Goal: Transaction & Acquisition: Purchase product/service

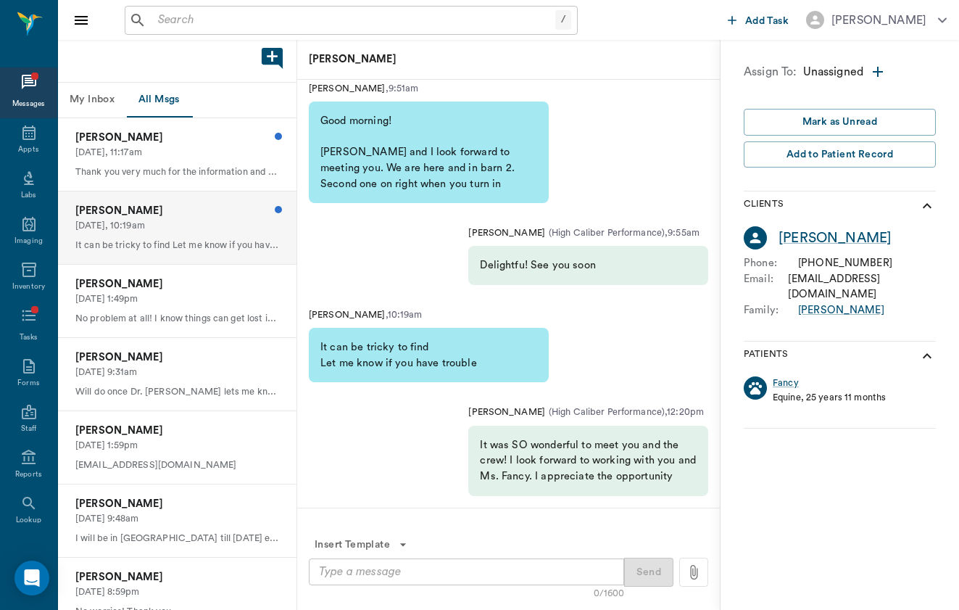
click at [238, 15] on input "text" at bounding box center [353, 20] width 403 height 20
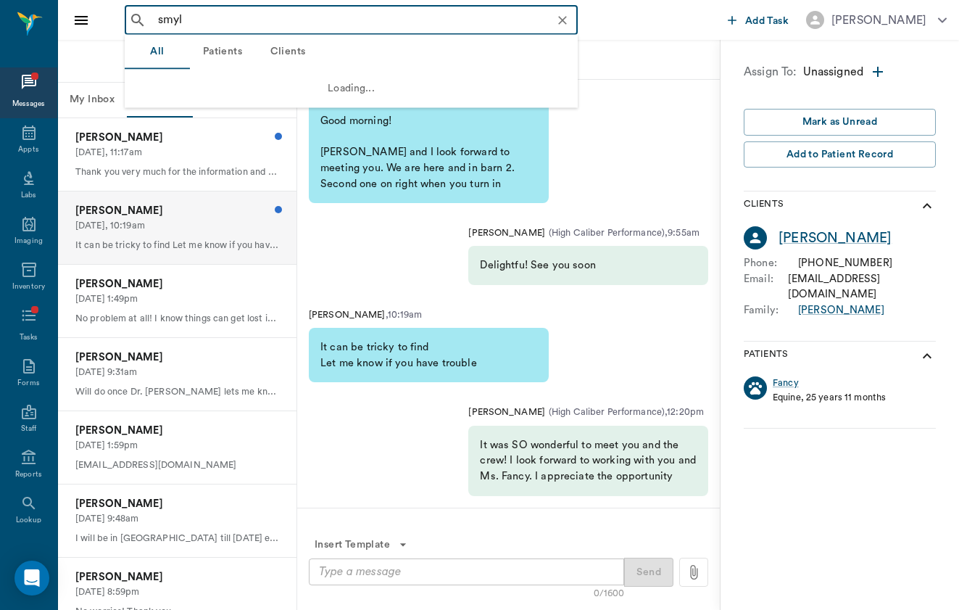
type input "[PERSON_NAME]"
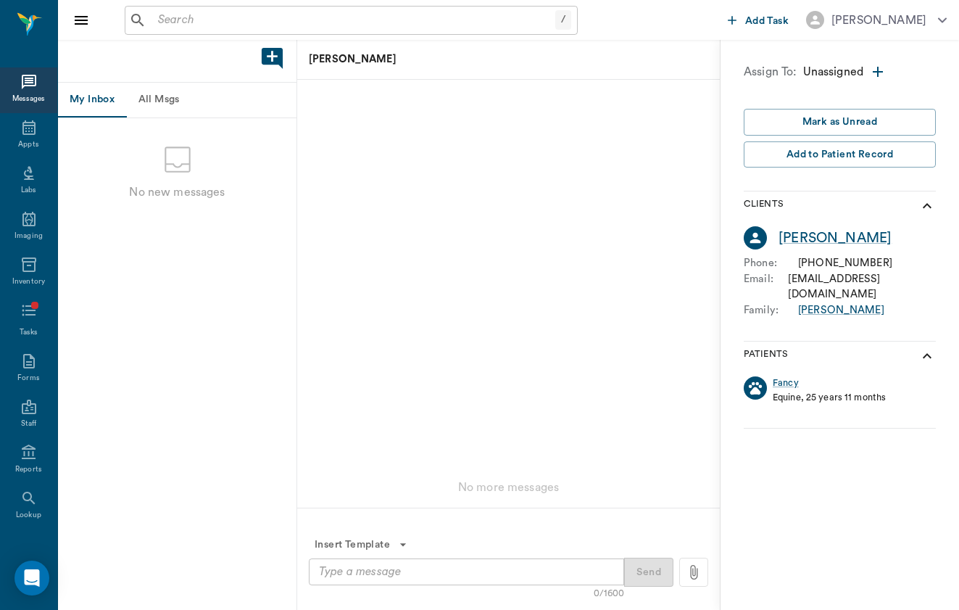
click at [291, 15] on input "text" at bounding box center [353, 20] width 403 height 20
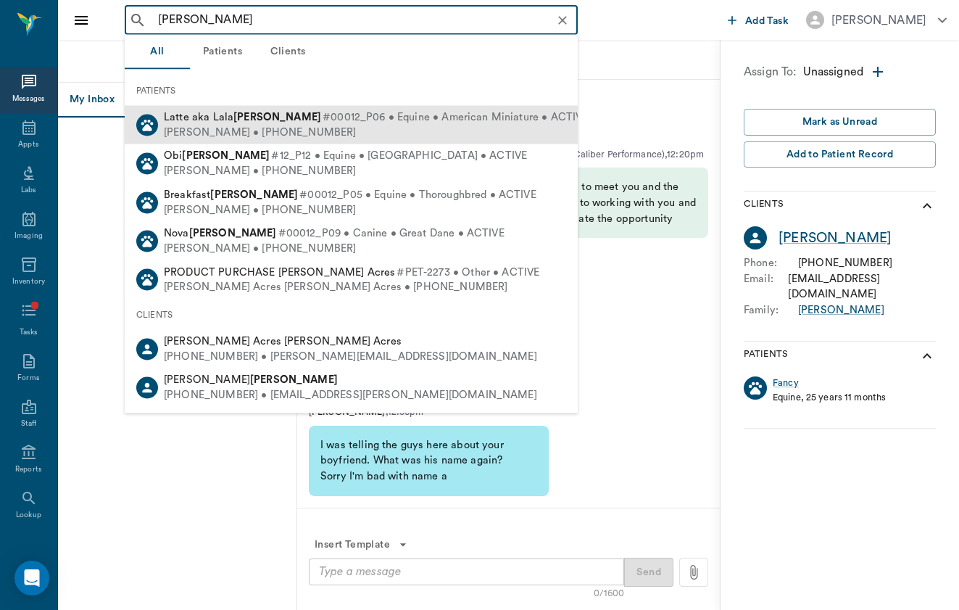
click at [281, 130] on div "[PERSON_NAME] • [PHONE_NUMBER]" at bounding box center [376, 132] width 424 height 15
type input "[PERSON_NAME]"
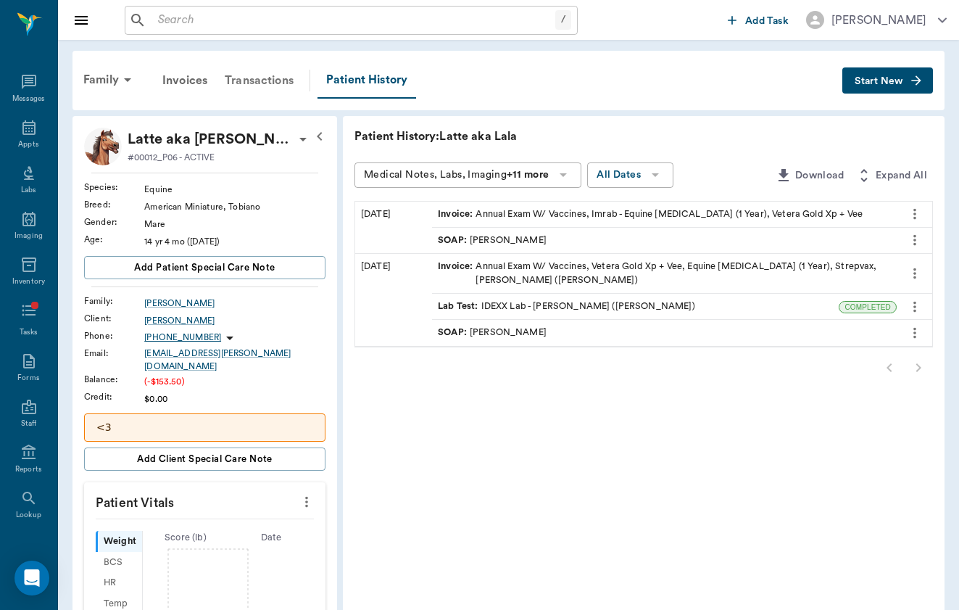
click at [227, 68] on div "Transactions" at bounding box center [259, 80] width 86 height 35
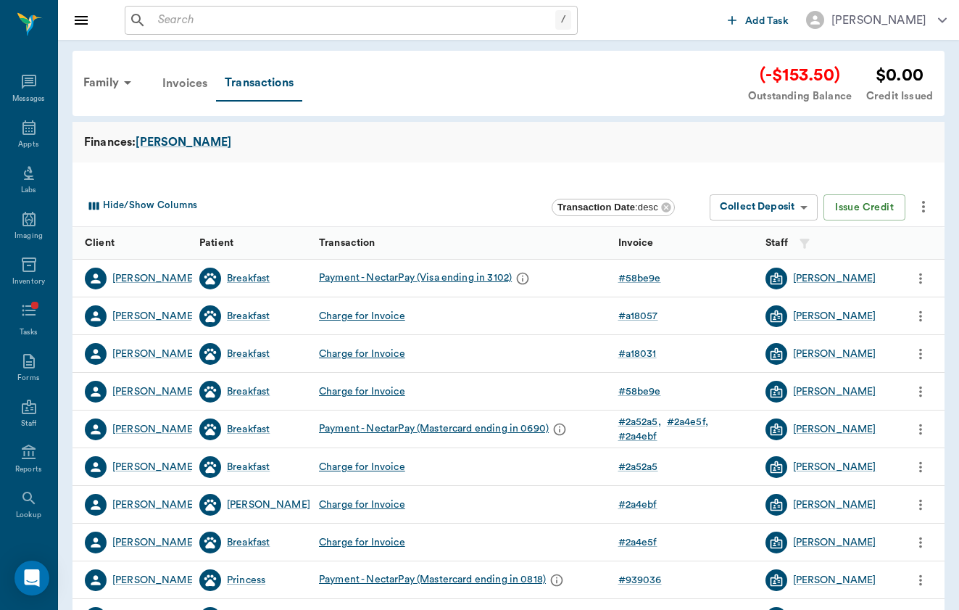
click at [180, 68] on div "Invoices" at bounding box center [185, 83] width 62 height 35
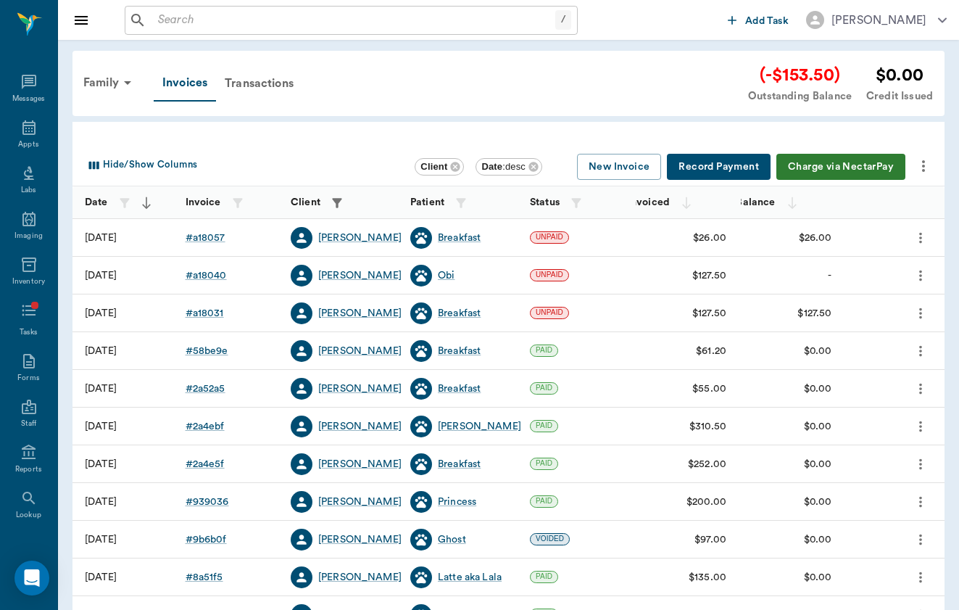
click at [869, 165] on button "Charge via NectarPay" at bounding box center [841, 167] width 129 height 27
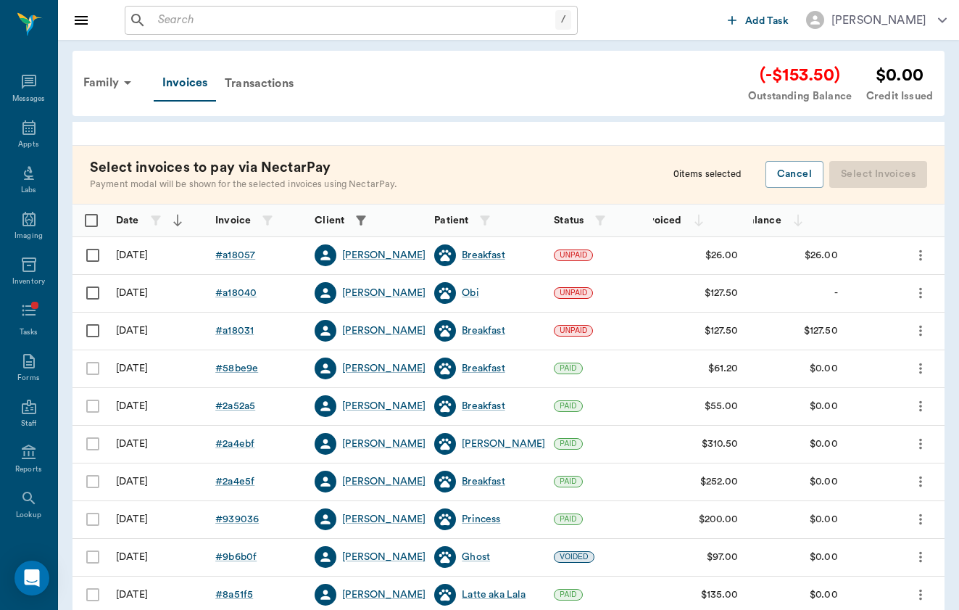
click at [92, 244] on input "Select row" at bounding box center [93, 255] width 30 height 30
checkbox input "false"
checkbox input "true"
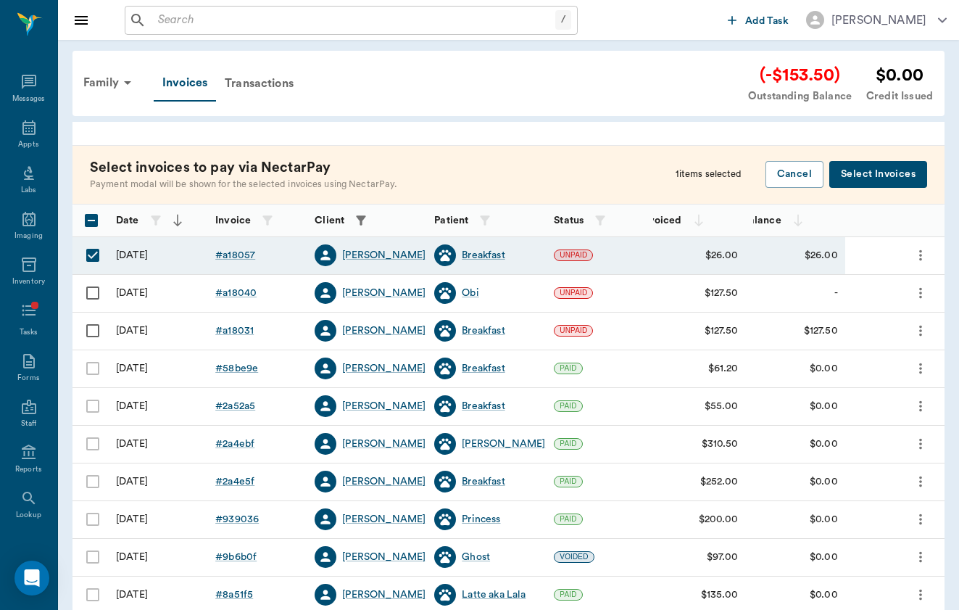
click at [99, 289] on input "Select row" at bounding box center [93, 293] width 30 height 30
checkbox input "true"
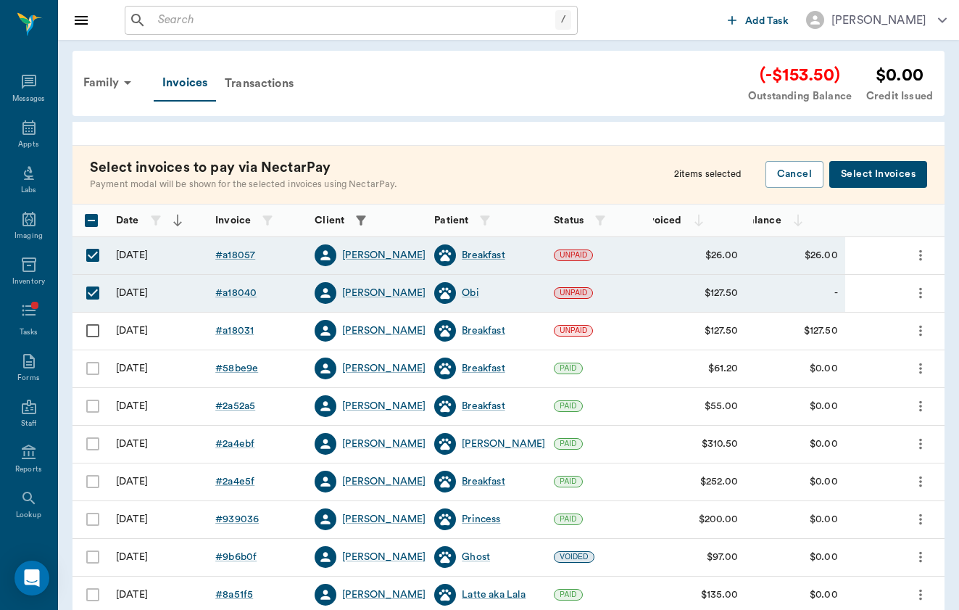
click at [94, 328] on input "Select row" at bounding box center [93, 330] width 30 height 30
checkbox input "true"
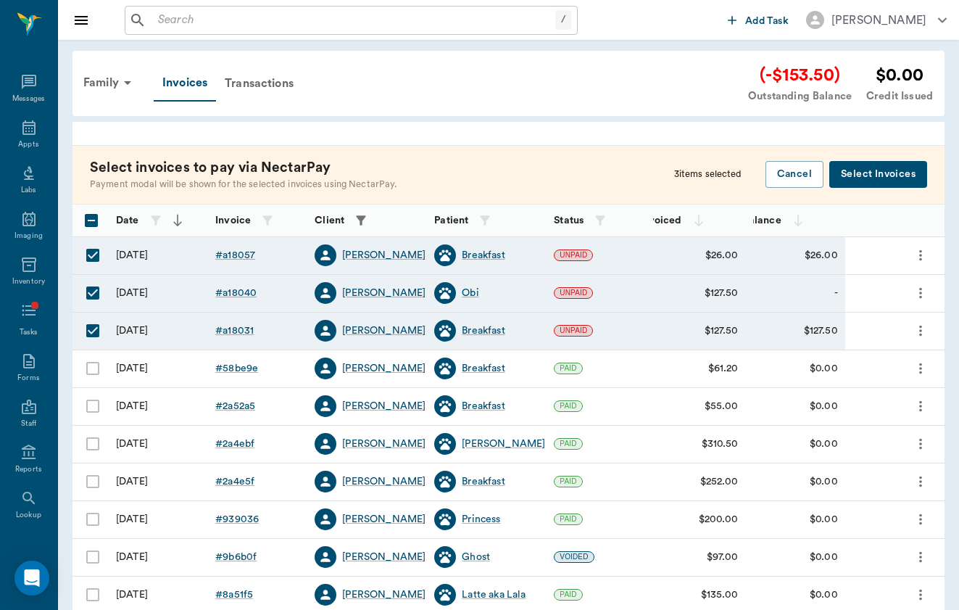
click at [887, 176] on button "Select Invoices" at bounding box center [879, 174] width 98 height 27
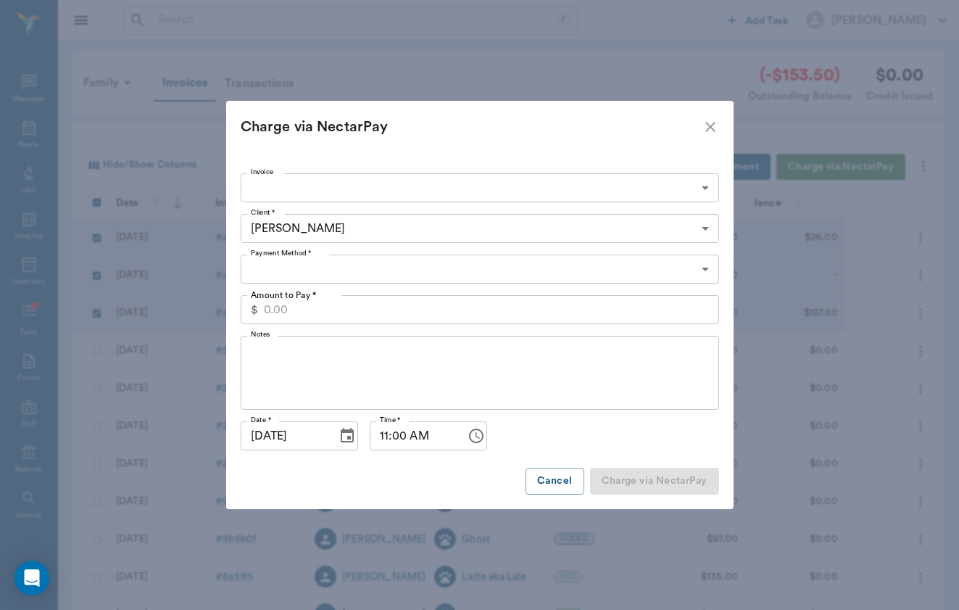
type input "689c9887f1a23fffe5a18057,689c982cf1a23fffe5a18040,689c973bf1a23fffe5a18031"
type input "281.00"
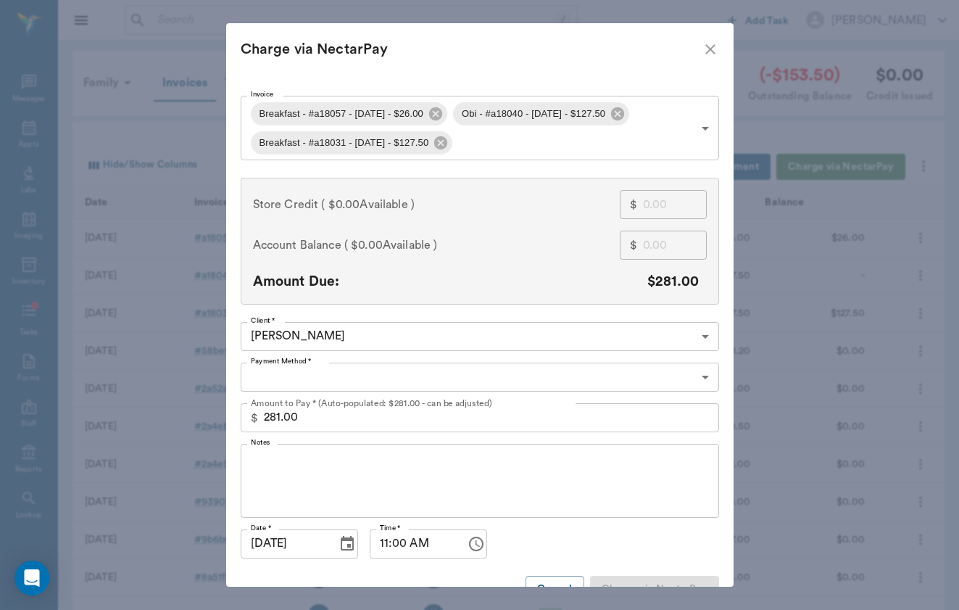
type input "CREDIT_CARDS_ON_FILE"
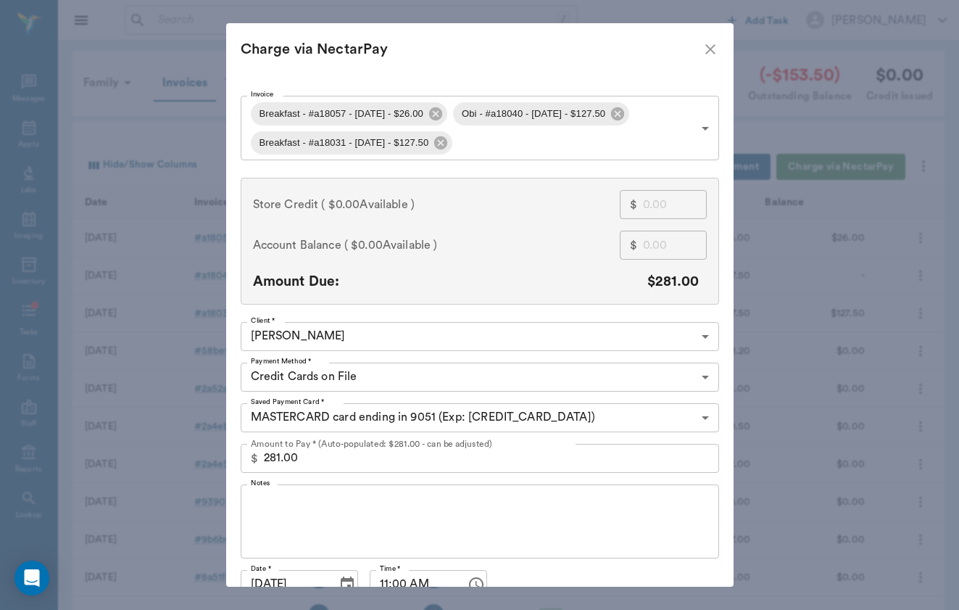
click at [710, 54] on icon "close" at bounding box center [710, 49] width 17 height 17
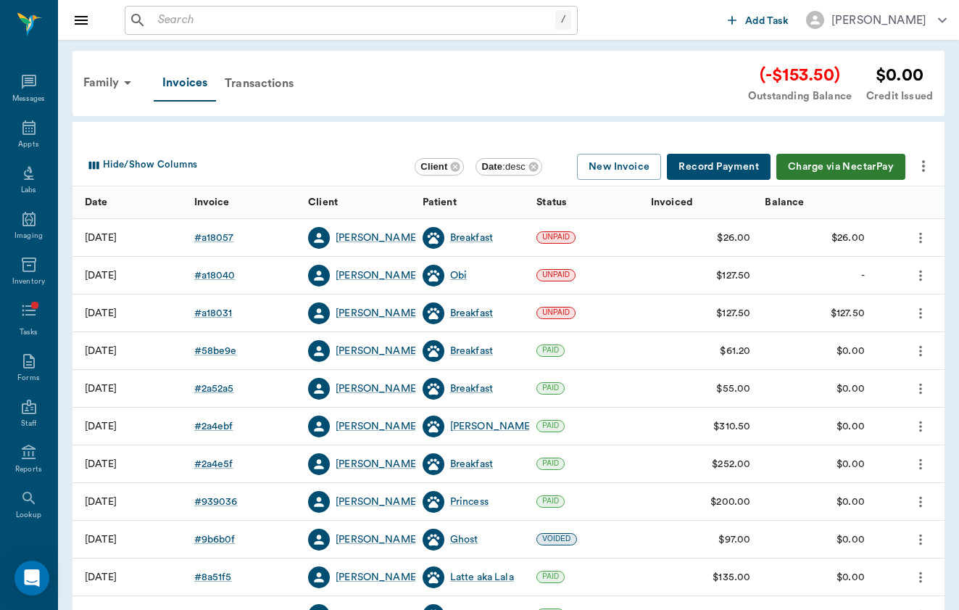
click at [922, 276] on icon "more" at bounding box center [921, 275] width 16 height 17
click at [906, 299] on span "View" at bounding box center [860, 299] width 122 height 15
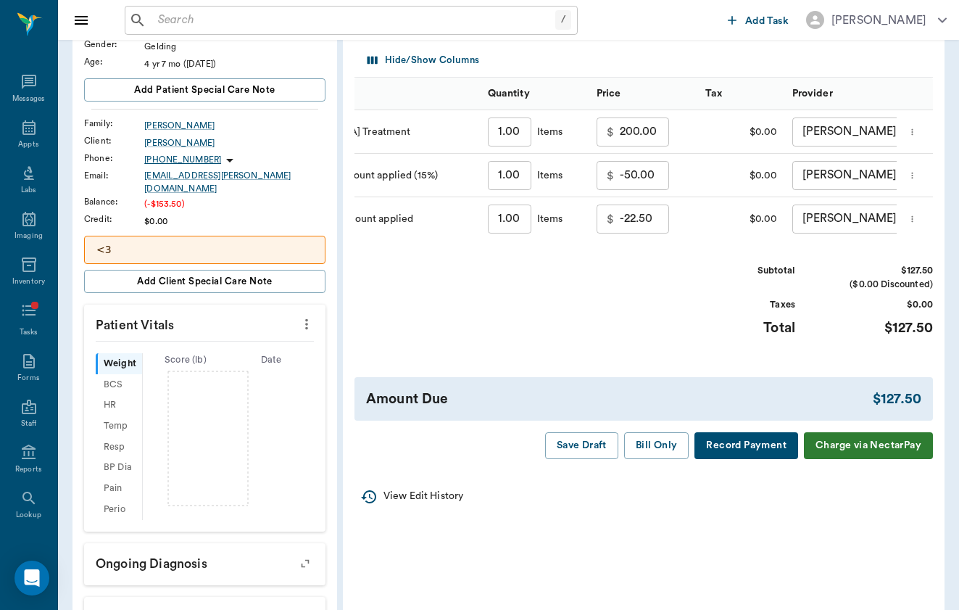
scroll to position [176, 0]
click at [627, 443] on button "Bill Only" at bounding box center [656, 445] width 65 height 27
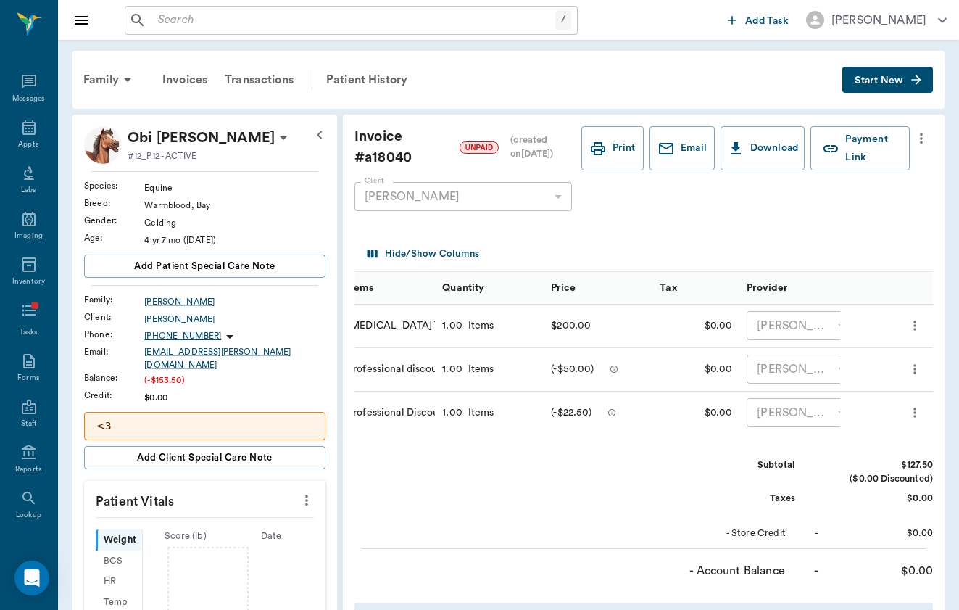
scroll to position [0, 0]
click at [273, 70] on div "Transactions" at bounding box center [259, 79] width 86 height 35
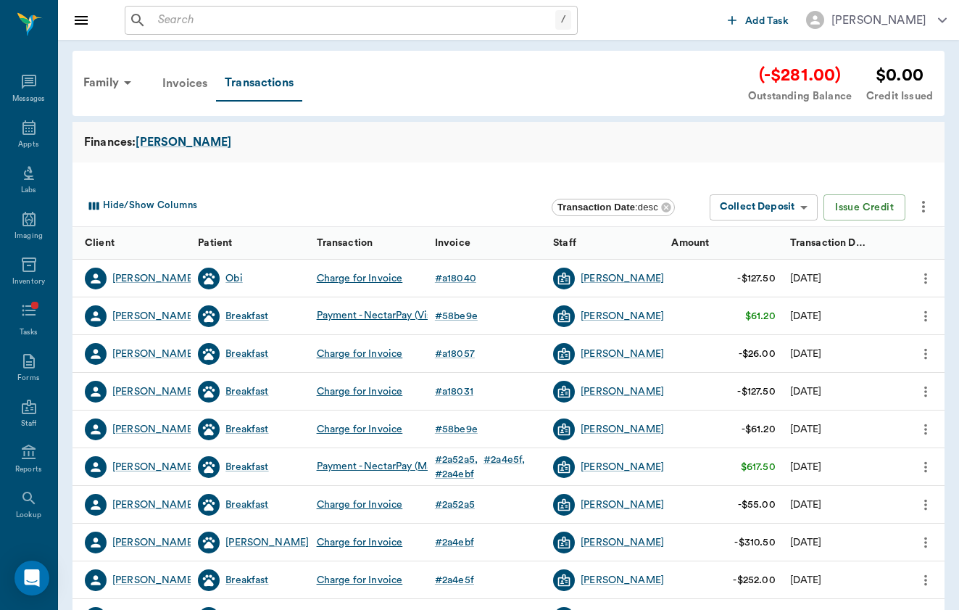
click at [198, 84] on div "Invoices" at bounding box center [185, 83] width 62 height 35
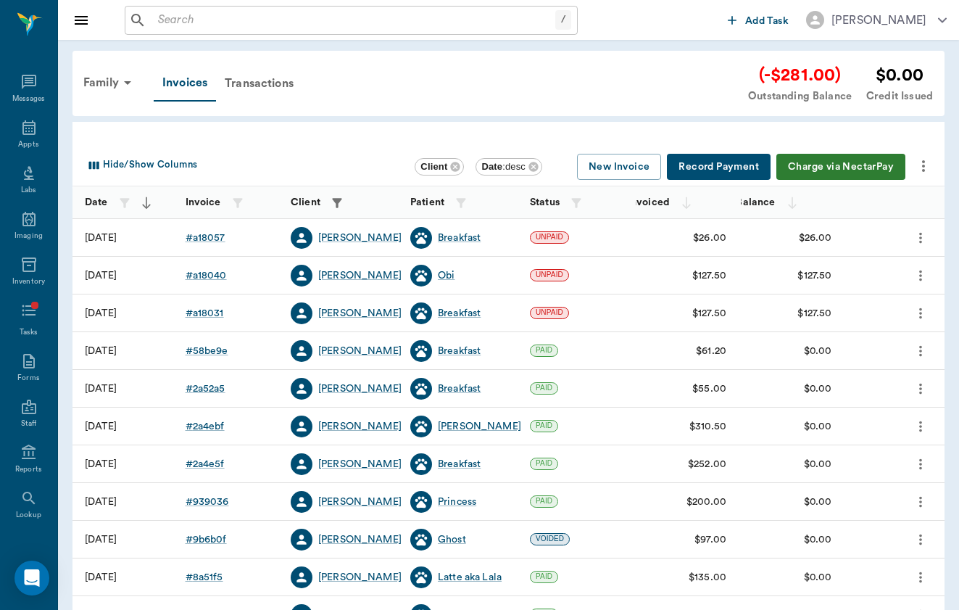
click at [808, 168] on button "Charge via NectarPay" at bounding box center [841, 167] width 129 height 27
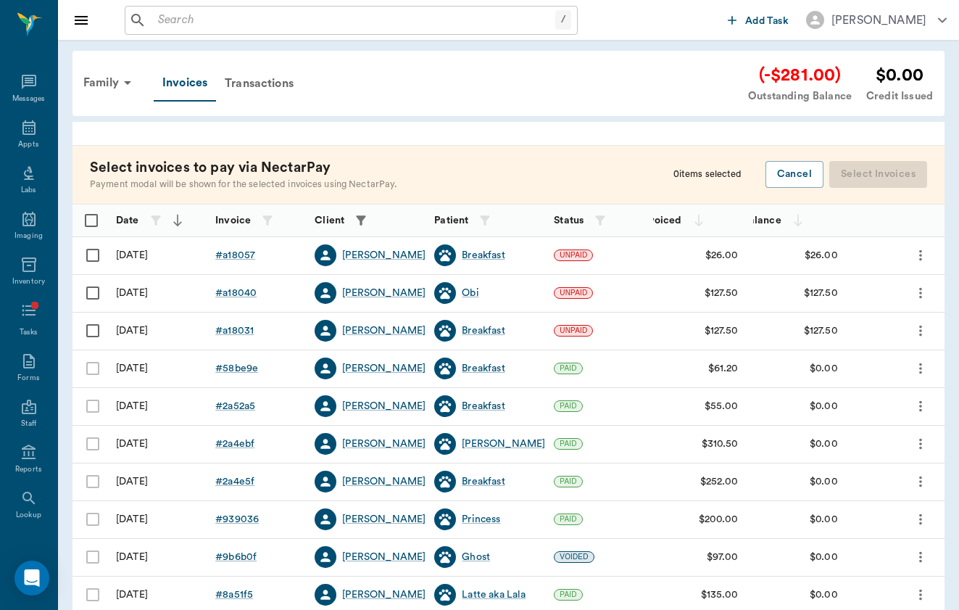
click at [92, 257] on input "Select row" at bounding box center [93, 255] width 30 height 30
checkbox input "false"
checkbox input "true"
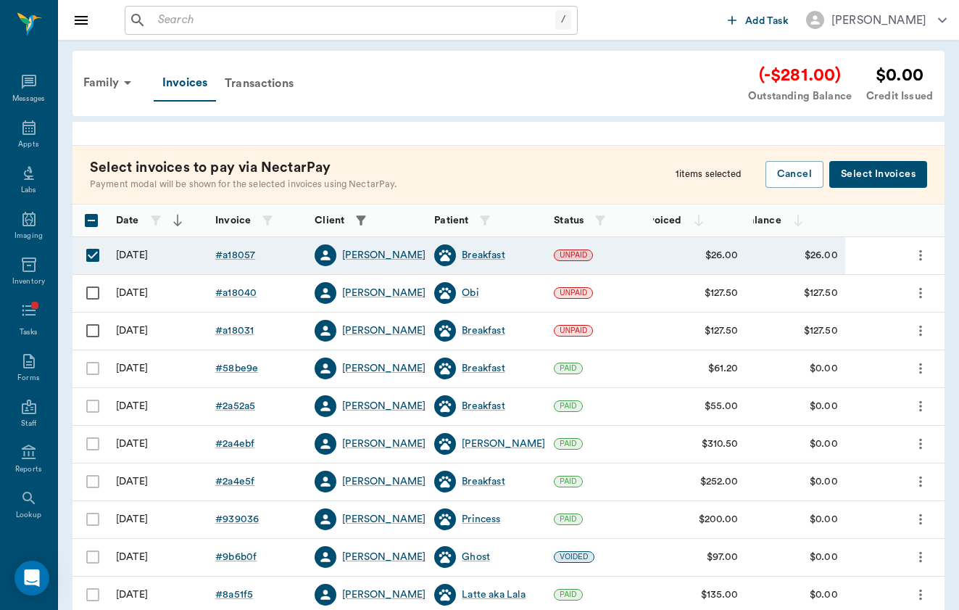
click at [97, 297] on input "Select row" at bounding box center [93, 293] width 30 height 30
checkbox input "true"
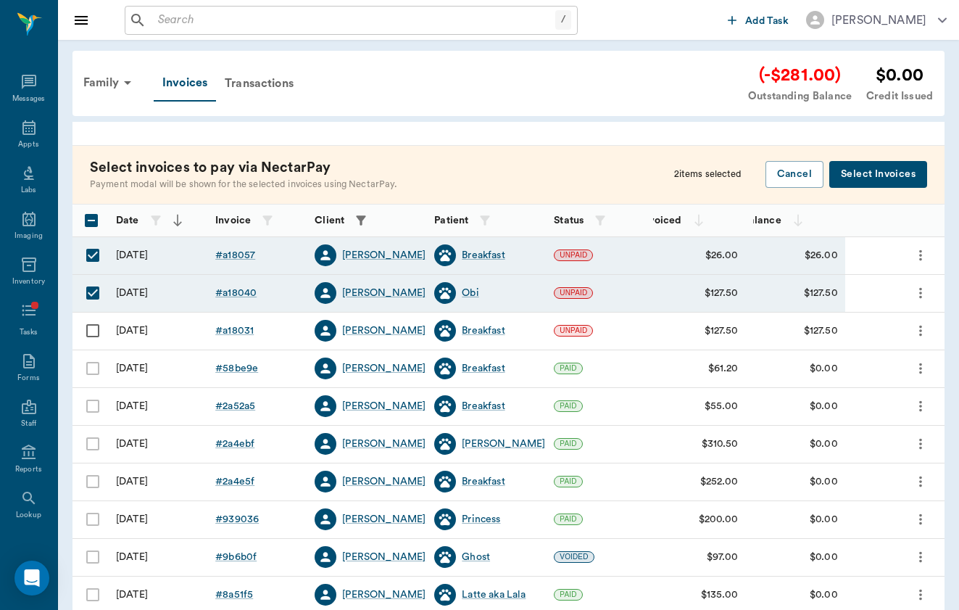
click at [97, 320] on input "Select row" at bounding box center [93, 330] width 30 height 30
checkbox input "true"
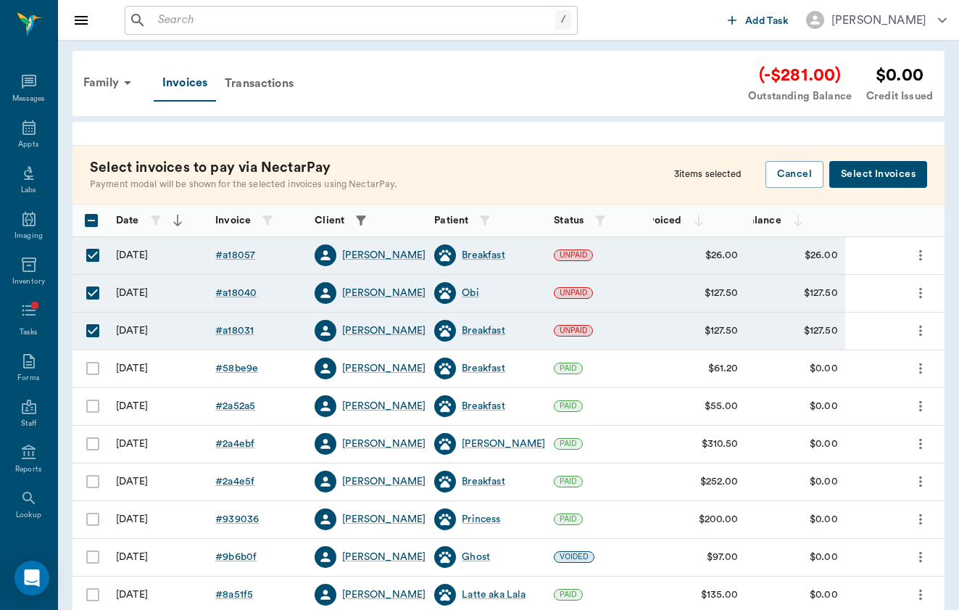
click at [880, 167] on button "Select Invoices" at bounding box center [879, 174] width 98 height 27
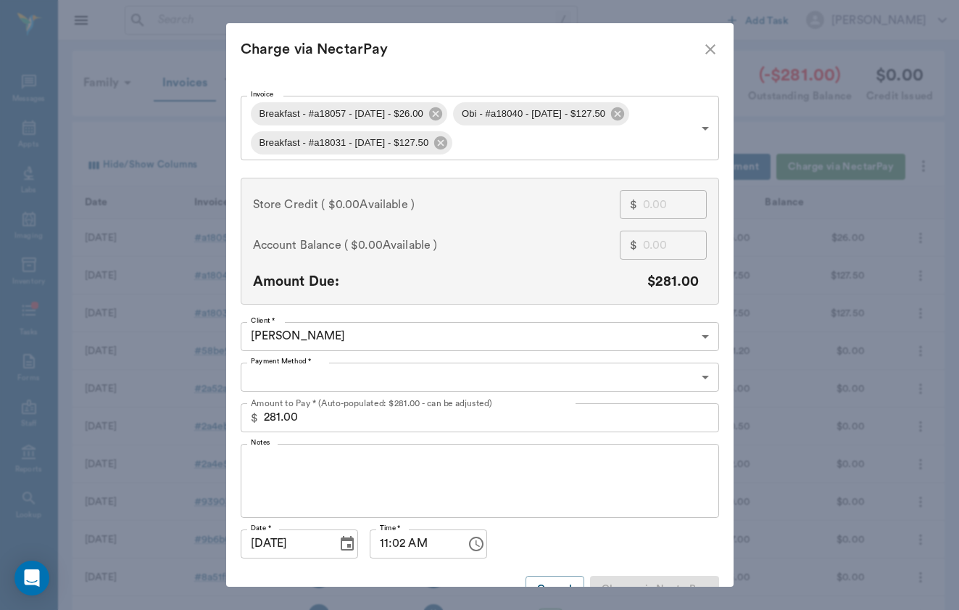
type input "CREDIT_CARDS_ON_FILE"
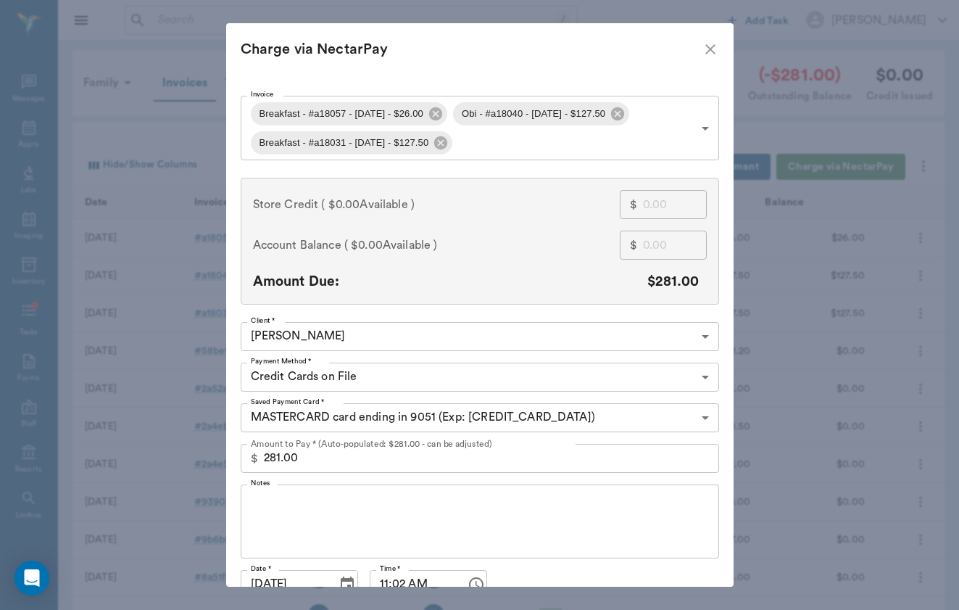
click at [713, 44] on icon "close" at bounding box center [710, 49] width 17 height 17
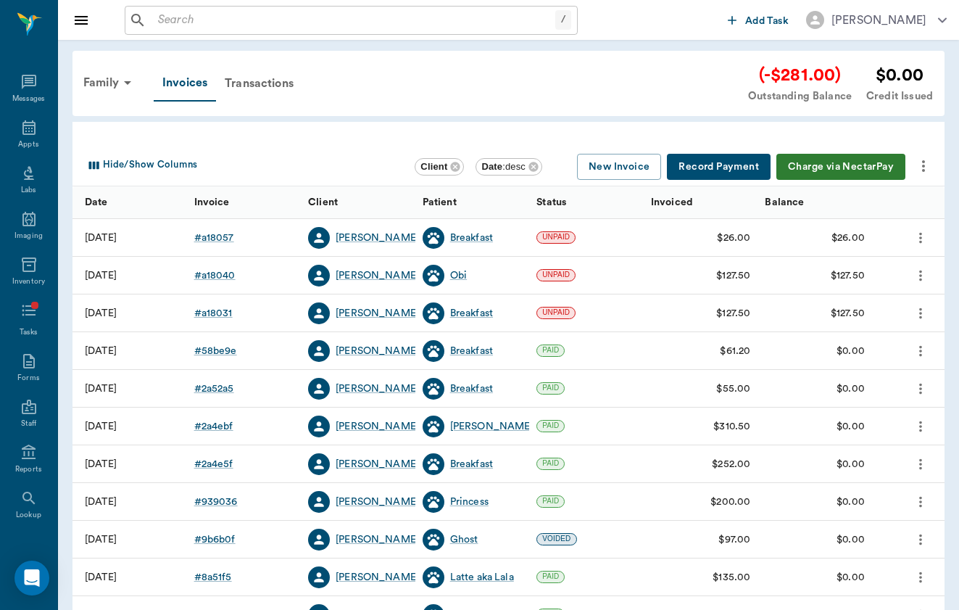
click at [272, 23] on input "text" at bounding box center [353, 20] width 403 height 20
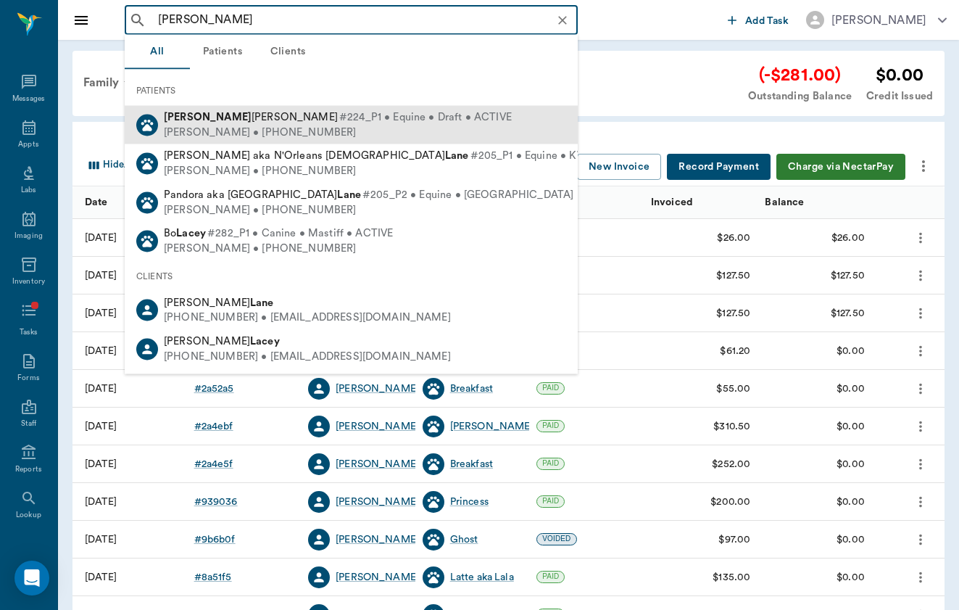
click at [191, 131] on div "[PERSON_NAME] • [PHONE_NUMBER]" at bounding box center [338, 132] width 348 height 15
type input "[PERSON_NAME]"
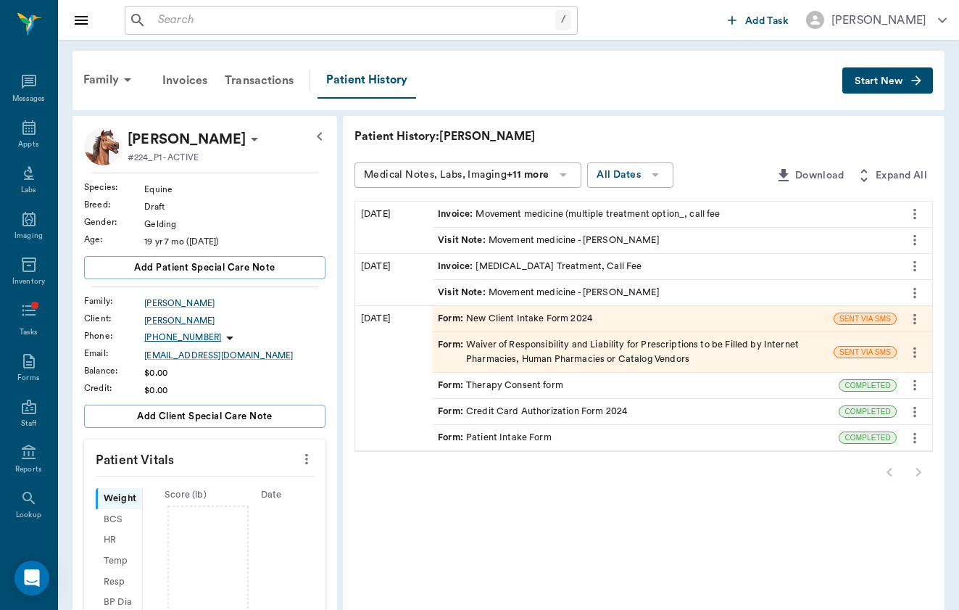
click at [574, 237] on div "Visit Note : Movement medicine - [PERSON_NAME]" at bounding box center [549, 240] width 222 height 14
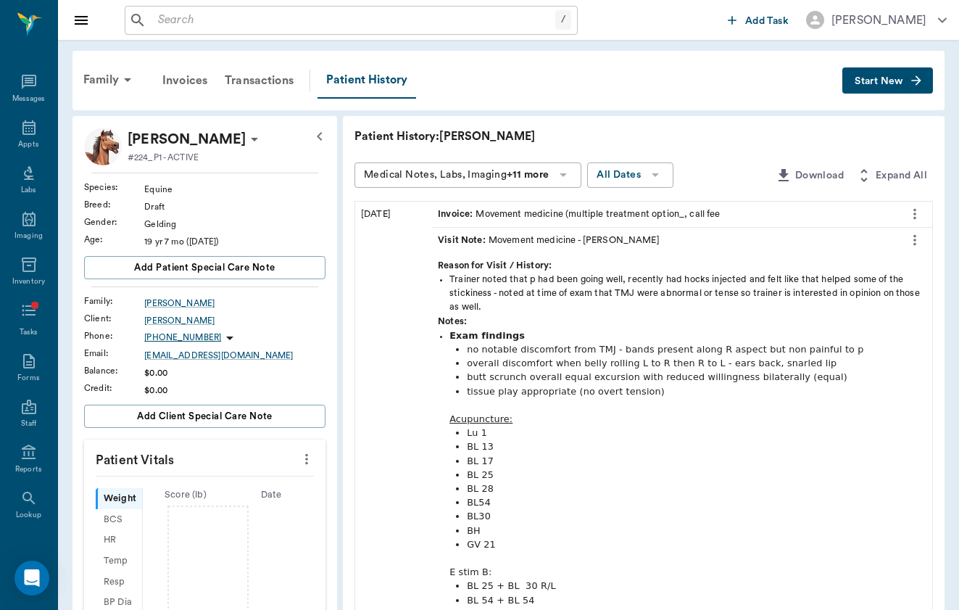
click at [920, 81] on icon "button" at bounding box center [915, 79] width 9 height 9
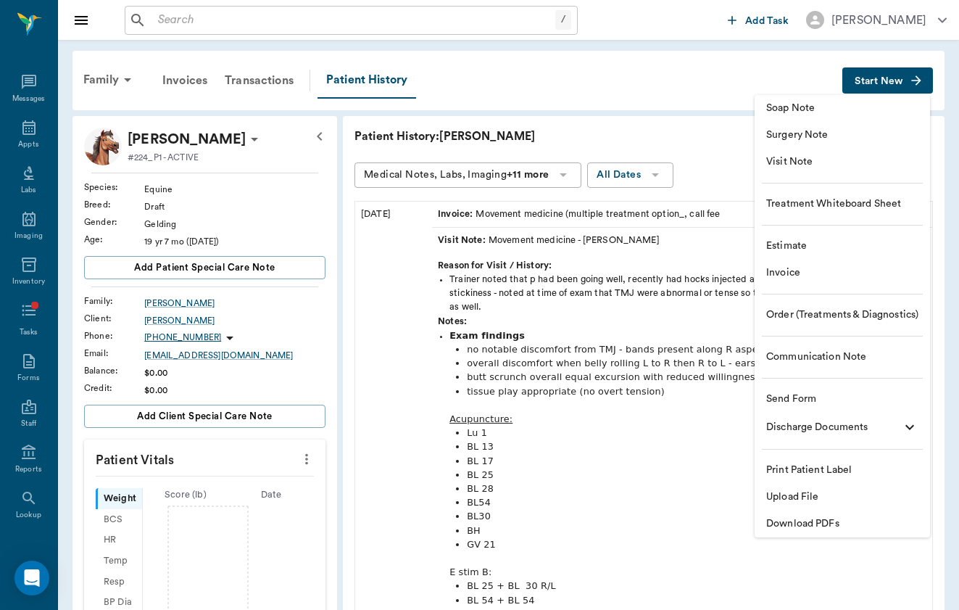
click at [885, 161] on span "Visit Note" at bounding box center [842, 161] width 152 height 15
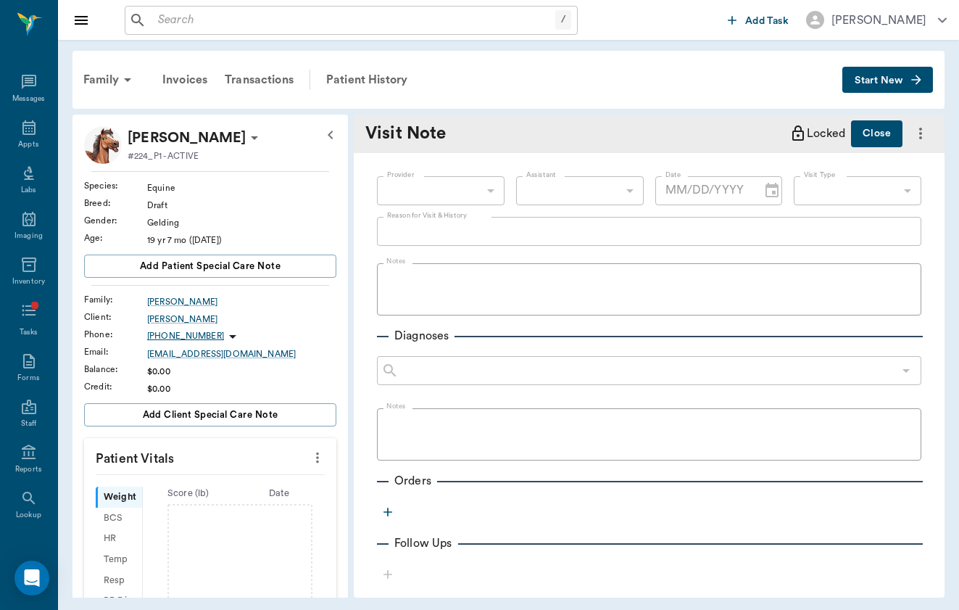
type input "[DATE]"
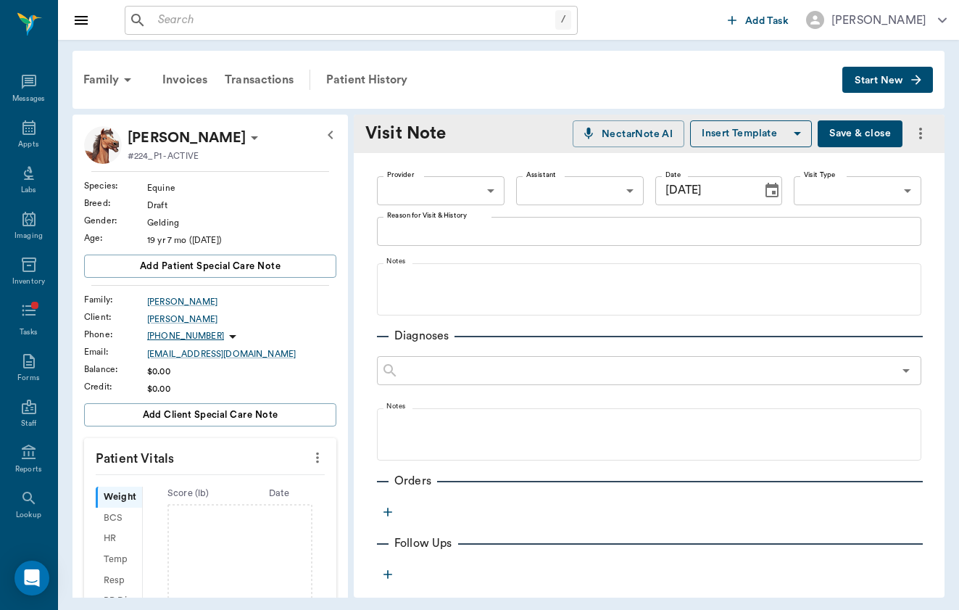
click at [440, 207] on div "Provider ​ Provider Assistant ​ Assistant Date [DATE] Date Visit Type ​ Visit T…" at bounding box center [649, 191] width 545 height 52
click at [459, 197] on body "/ ​ Add Task [PERSON_NAME] Nectar Messages Appts Labs Imaging Inventory Tasks F…" at bounding box center [479, 305] width 959 height 610
click at [459, 223] on li "[PERSON_NAME]" at bounding box center [441, 224] width 128 height 26
type input "649b3e03b5bc7e03f9326794"
click at [864, 198] on body "/ ​ Add Task [PERSON_NAME] Nectar Messages Appts Labs Imaging Inventory Tasks F…" at bounding box center [479, 305] width 959 height 610
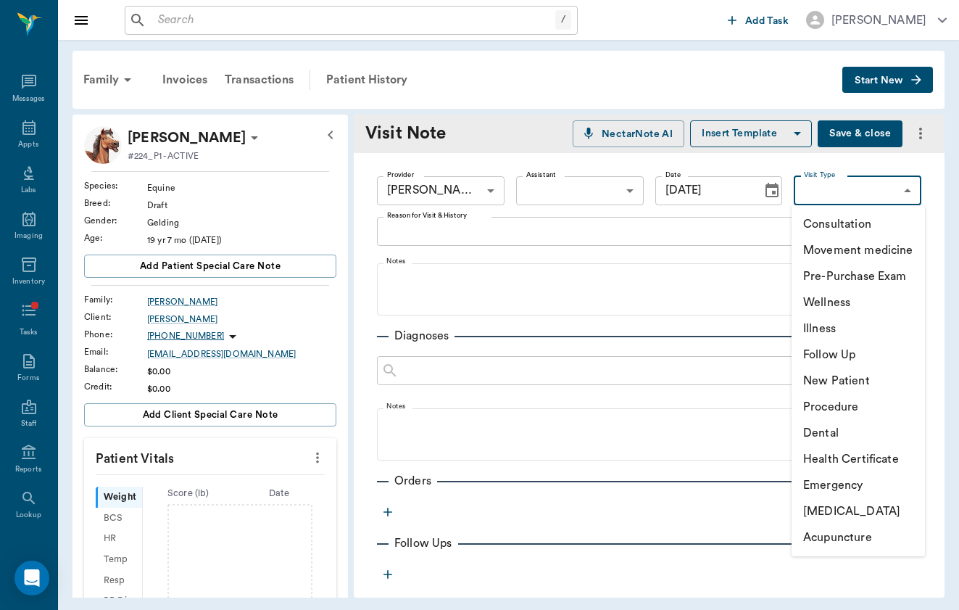
click at [870, 243] on li "Movement medicine" at bounding box center [858, 250] width 133 height 26
type input "6656c4aef87a612ea34fb244"
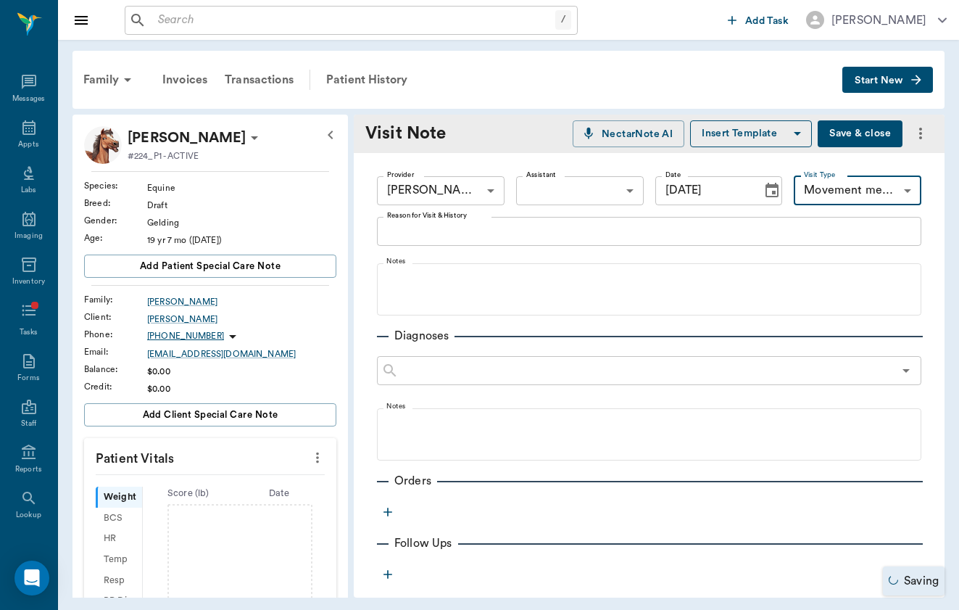
click at [658, 214] on div "Provider [PERSON_NAME] 649b3e03b5bc7e03f9326794 Provider Assistant ​ Assistant …" at bounding box center [649, 191] width 545 height 52
click at [658, 228] on textarea "Reason for Visit & History" at bounding box center [649, 231] width 524 height 17
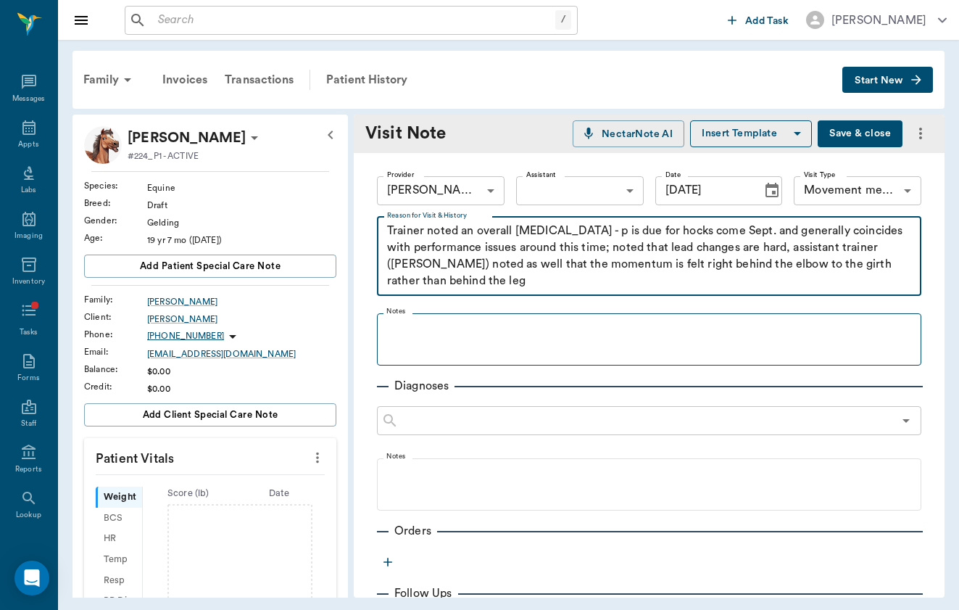
type textarea "Trainer noted an overall [MEDICAL_DATA] - p is due for hocks come Sept. and gen…"
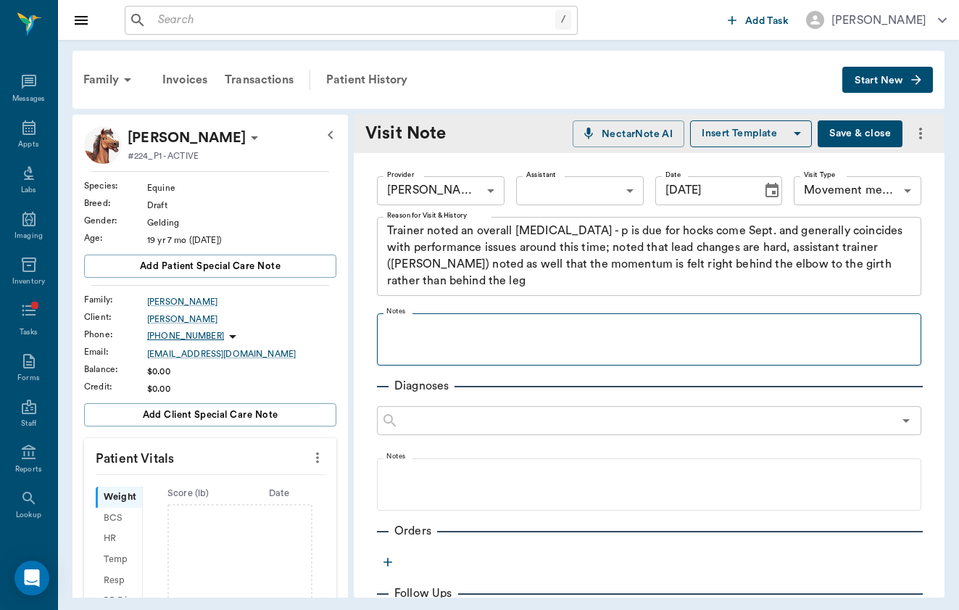
click at [522, 314] on fieldset "Notes" at bounding box center [649, 336] width 545 height 58
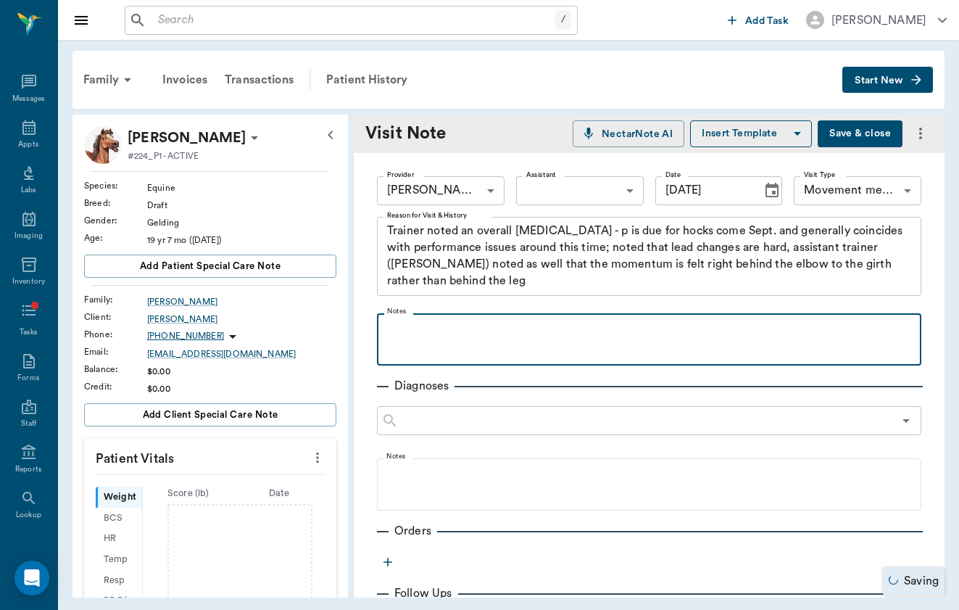
click at [521, 323] on p at bounding box center [649, 328] width 530 height 17
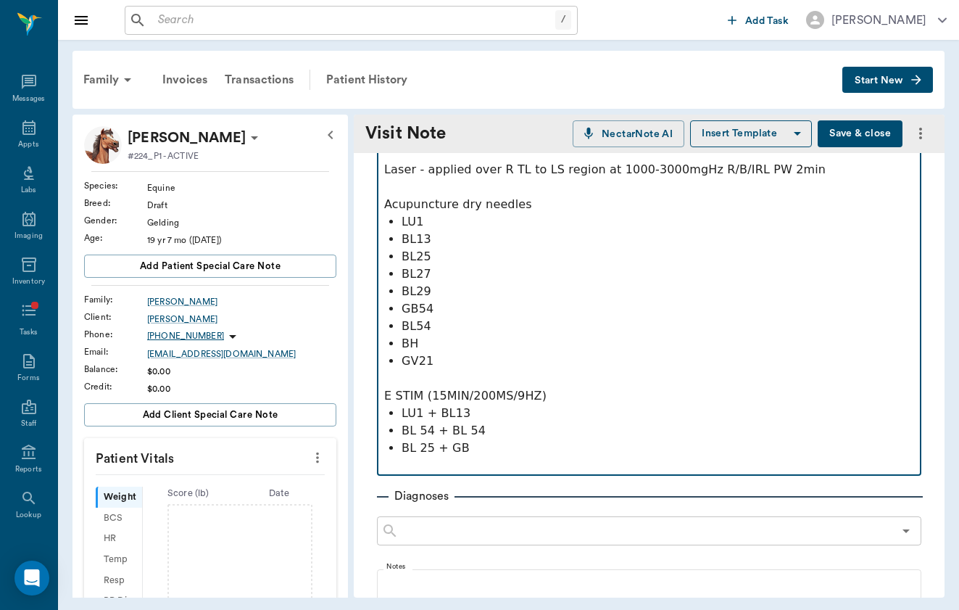
scroll to position [348, 0]
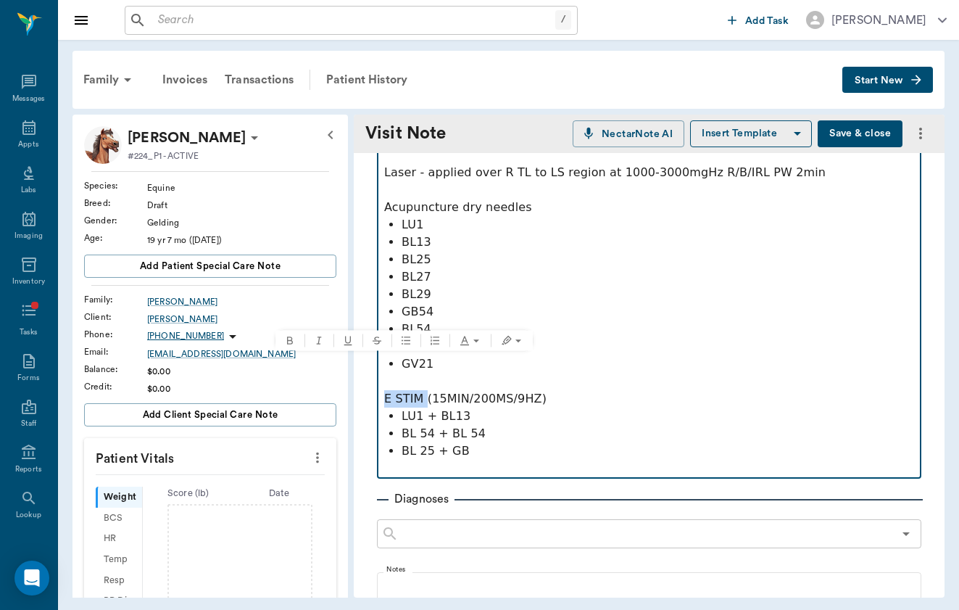
drag, startPoint x: 420, startPoint y: 365, endPoint x: 334, endPoint y: 363, distance: 85.6
click at [334, 364] on div "[PERSON_NAME] #224_P1 - ACTIVE Species : Equine Breed : Draft Gender : Gelding …" at bounding box center [509, 356] width 872 height 483
click at [732, 338] on p "BH" at bounding box center [658, 346] width 513 height 17
drag, startPoint x: 537, startPoint y: 171, endPoint x: 335, endPoint y: 168, distance: 201.6
click at [335, 168] on div "[PERSON_NAME] #224_P1 - ACTIVE Species : Equine Breed : Draft Gender : Gelding …" at bounding box center [509, 356] width 872 height 483
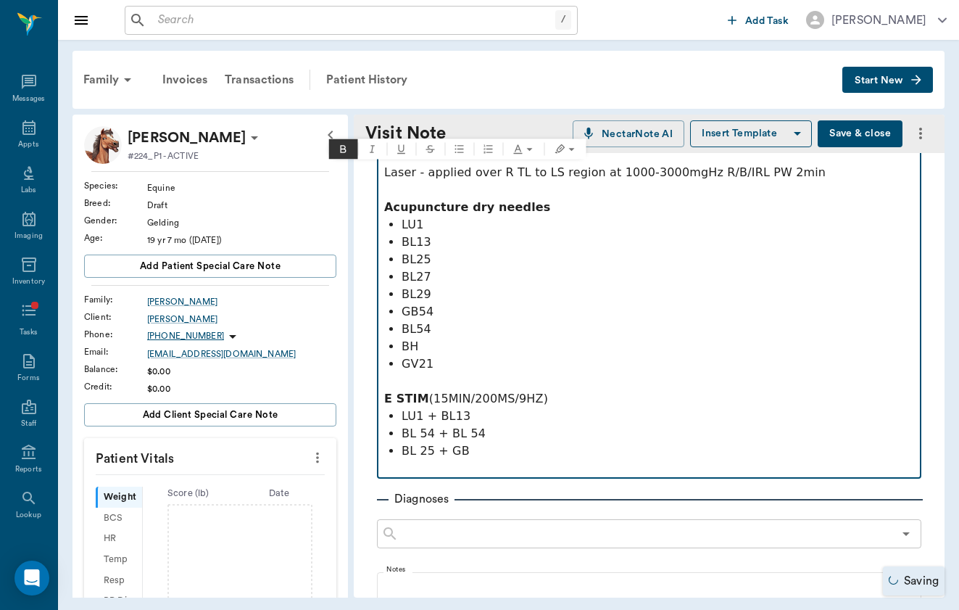
click at [539, 268] on p "BL27" at bounding box center [658, 276] width 513 height 17
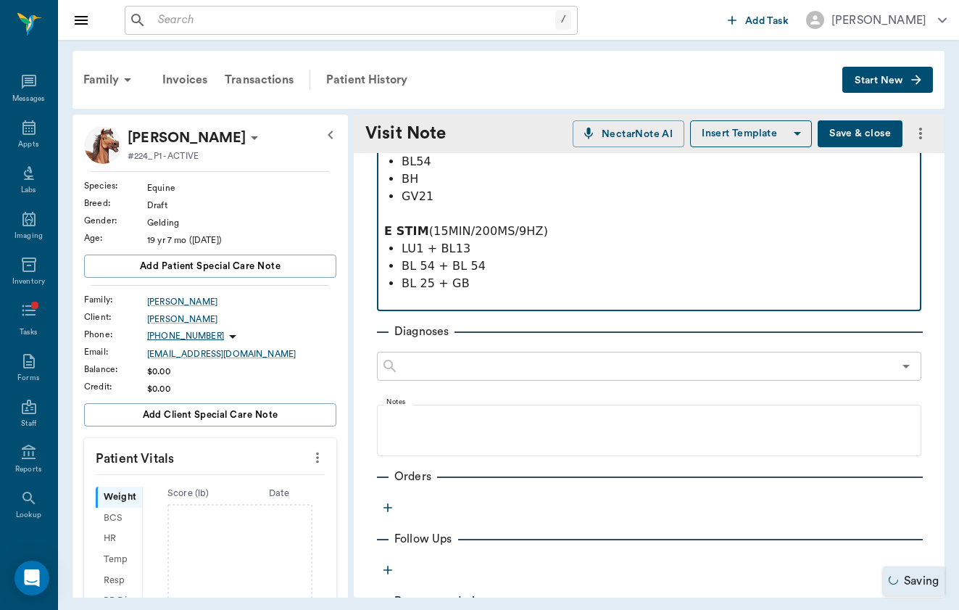
scroll to position [528, 0]
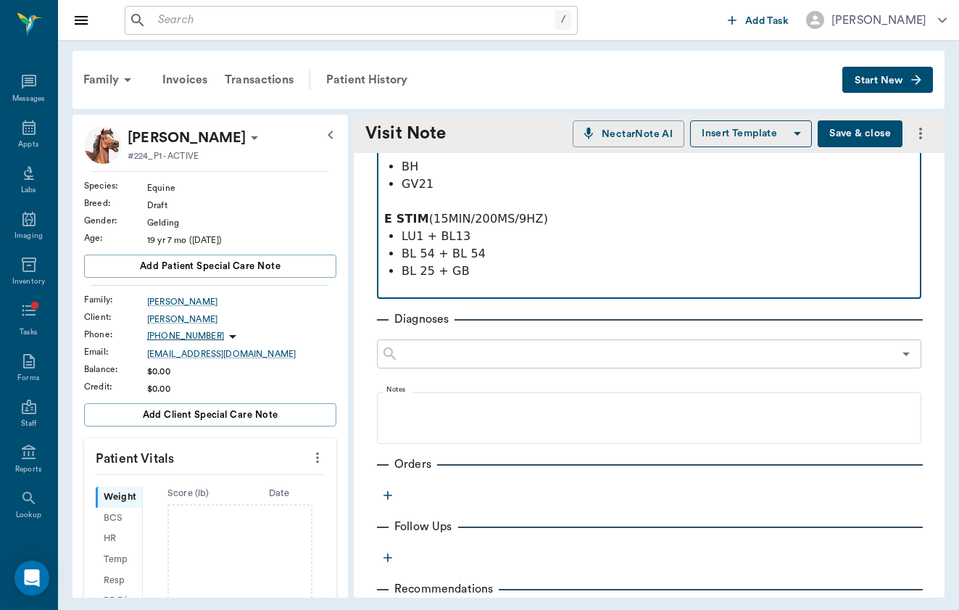
click at [534, 280] on p at bounding box center [649, 288] width 530 height 17
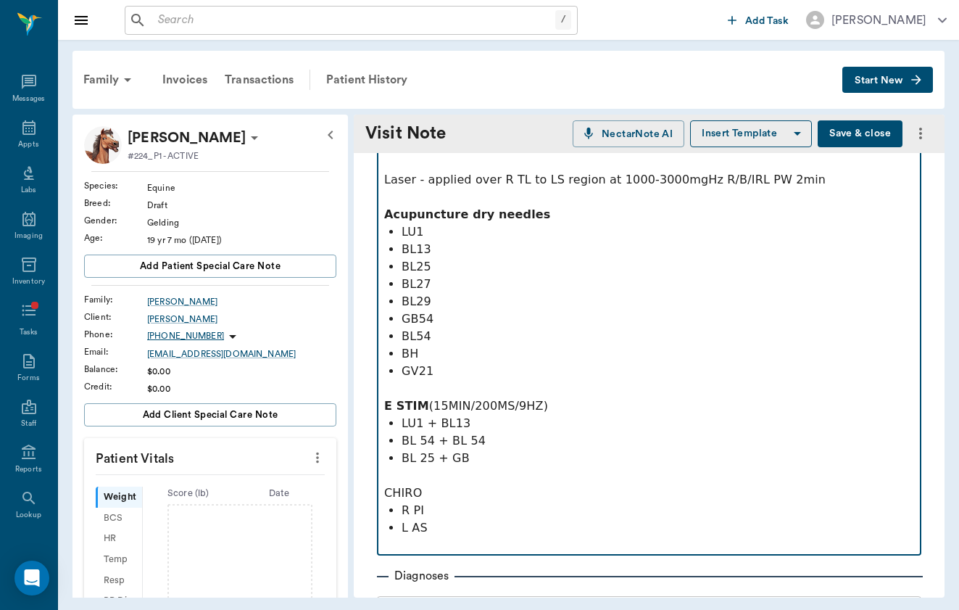
scroll to position [336, 0]
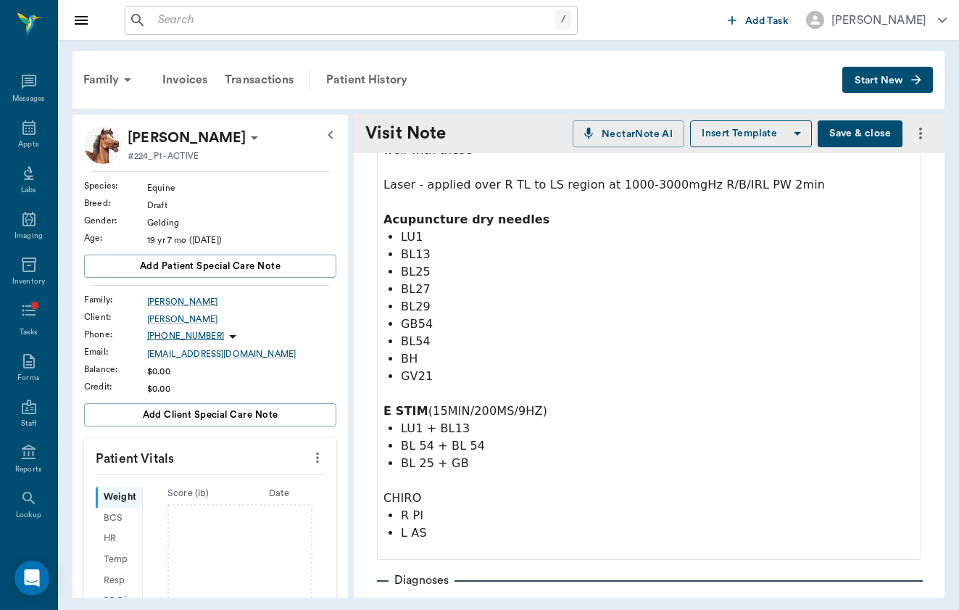
click at [861, 133] on button "Save & close" at bounding box center [860, 133] width 85 height 27
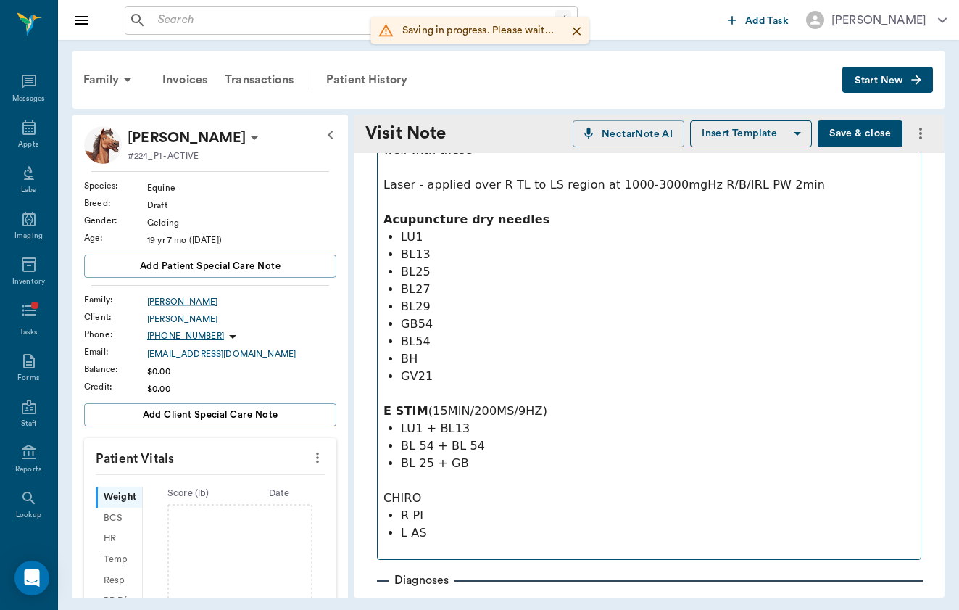
scroll to position [567, 0]
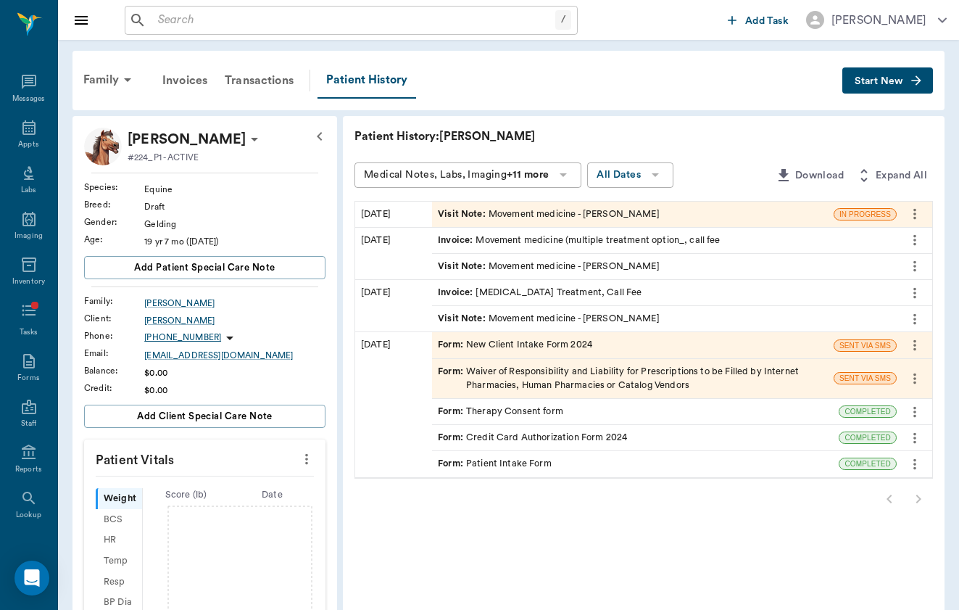
click at [457, 218] on div "Visit Note : Movement medicine - [PERSON_NAME]" at bounding box center [549, 214] width 222 height 14
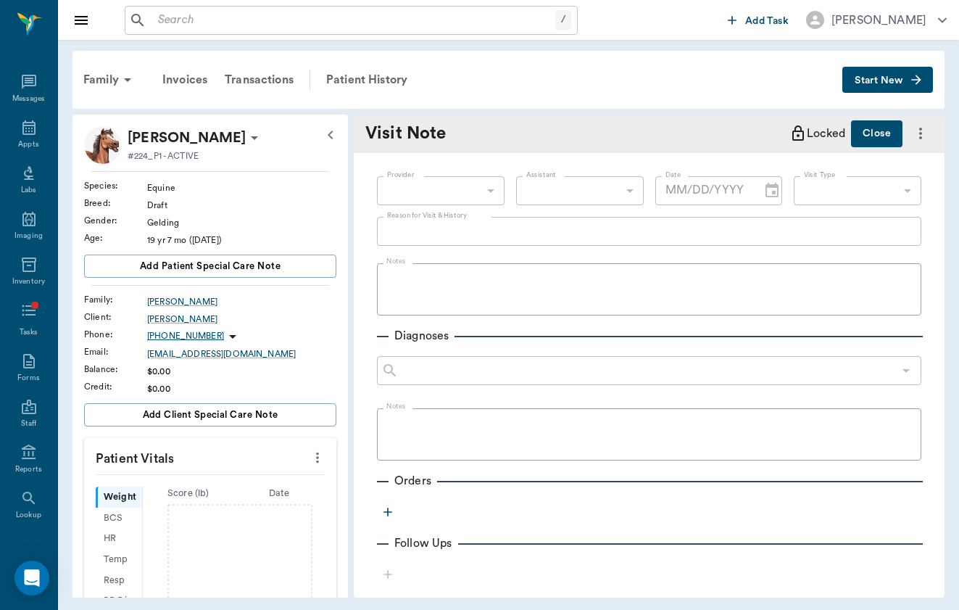
type input "649b3e03b5bc7e03f9326794"
type input "6656c4aef87a612ea34fb244"
type textarea "Trainer noted an overall [MEDICAL_DATA] - p is due for hocks come Sept. and gen…"
type input "[DATE]"
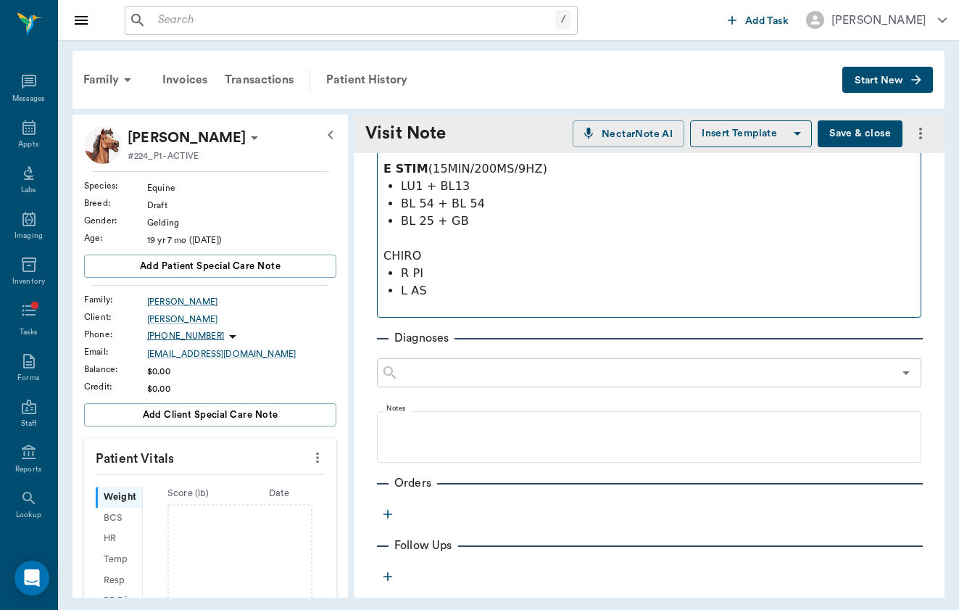
scroll to position [591, 0]
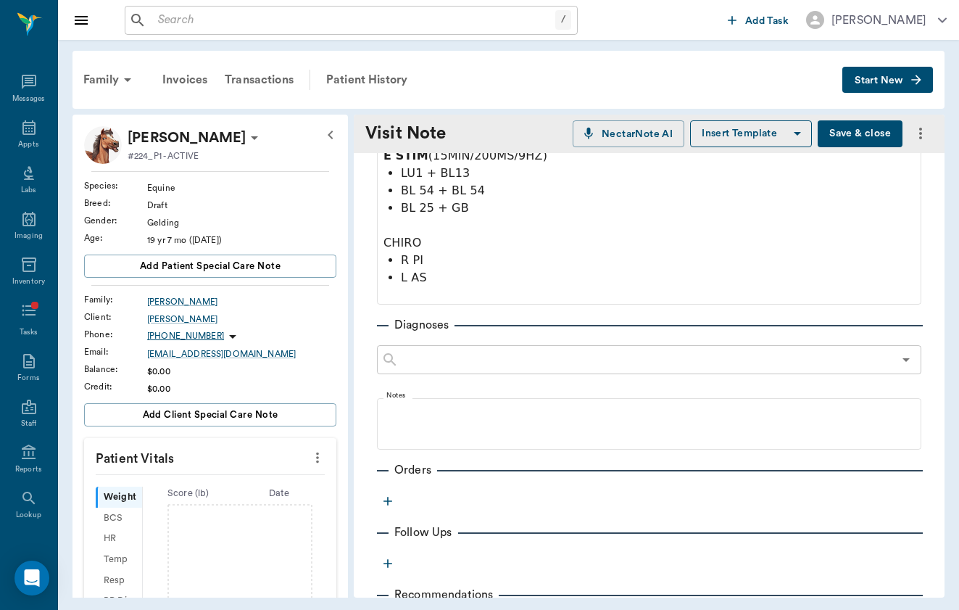
click at [392, 494] on icon "button" at bounding box center [388, 501] width 15 height 15
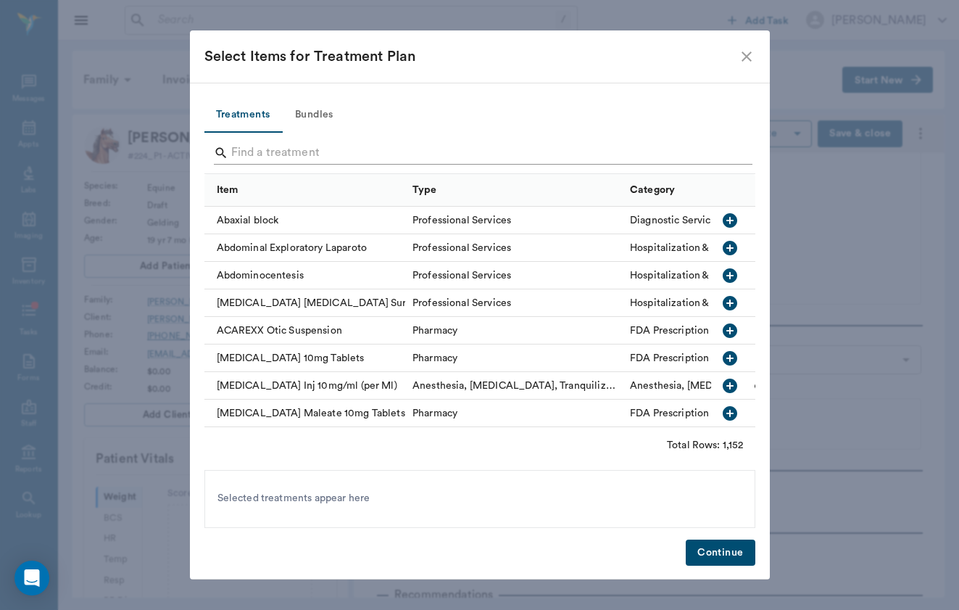
click at [317, 155] on input "Search" at bounding box center [481, 152] width 500 height 23
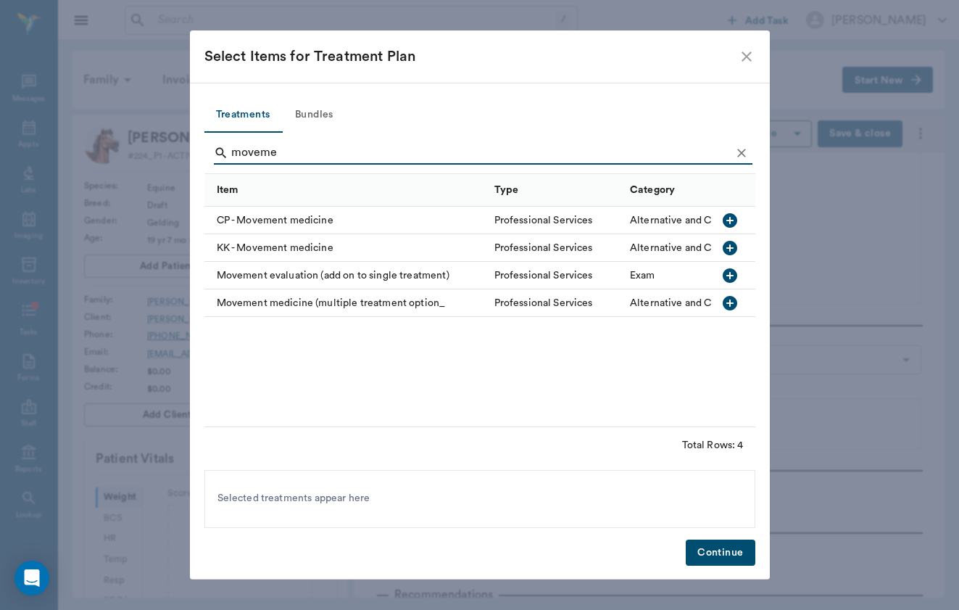
click at [286, 299] on div "Movement medicine (multiple treatment option_" at bounding box center [345, 303] width 283 height 28
click at [298, 146] on input "moveme" at bounding box center [481, 152] width 500 height 23
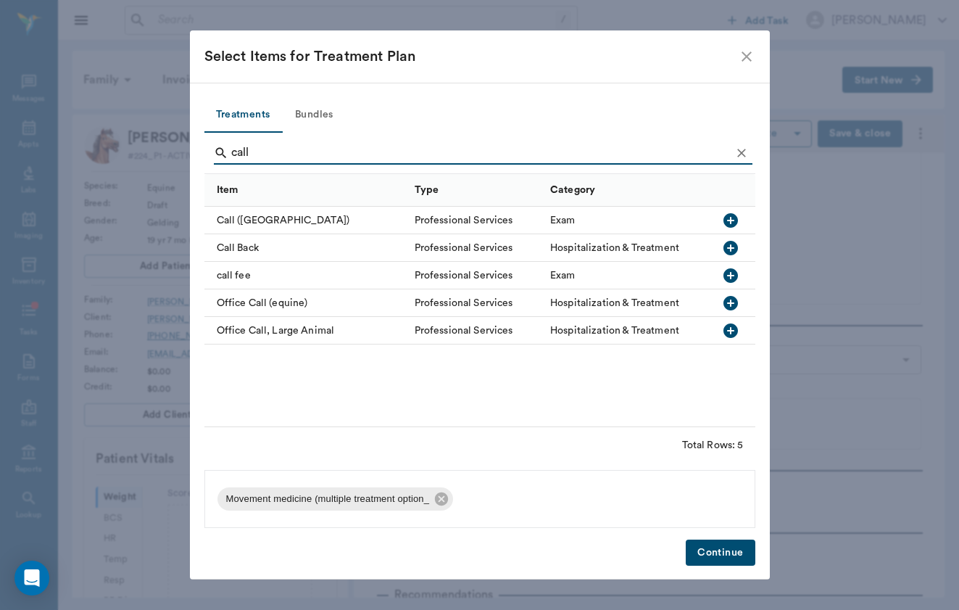
type input "call"
click at [260, 284] on div "call fee" at bounding box center [305, 276] width 203 height 28
click at [737, 561] on button "Continue" at bounding box center [720, 552] width 69 height 27
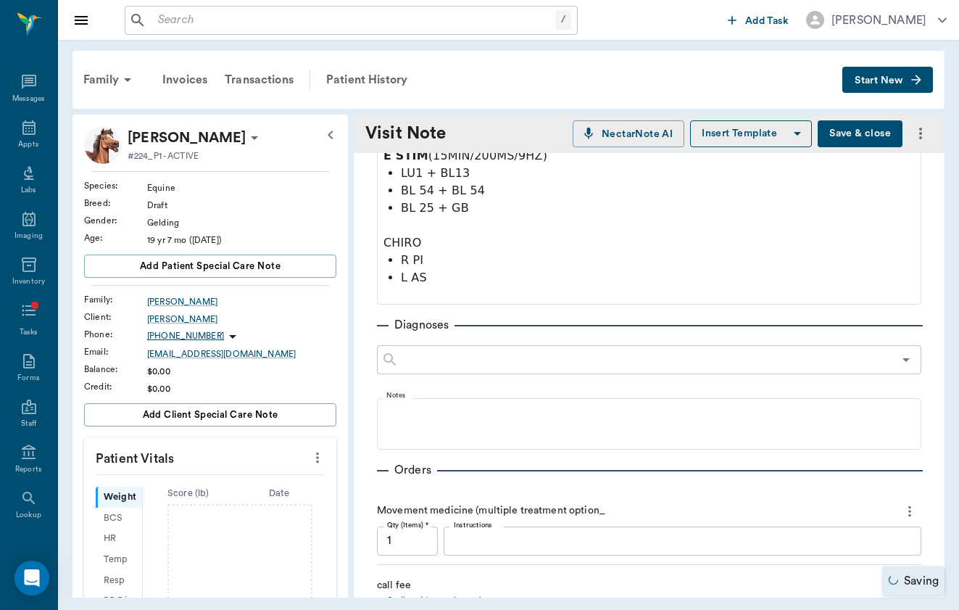
click at [430, 601] on input "1" at bounding box center [407, 615] width 61 height 29
type input "1"
type textarea "P"
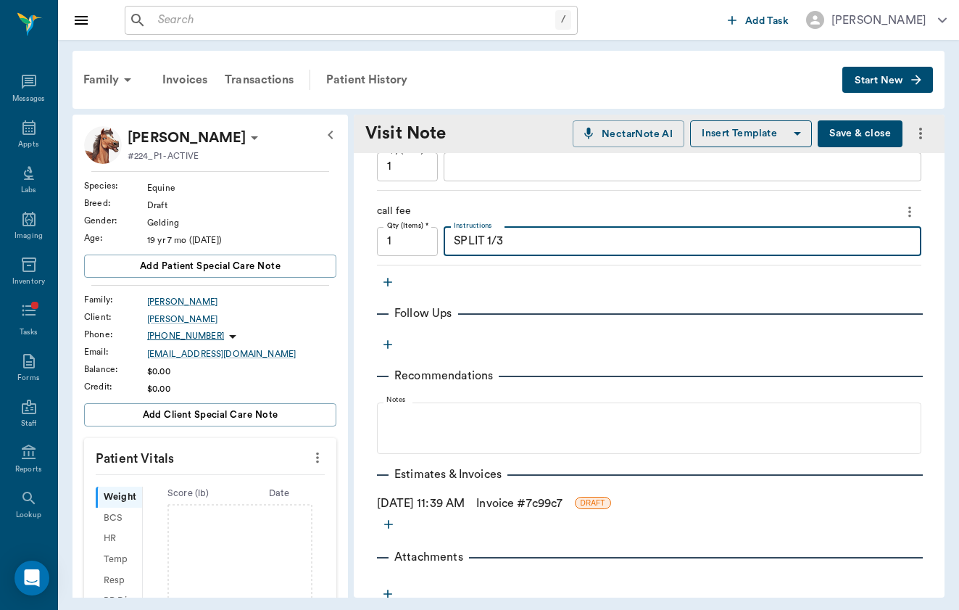
scroll to position [961, 0]
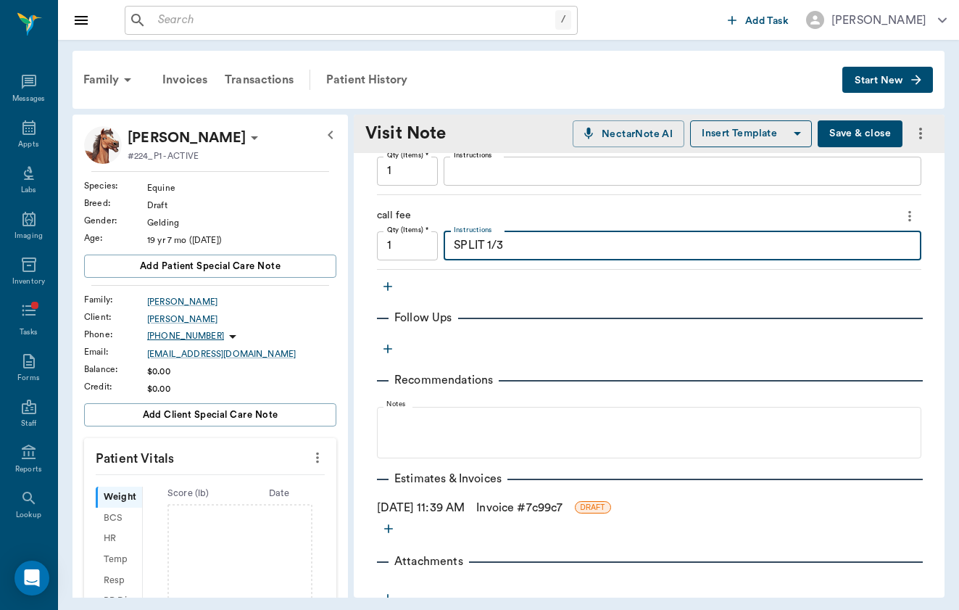
type textarea "SPLIT 1/3"
click at [882, 133] on button "Save & close" at bounding box center [860, 133] width 85 height 27
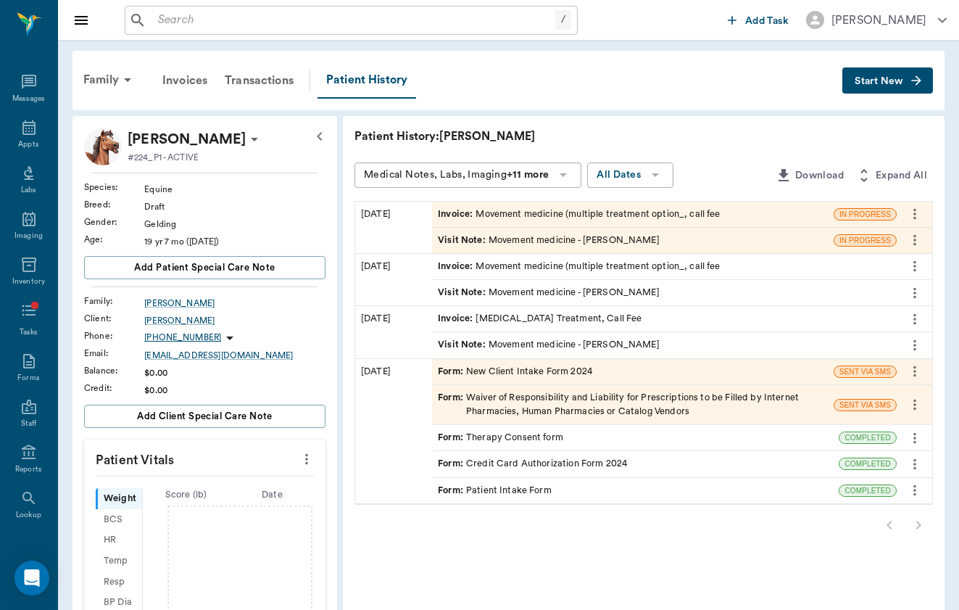
click at [438, 207] on span "Invoice :" at bounding box center [457, 214] width 38 height 14
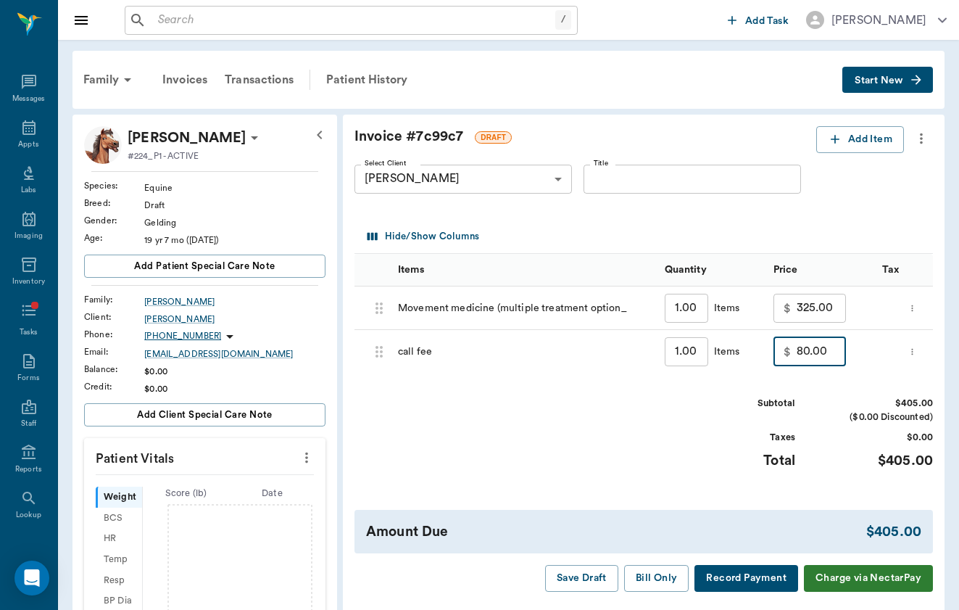
click at [797, 357] on input "80.00" at bounding box center [821, 351] width 49 height 29
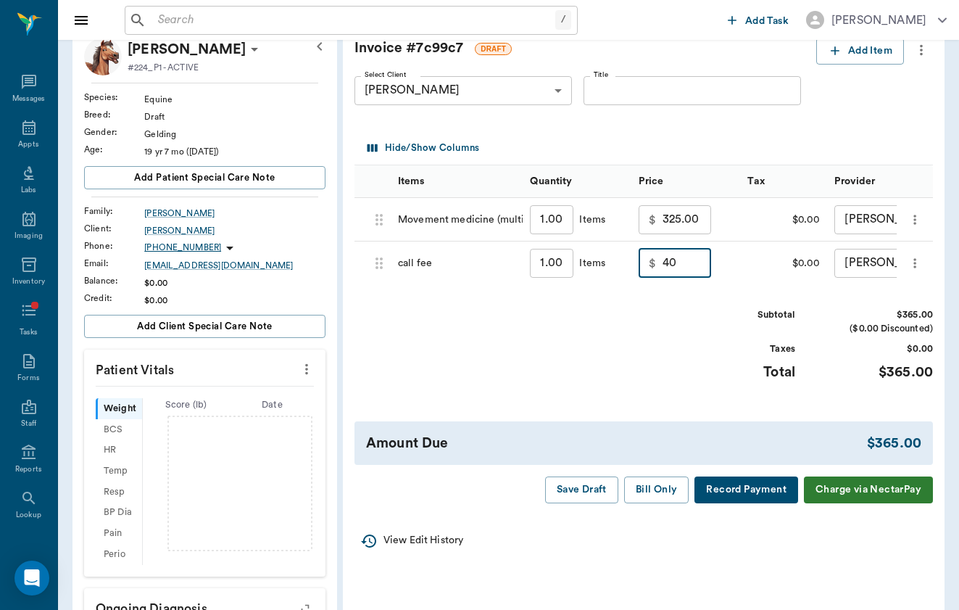
scroll to position [90, 0]
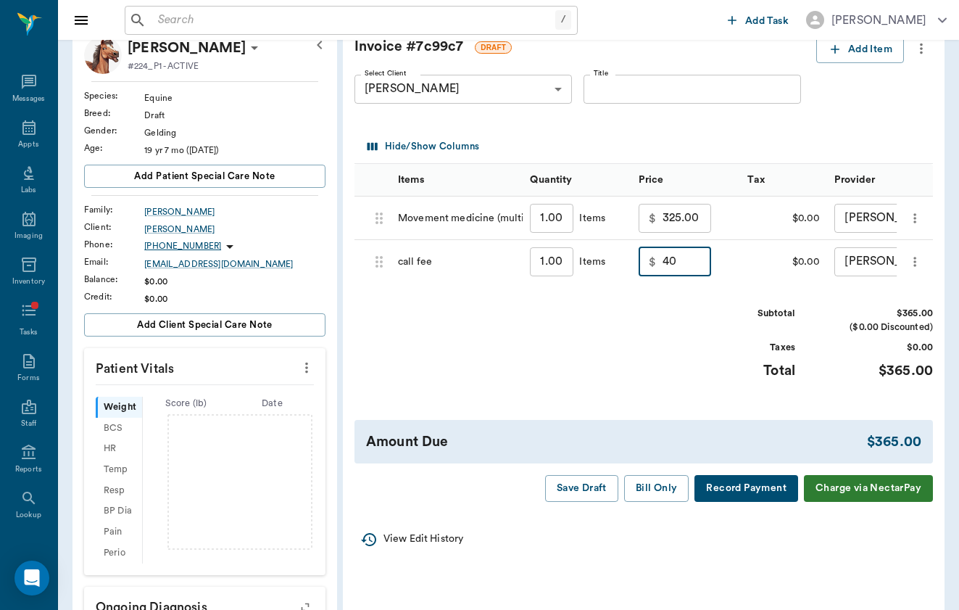
type input "40.00"
click at [653, 344] on div "Subtotal $365.00 ($0.00 Discounted) Taxes $0.00 Total $365.00" at bounding box center [644, 351] width 579 height 89
click at [579, 475] on button "Save Draft" at bounding box center [581, 488] width 73 height 27
click at [466, 91] on body "/ ​ Add Task [PERSON_NAME] Nectar Messages Appts Labs Imaging Inventory Tasks F…" at bounding box center [479, 389] width 959 height 959
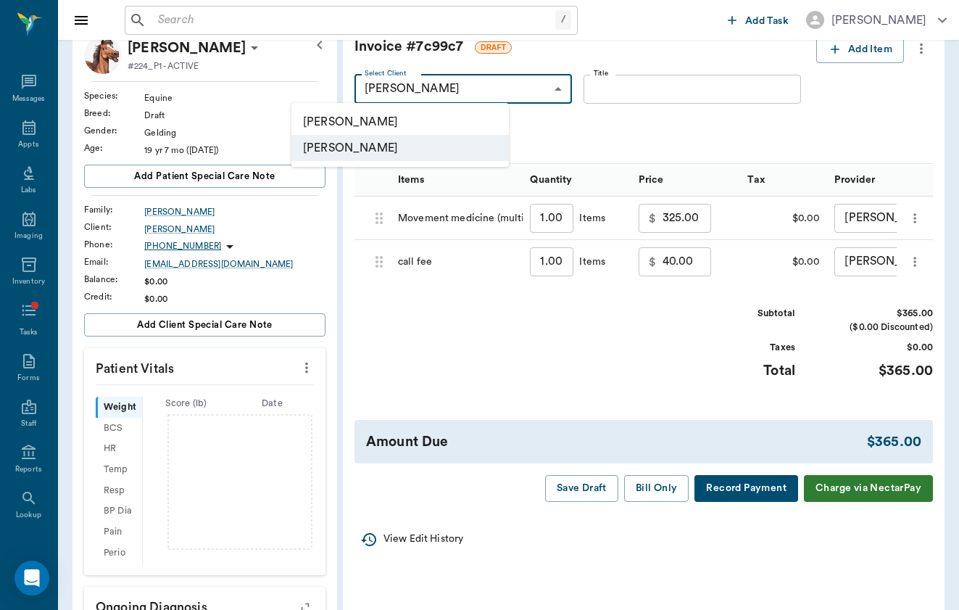
click at [464, 125] on li "[PERSON_NAME]" at bounding box center [400, 122] width 218 height 26
type input "678aa54e874e7098fd21490e"
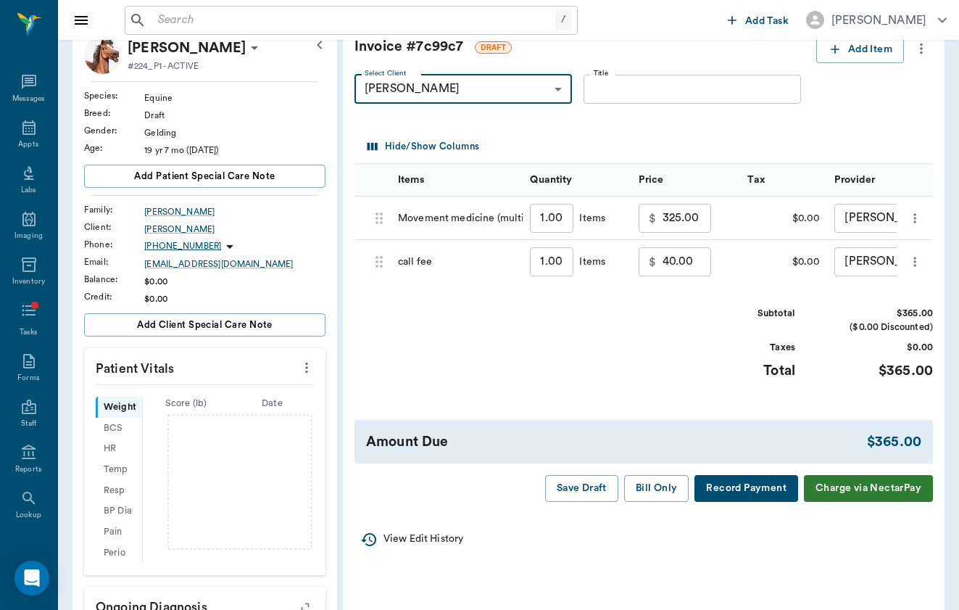
click at [587, 94] on input "Title" at bounding box center [693, 89] width 218 height 29
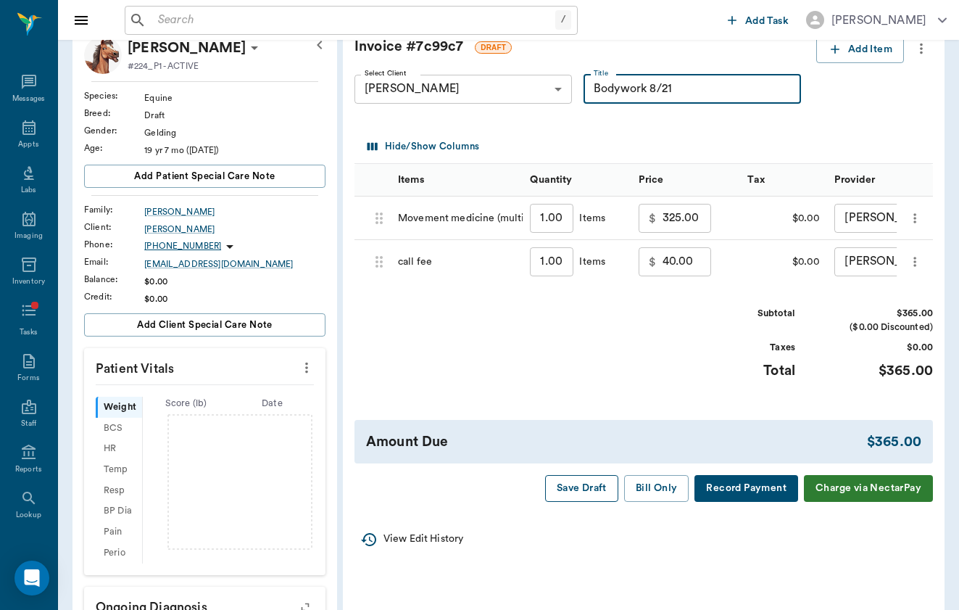
type input "Bodywork 8/21"
click at [586, 486] on button "Save Draft" at bounding box center [581, 488] width 73 height 27
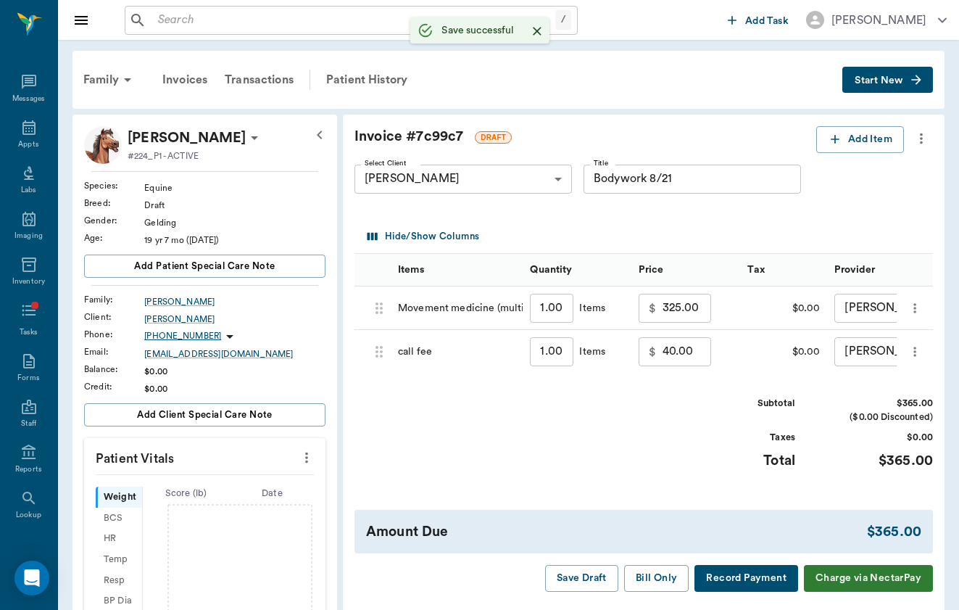
scroll to position [0, 0]
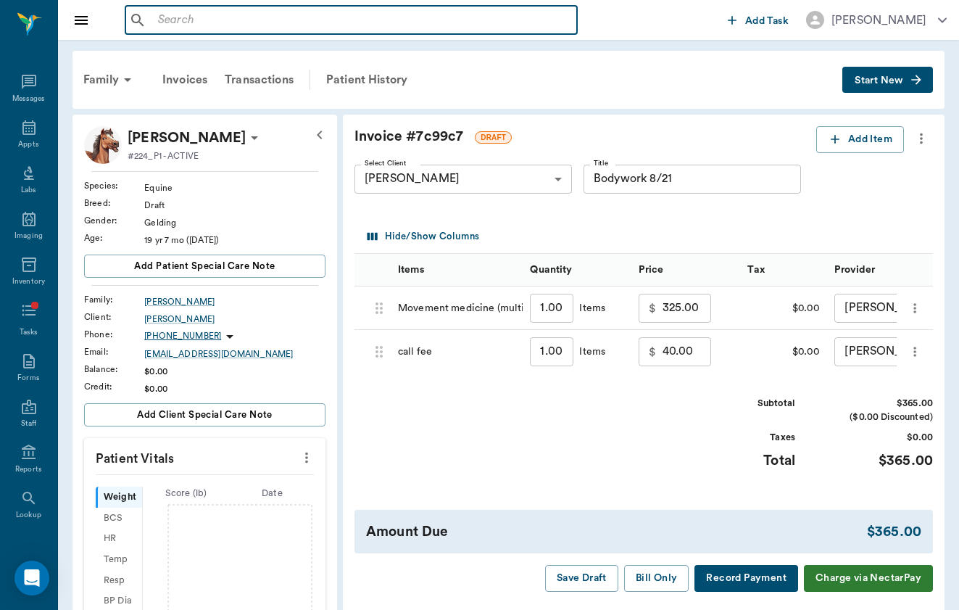
click at [220, 21] on input "text" at bounding box center [361, 20] width 419 height 20
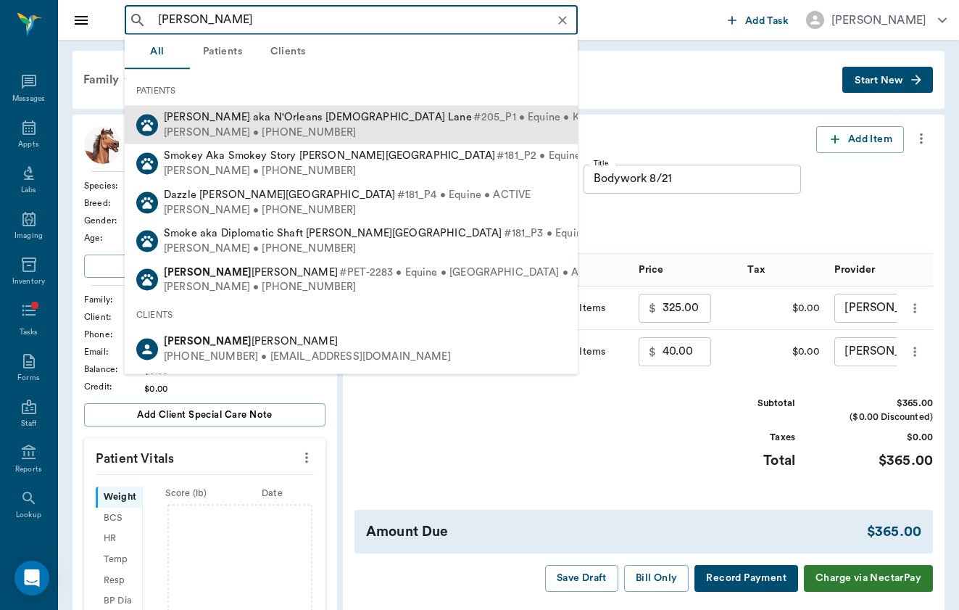
click at [222, 126] on div "[PERSON_NAME] • [PHONE_NUMBER]" at bounding box center [455, 132] width 582 height 15
type input "[PERSON_NAME]"
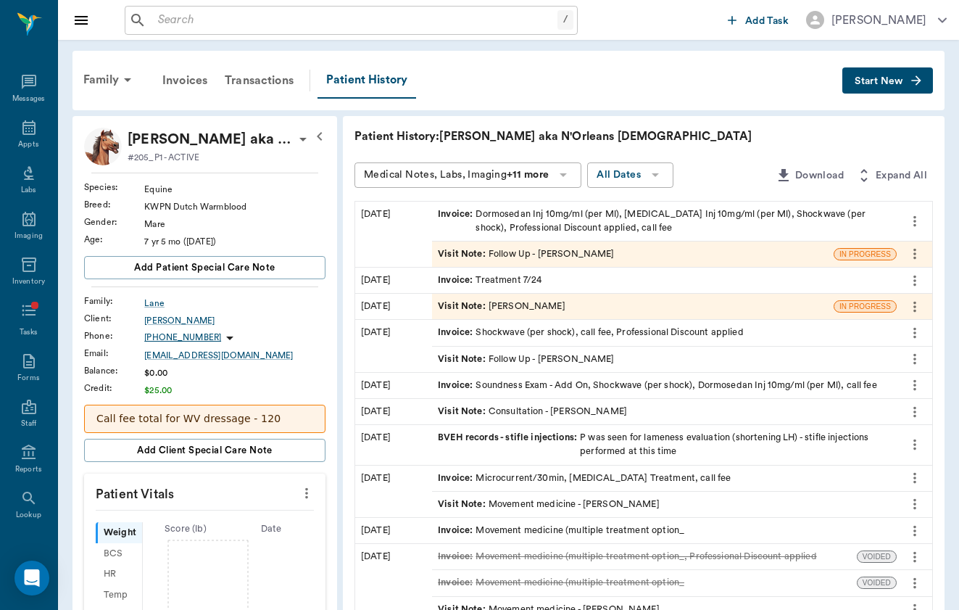
click at [922, 77] on icon "button" at bounding box center [916, 80] width 15 height 15
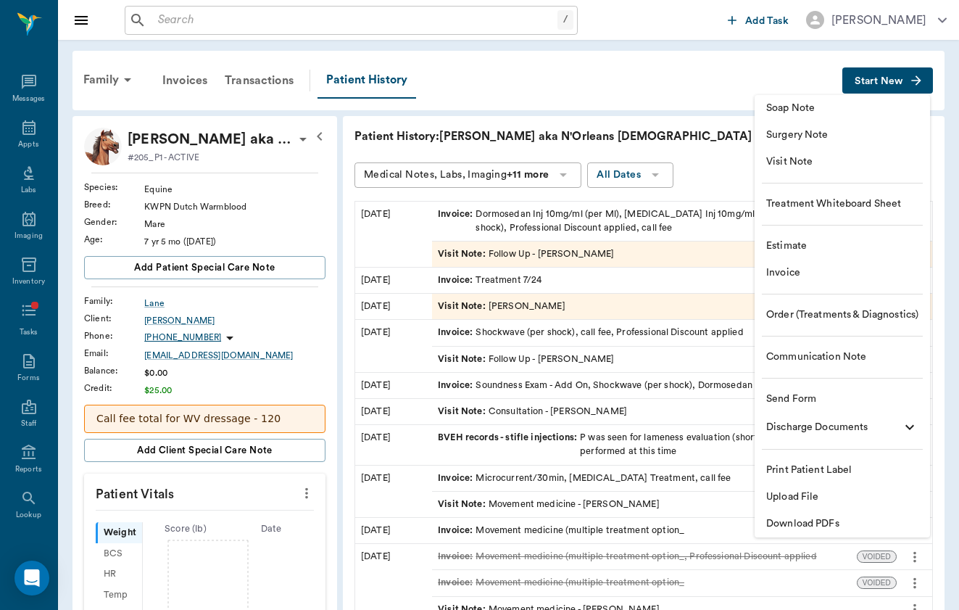
click at [886, 157] on span "Visit Note" at bounding box center [842, 161] width 152 height 15
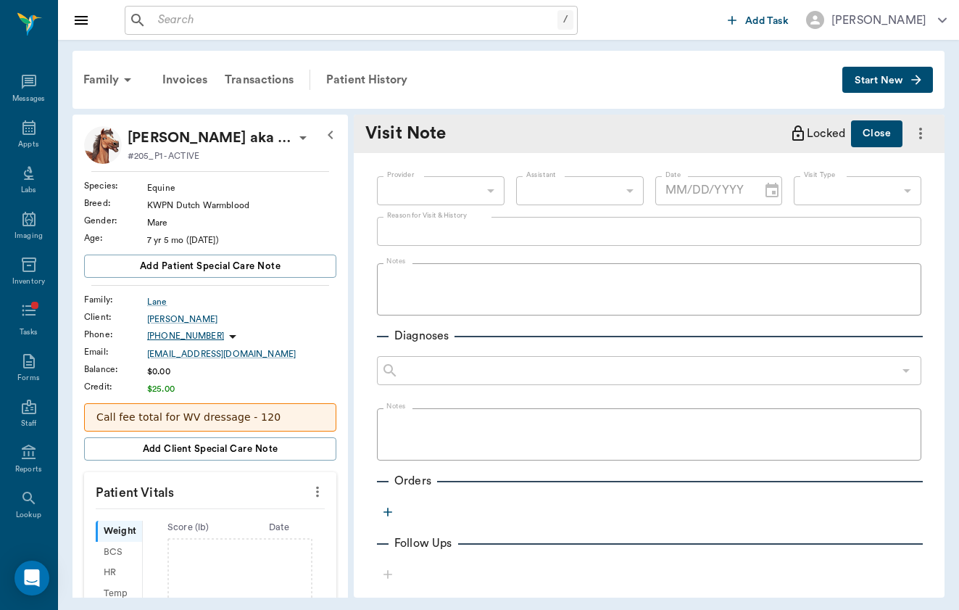
type input "[DATE]"
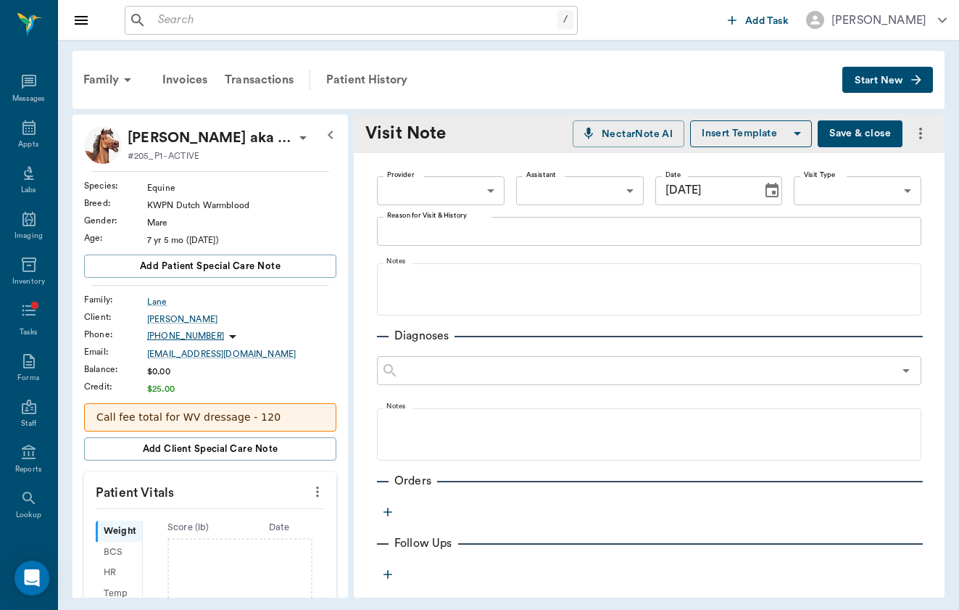
click at [455, 170] on div "Provider ​ Provider Assistant ​ Assistant Date [DATE] Date Visit Type ​ Visit T…" at bounding box center [649, 191] width 545 height 52
click at [454, 189] on body "/ ​ Add Task [PERSON_NAME] Nectar Messages Appts Labs Imaging Inventory Tasks F…" at bounding box center [479, 305] width 959 height 610
click at [452, 224] on li "[PERSON_NAME]" at bounding box center [441, 224] width 128 height 26
type input "649b3e03b5bc7e03f9326794"
click at [906, 199] on body "/ ​ Add Task [PERSON_NAME] Nectar Messages Appts Labs Imaging Inventory Tasks F…" at bounding box center [479, 305] width 959 height 610
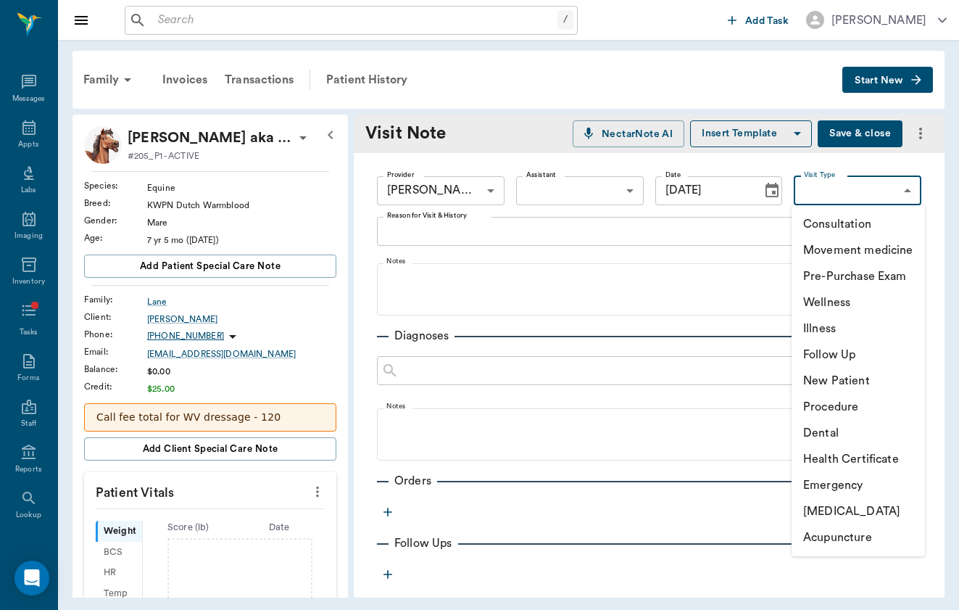
click at [890, 347] on li "Follow Up" at bounding box center [858, 355] width 133 height 26
type input "65d2c202a8044d23520120c7"
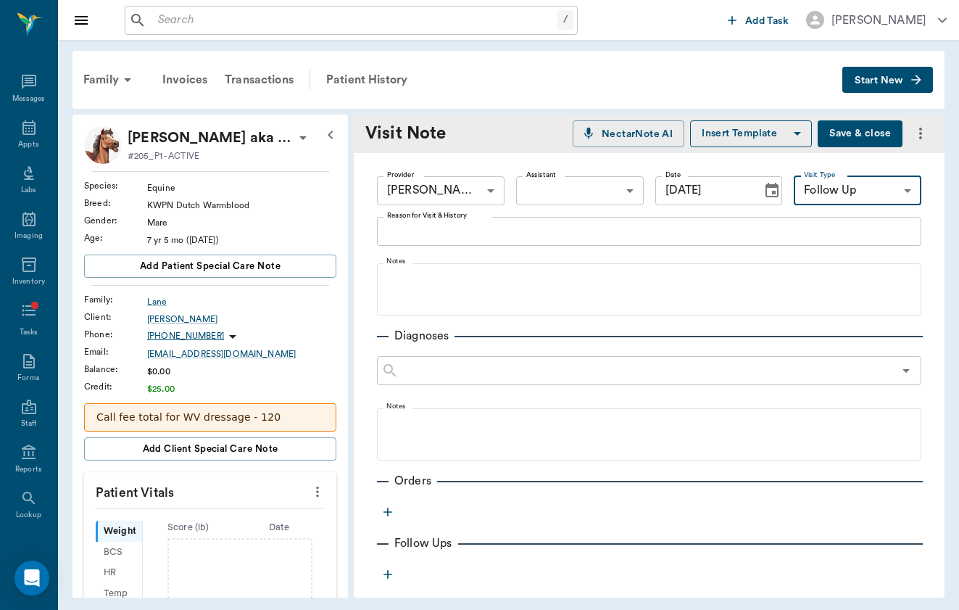
click at [483, 224] on textarea "Reason for Visit & History" at bounding box center [649, 231] width 524 height 17
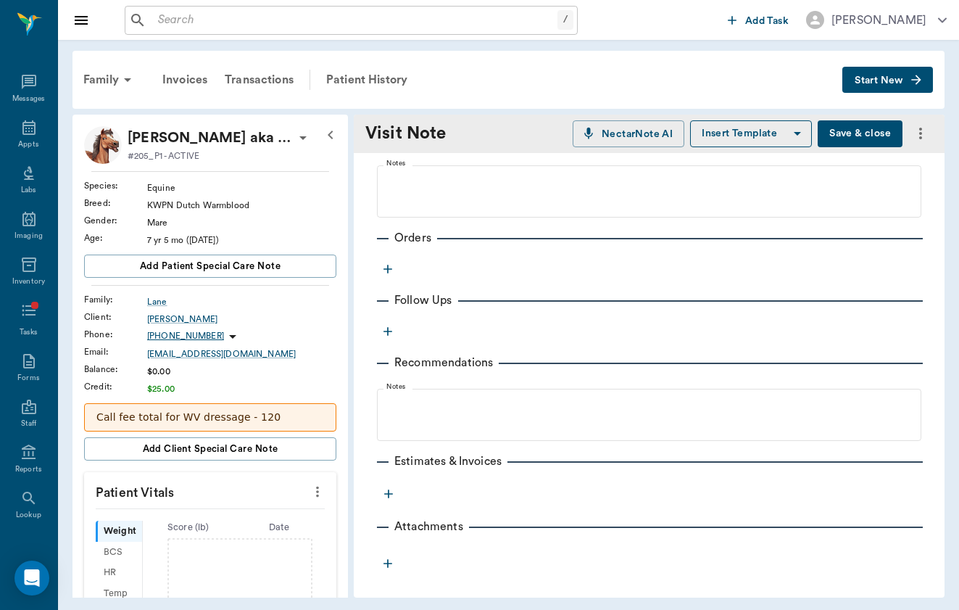
scroll to position [243, 0]
type textarea "P has been going well - noted that"
click at [866, 138] on button "Save & close" at bounding box center [860, 133] width 85 height 27
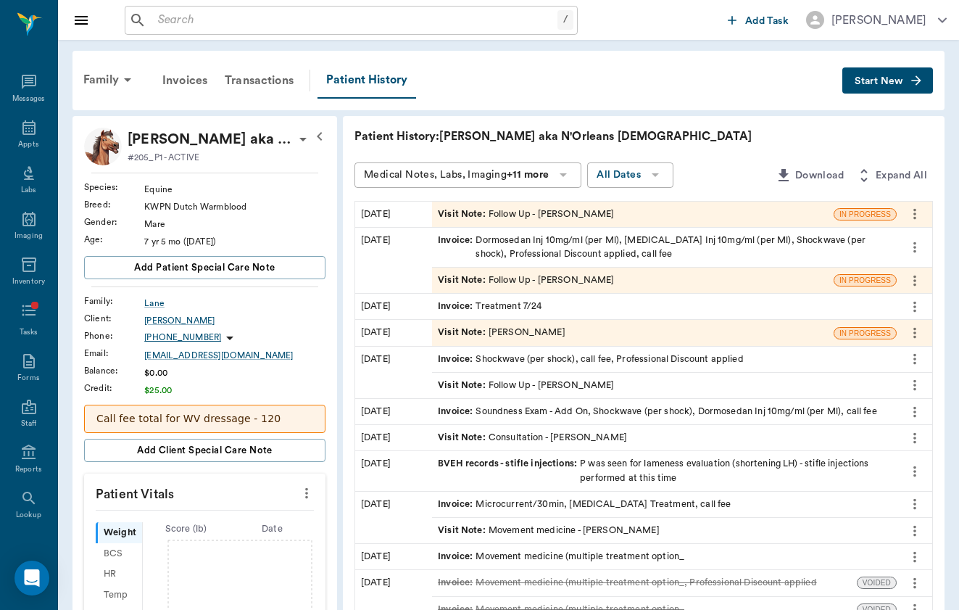
click at [500, 217] on div "Visit Note : Follow Up - [PERSON_NAME]" at bounding box center [526, 214] width 176 height 14
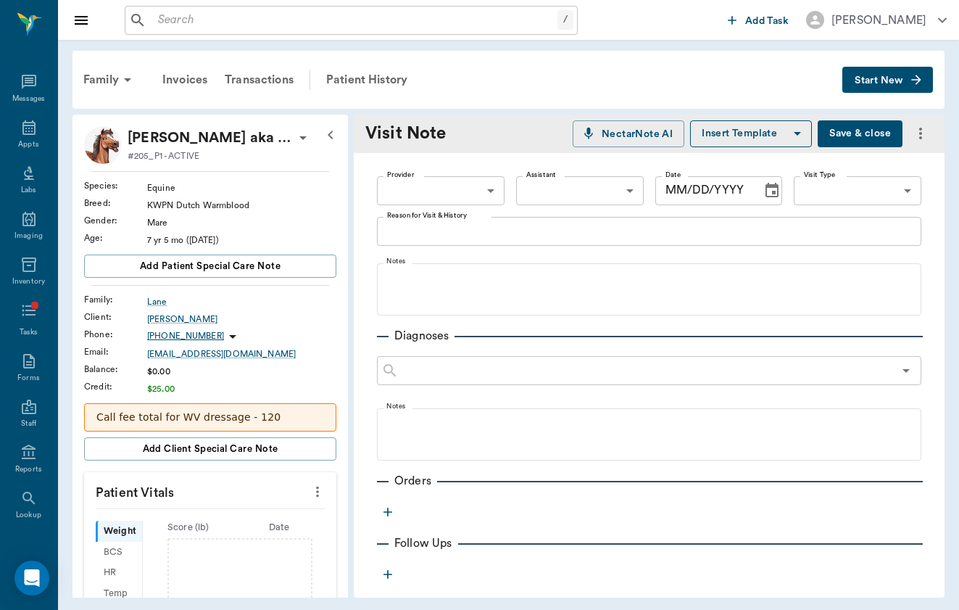
type input "649b3e03b5bc7e03f9326794"
type input "[DATE]"
type input "65d2c202a8044d23520120c7"
type textarea "P has been going well - noted that"
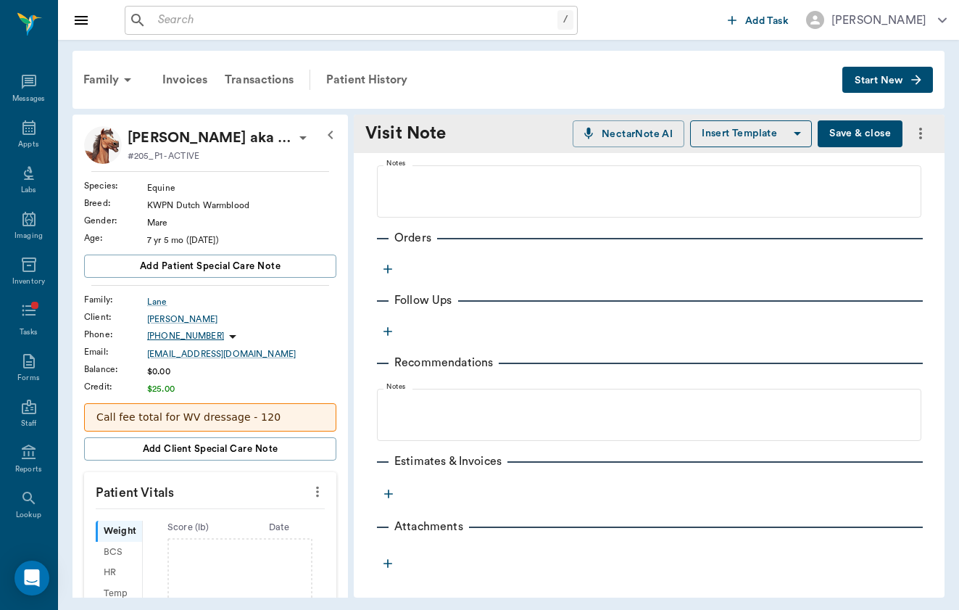
scroll to position [243, 0]
click at [387, 268] on icon "button" at bounding box center [388, 269] width 9 height 9
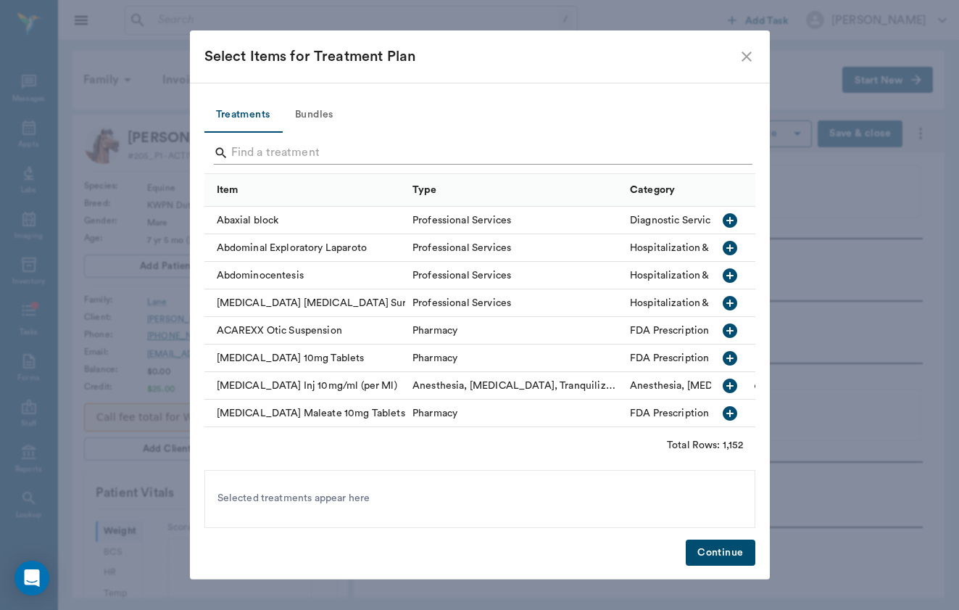
click at [361, 151] on input "Search" at bounding box center [481, 152] width 500 height 23
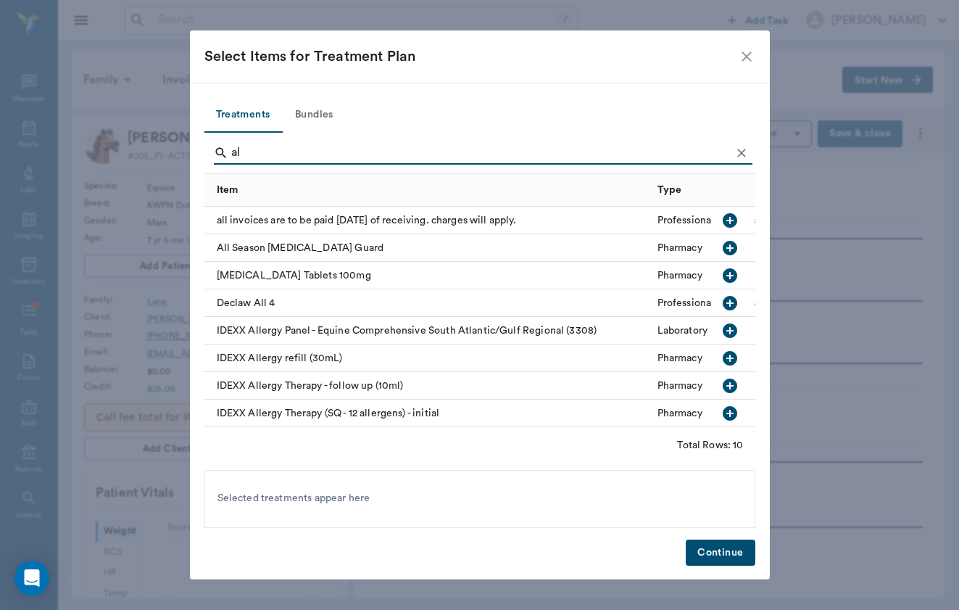
type input "a"
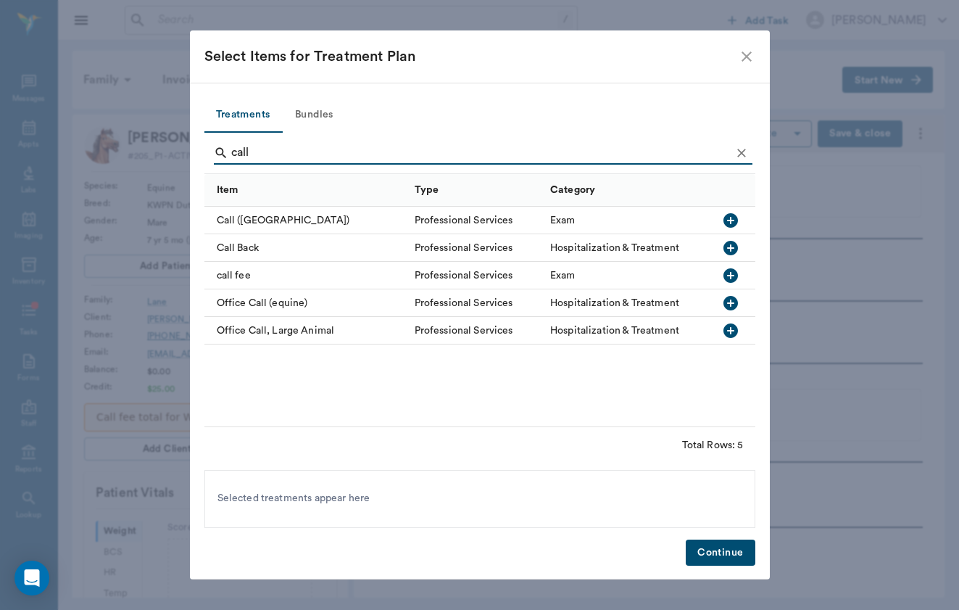
type input "call"
click at [247, 271] on div "call fee" at bounding box center [305, 276] width 203 height 28
click at [724, 558] on button "Continue" at bounding box center [720, 552] width 69 height 27
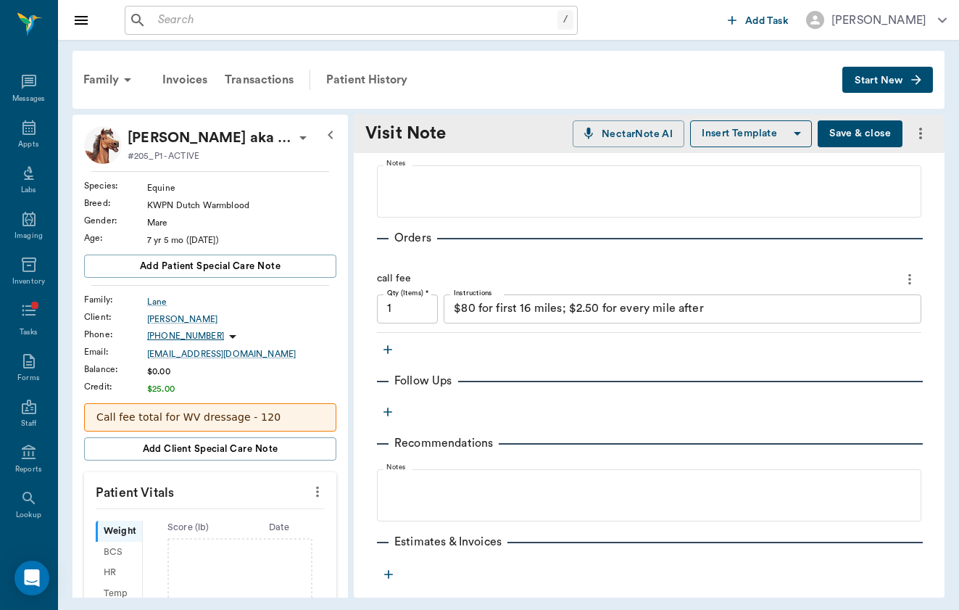
click at [582, 302] on textarea "$80 for first 16 miles; $2.50 for every mile after" at bounding box center [683, 308] width 458 height 17
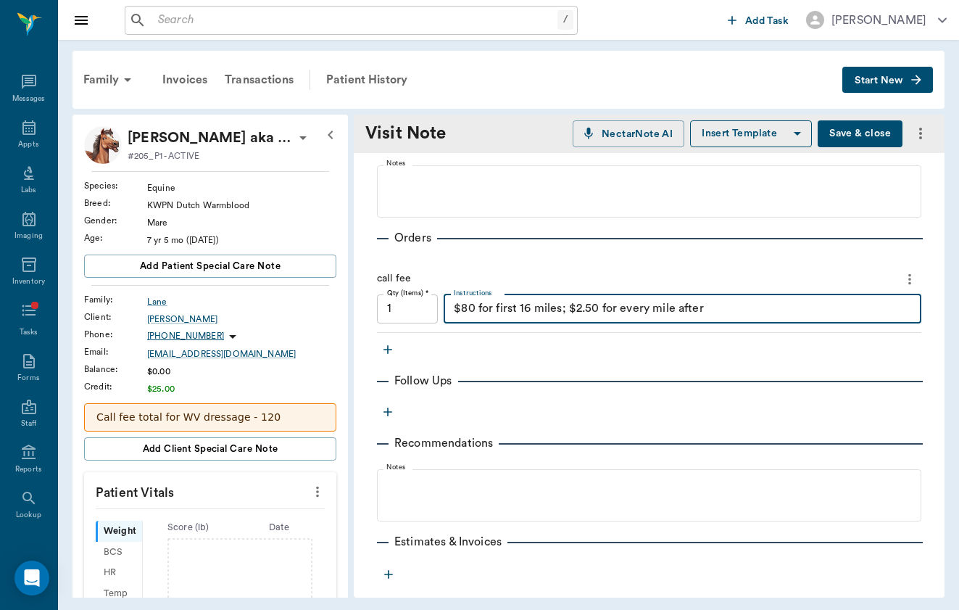
click at [582, 302] on textarea "$80 for first 16 miles; $2.50 for every mile after" at bounding box center [683, 308] width 458 height 17
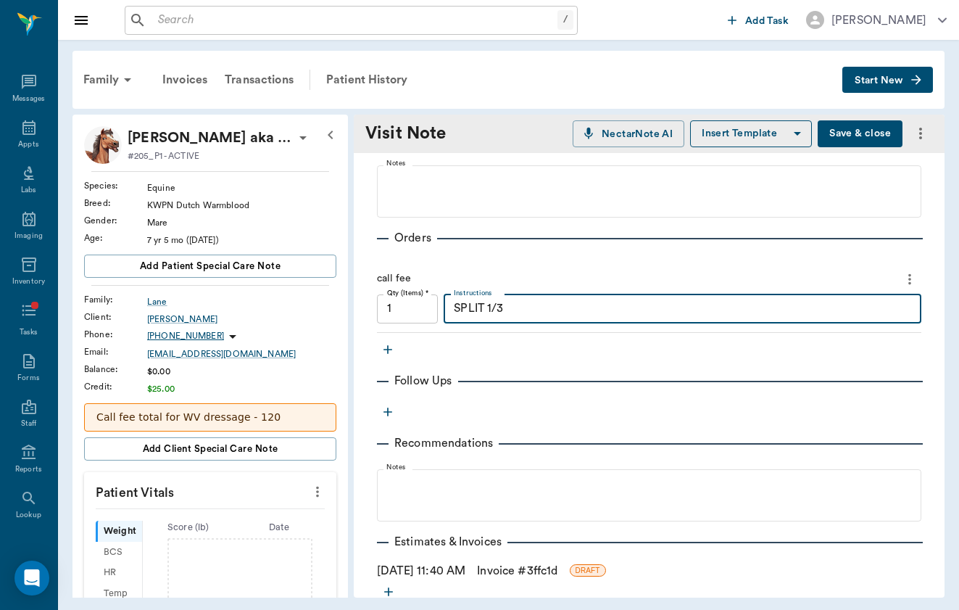
type textarea "SPLIT 1/3"
click at [886, 135] on button "Save & close" at bounding box center [860, 133] width 85 height 27
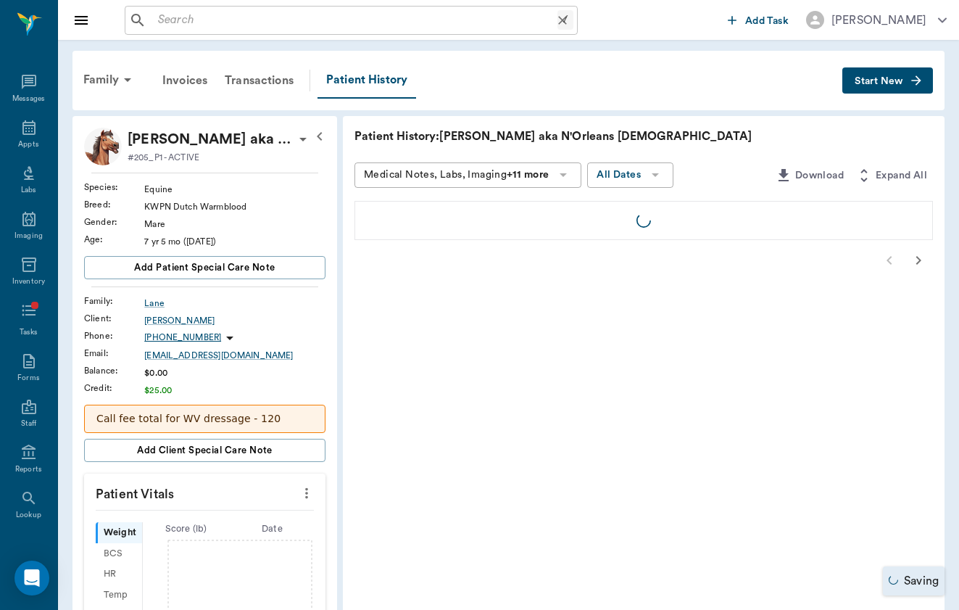
click at [214, 15] on input "text" at bounding box center [354, 20] width 405 height 20
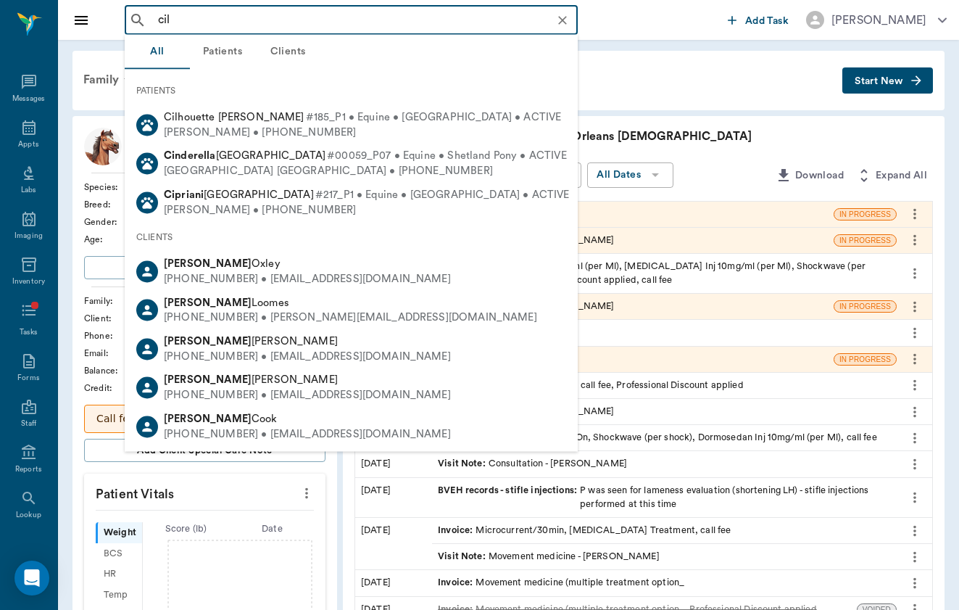
click at [320, 102] on div "PATIENTS" at bounding box center [351, 90] width 453 height 30
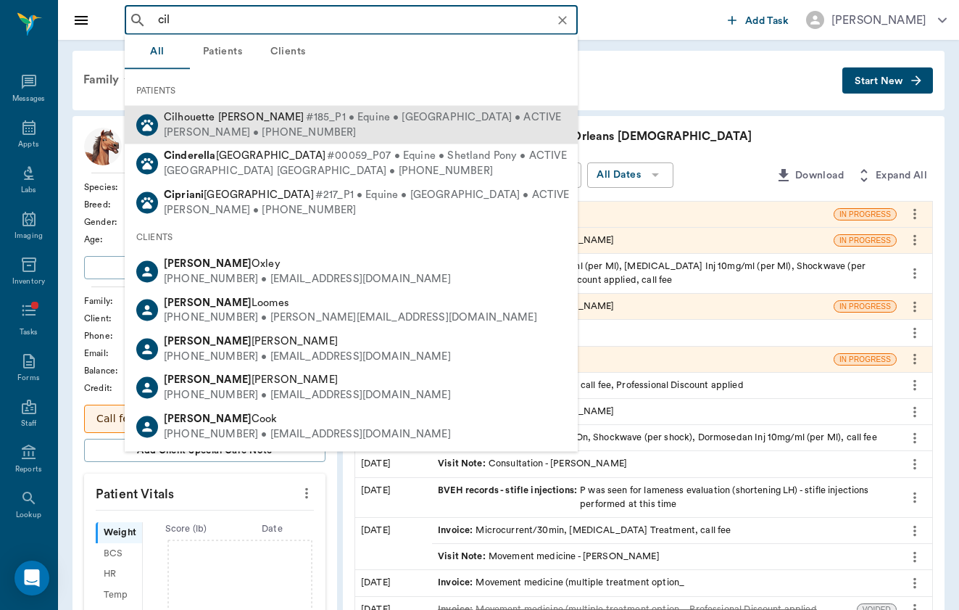
click at [322, 117] on span "#185_P1 • Equine • [GEOGRAPHIC_DATA] • ACTIVE" at bounding box center [434, 117] width 256 height 15
type input "cil"
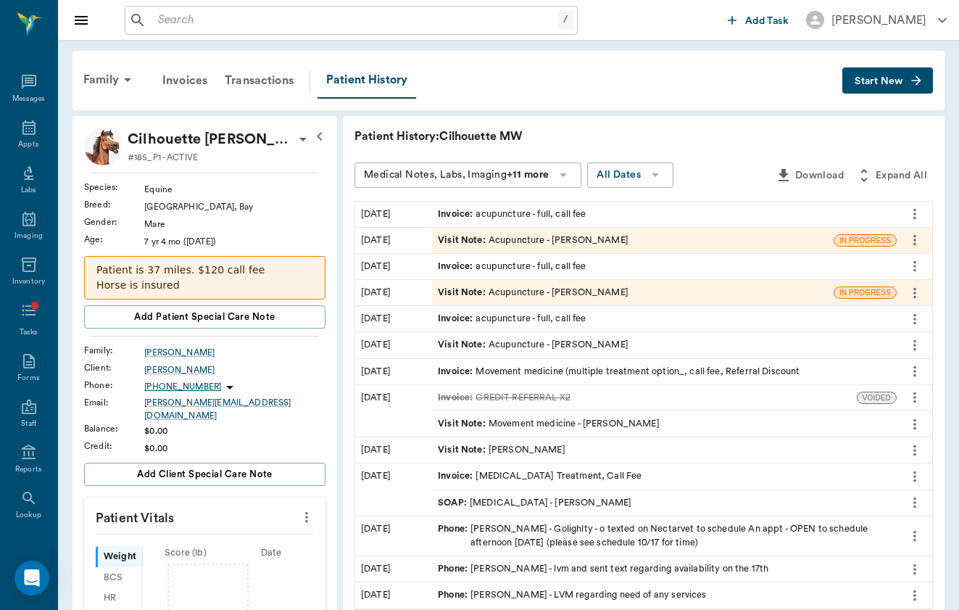
click at [916, 78] on icon "button" at bounding box center [916, 80] width 15 height 15
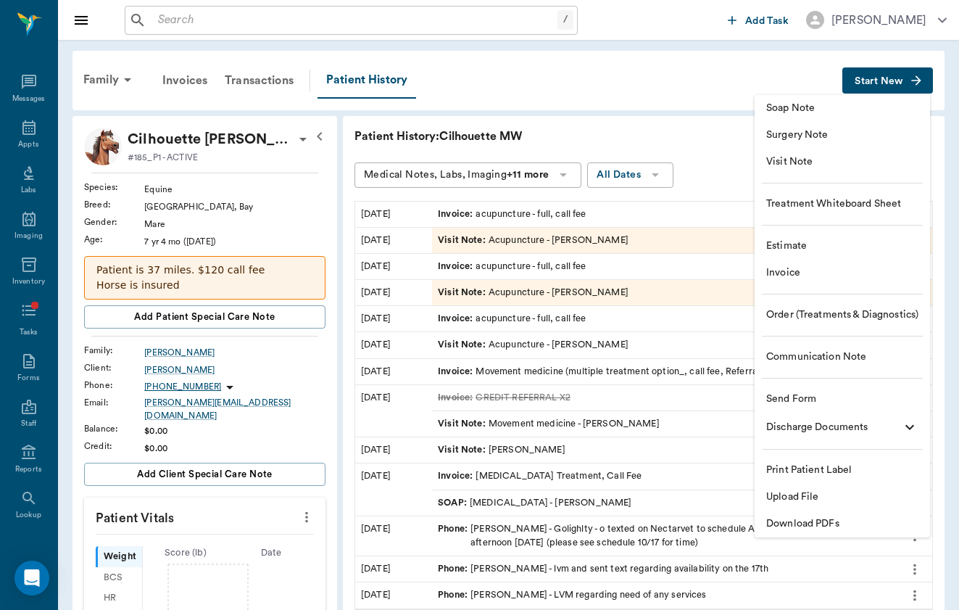
click at [892, 160] on span "Visit Note" at bounding box center [842, 161] width 152 height 15
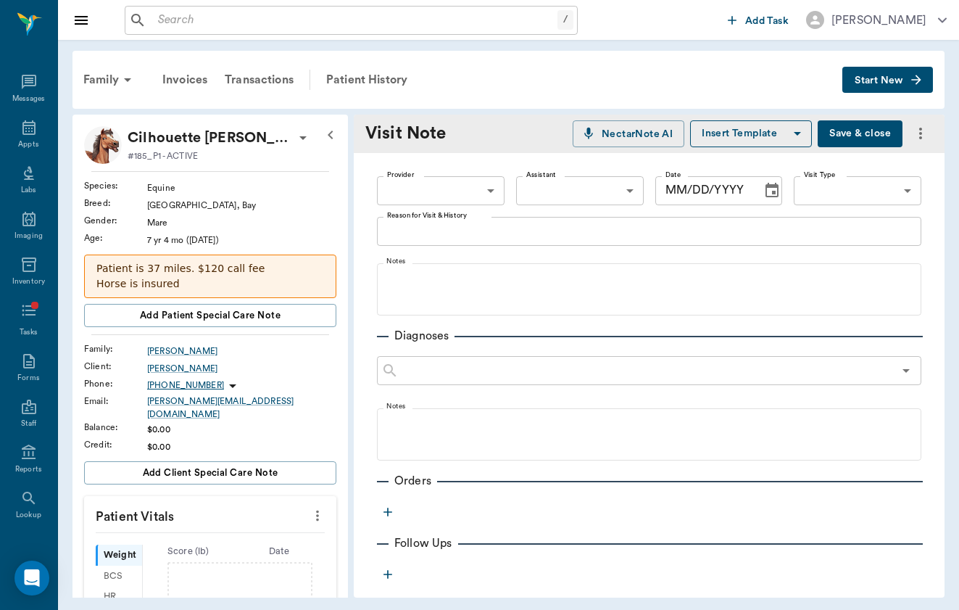
type input "[DATE]"
click at [471, 194] on body "/ ​ Add Task [PERSON_NAME] Nectar Messages Appts Labs Imaging Inventory Tasks F…" at bounding box center [479, 305] width 959 height 610
click at [465, 231] on li "[PERSON_NAME]" at bounding box center [441, 224] width 128 height 26
type input "649b3e03b5bc7e03f9326794"
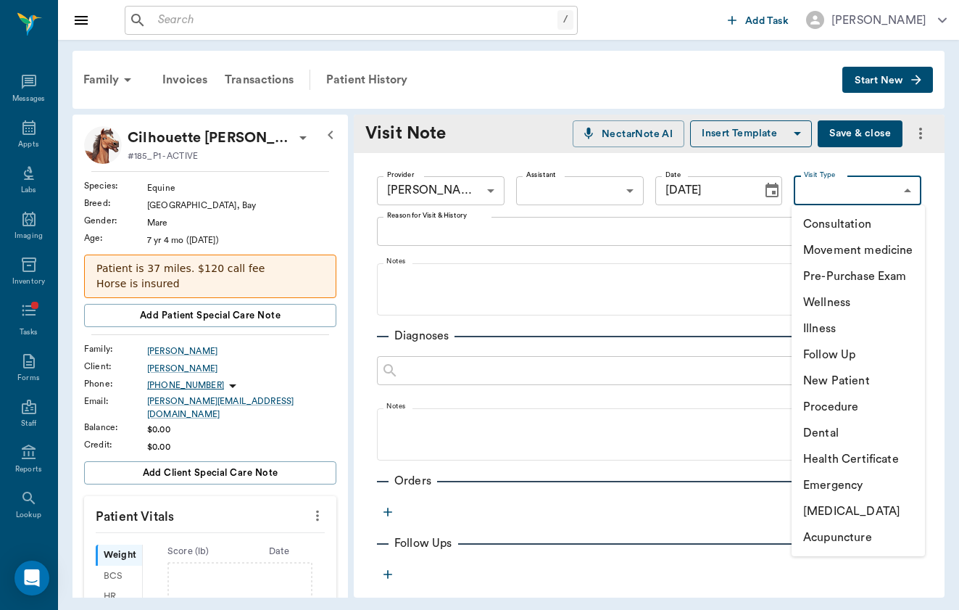
click at [882, 202] on body "/ ​ Add Task [PERSON_NAME] Nectar Messages Appts Labs Imaging Inventory Tasks F…" at bounding box center [479, 305] width 959 height 610
click at [861, 545] on li "Acupuncture" at bounding box center [858, 537] width 133 height 26
type input "65d2c202a8044d23520120cf"
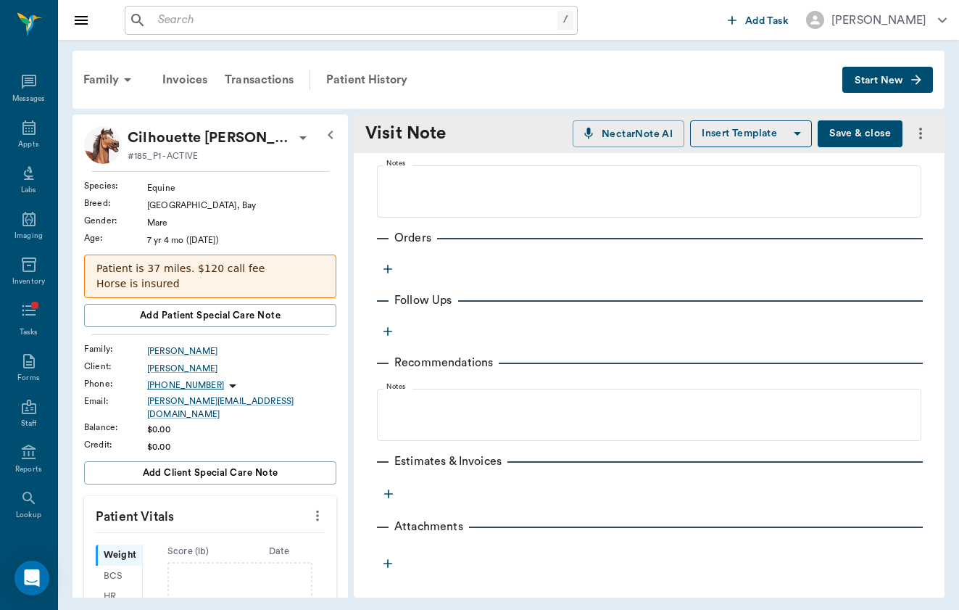
scroll to position [243, 0]
click at [391, 281] on div "Provider [PERSON_NAME] 649b3e03b5bc7e03f9326794 Provider Assistant ​ Assistant …" at bounding box center [649, 242] width 591 height 664
click at [391, 270] on icon "button" at bounding box center [388, 269] width 15 height 15
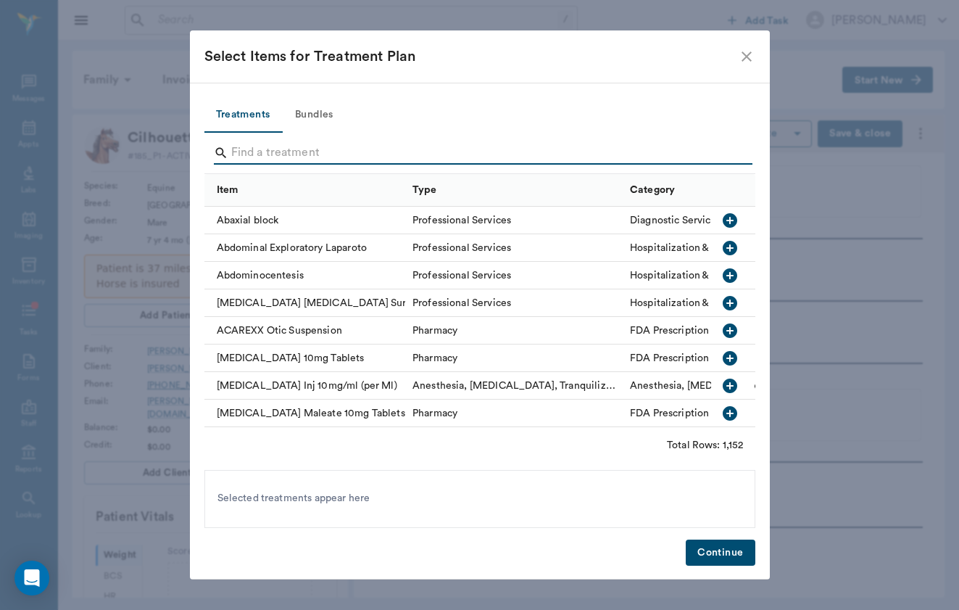
click at [325, 143] on input "Search" at bounding box center [481, 152] width 500 height 23
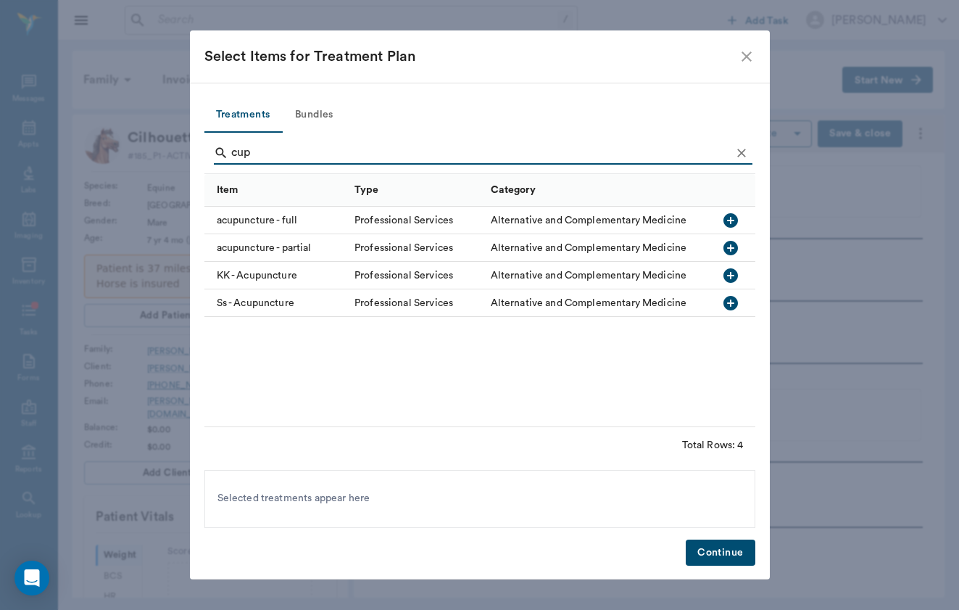
drag, startPoint x: 325, startPoint y: 143, endPoint x: 289, endPoint y: 218, distance: 83.7
click at [289, 218] on div "acupuncture - full" at bounding box center [276, 221] width 144 height 28
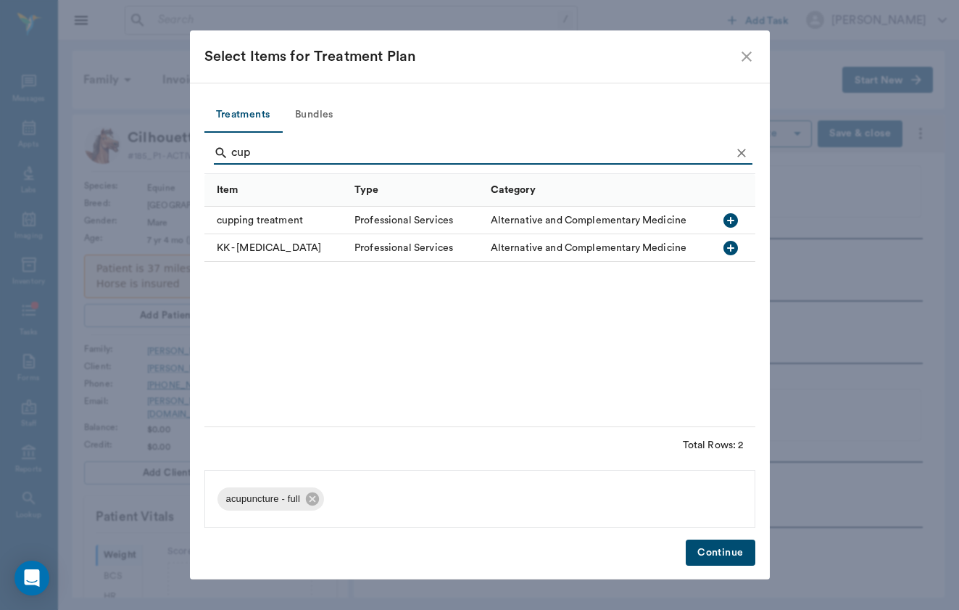
drag, startPoint x: 248, startPoint y: 134, endPoint x: 266, endPoint y: 152, distance: 25.1
click at [266, 152] on input "cup" at bounding box center [481, 152] width 500 height 23
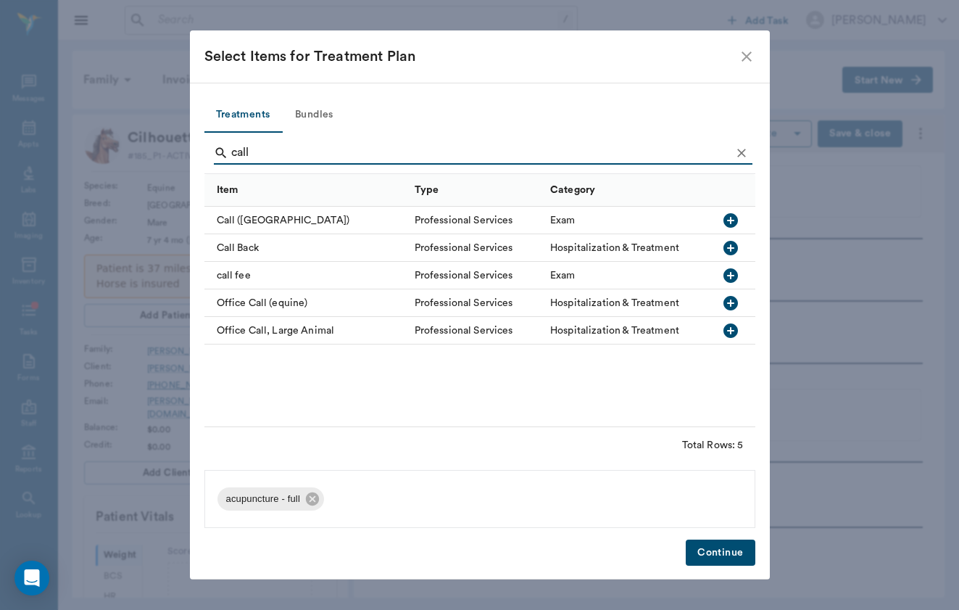
type input "call"
click at [244, 279] on div "call fee" at bounding box center [305, 276] width 203 height 28
click at [721, 542] on button "Continue" at bounding box center [720, 552] width 69 height 27
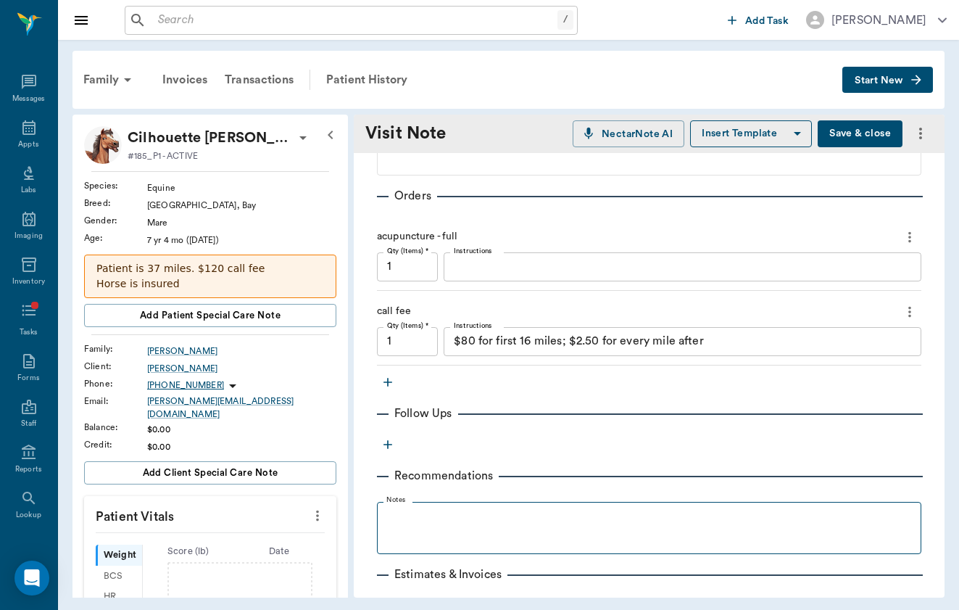
scroll to position [292, 0]
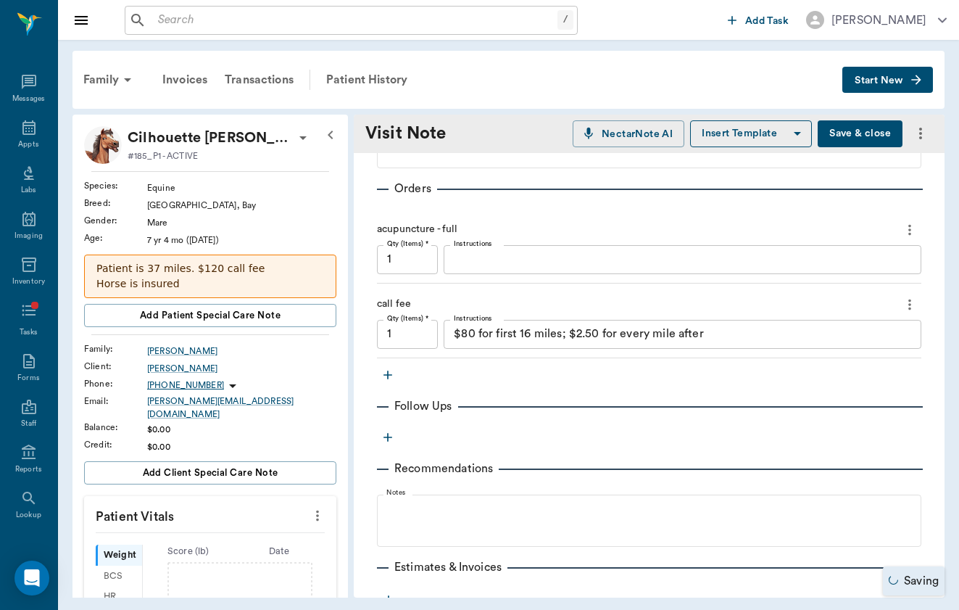
click at [526, 332] on textarea "$80 for first 16 miles; $2.50 for every mile after" at bounding box center [683, 334] width 458 height 17
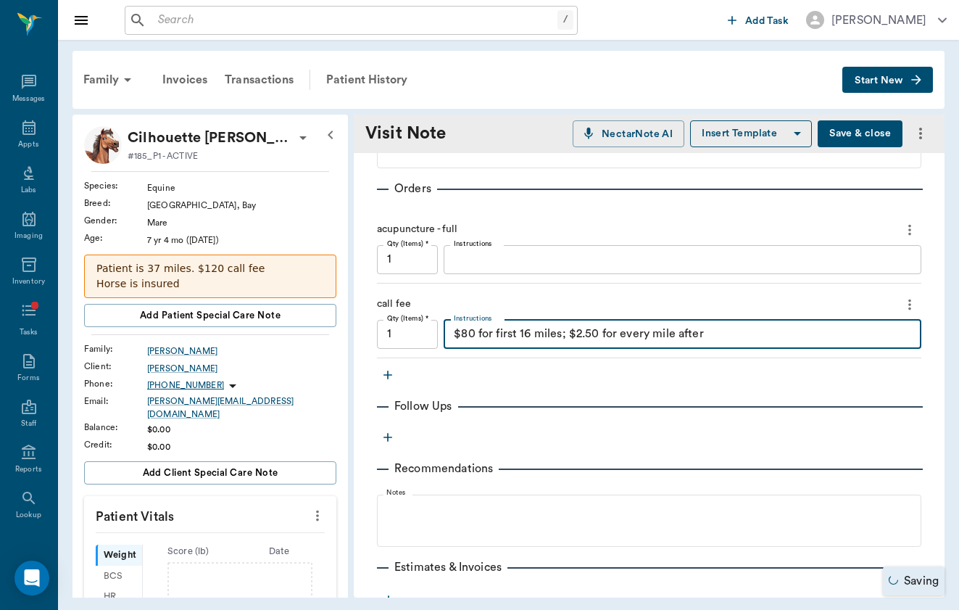
click at [526, 332] on textarea "$80 for first 16 miles; $2.50 for every mile after" at bounding box center [683, 334] width 458 height 17
type textarea "Split 1/3"
click at [865, 128] on button "Save & close" at bounding box center [860, 133] width 85 height 27
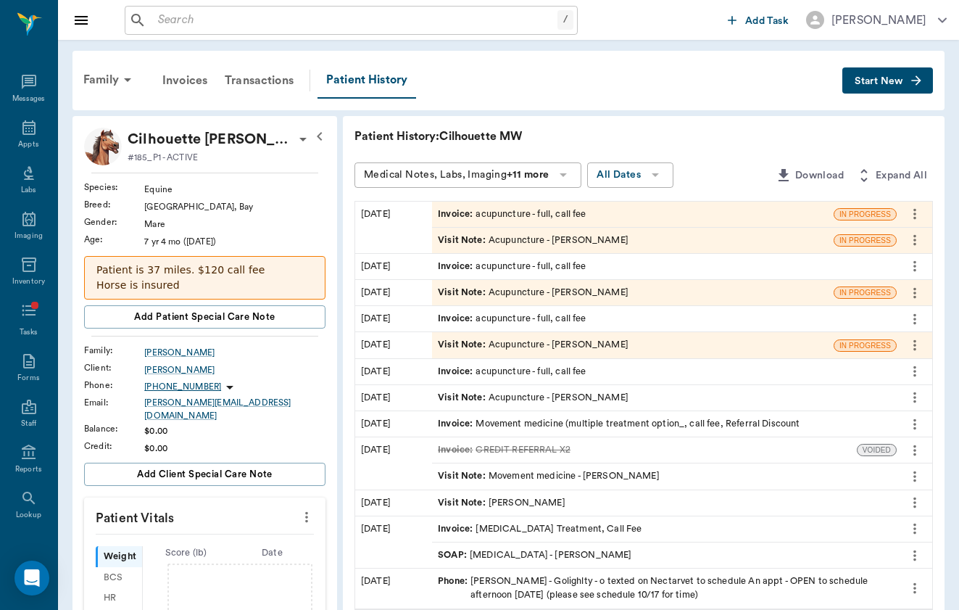
click at [458, 290] on div "Visit Note : Acupuncture - [PERSON_NAME]" at bounding box center [533, 293] width 191 height 14
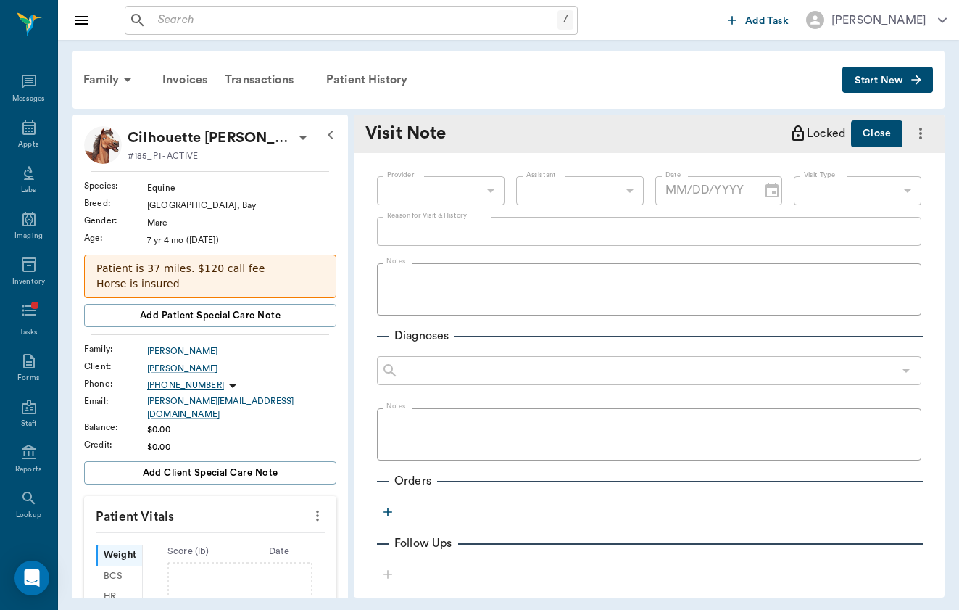
type input "649b3e03b5bc7e03f9326794"
type input "65d2c202a8044d23520120cf"
type textarea "[MEDICAL_DATA] care"
type input "[DATE]"
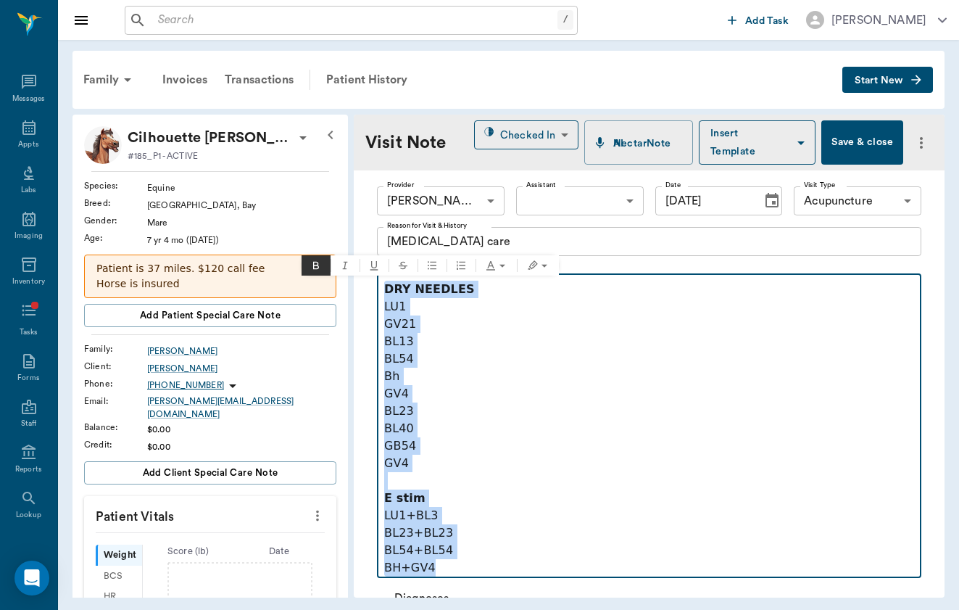
drag, startPoint x: 385, startPoint y: 296, endPoint x: 538, endPoint y: 592, distance: 333.1
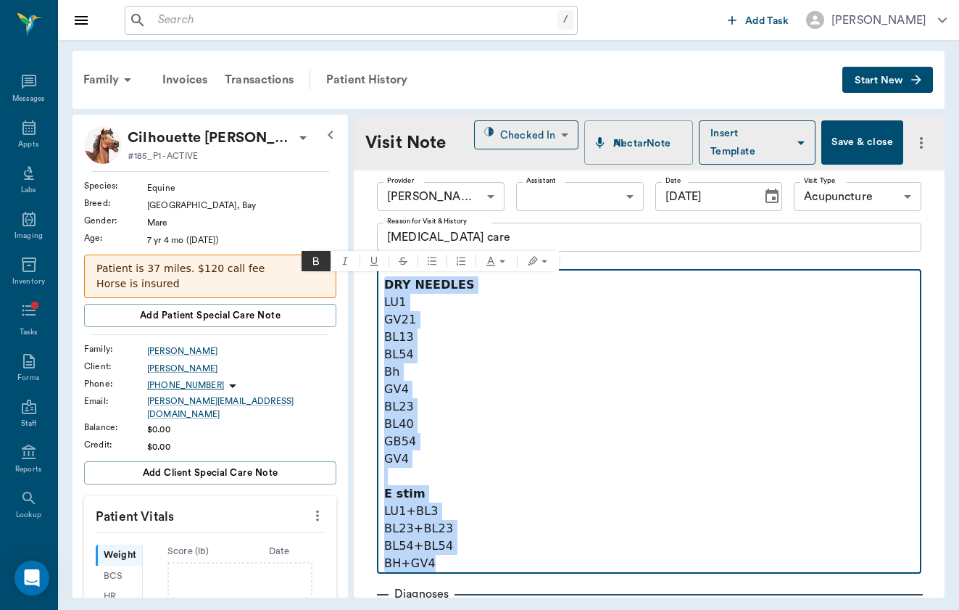
copy div "DRY NEEDLES LU1 GV21 BL13 BL54 Bh GV4 BL23 BL40 GB54 GV4 E stim LU1+BL3 BL23+BL…"
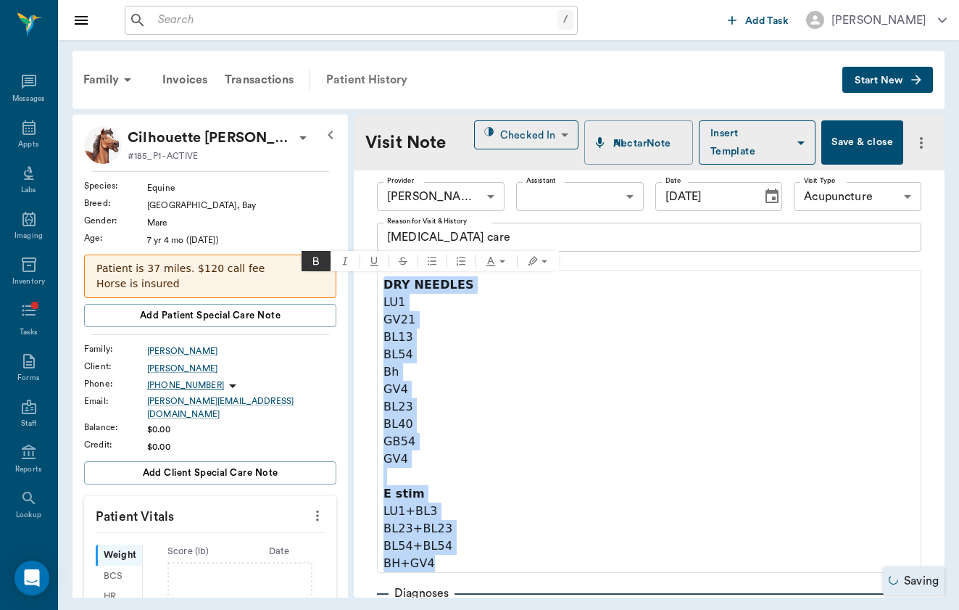
click at [370, 76] on div "Patient History" at bounding box center [367, 79] width 99 height 35
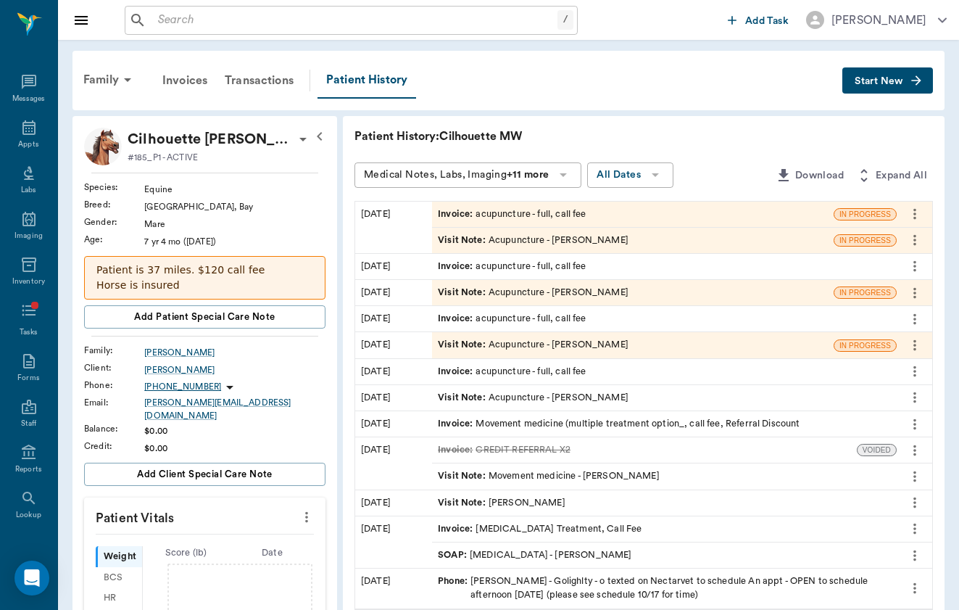
click at [442, 213] on div "Invoice : acupuncture - full, call fee" at bounding box center [512, 214] width 148 height 14
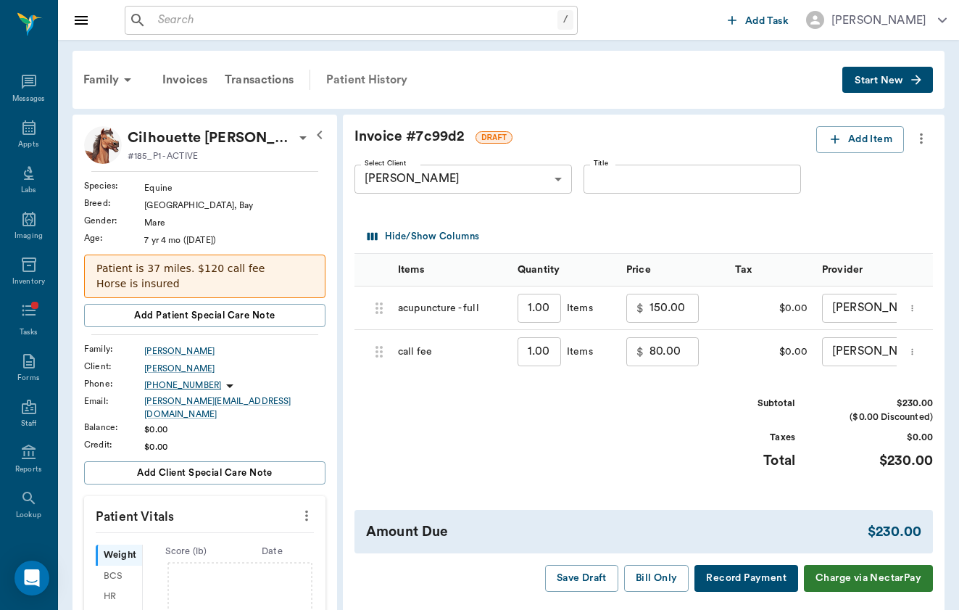
click at [392, 83] on div "Patient History" at bounding box center [367, 79] width 99 height 35
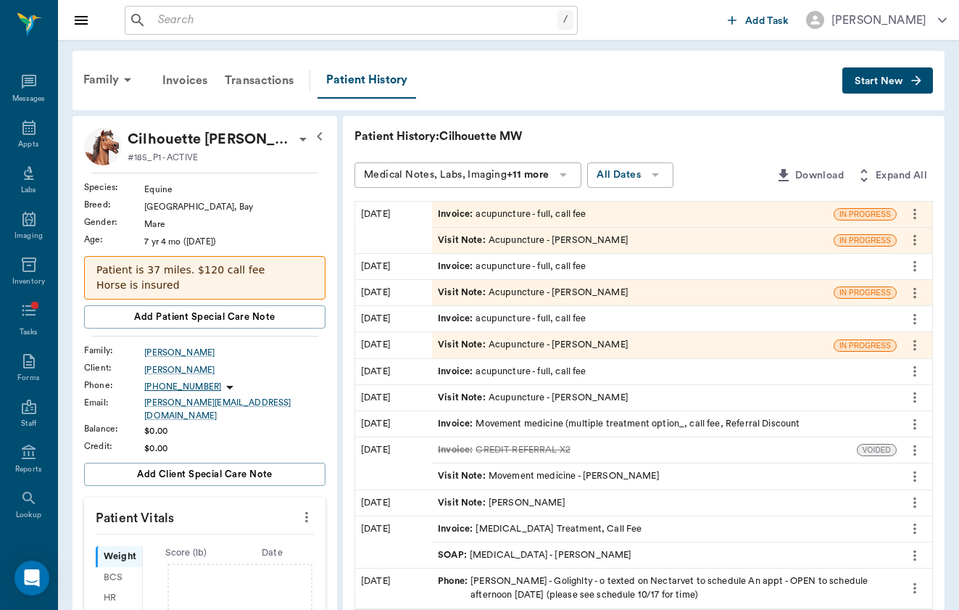
click at [438, 239] on span "Visit Note :" at bounding box center [463, 240] width 51 height 14
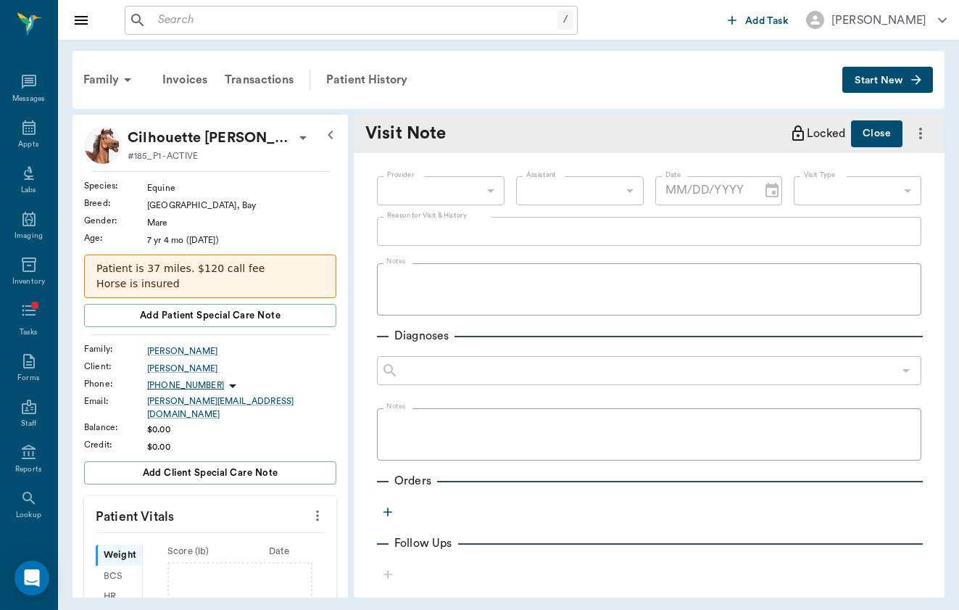
type input "649b3e03b5bc7e03f9326794"
type input "65d2c202a8044d23520120cf"
type input "[DATE]"
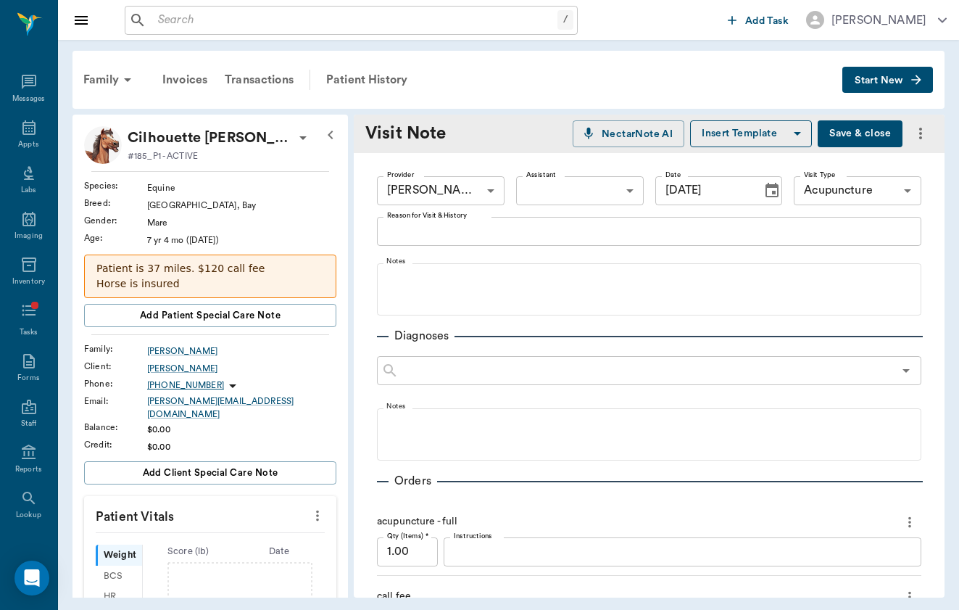
click at [452, 238] on textarea "Reason for Visit & History" at bounding box center [649, 231] width 524 height 17
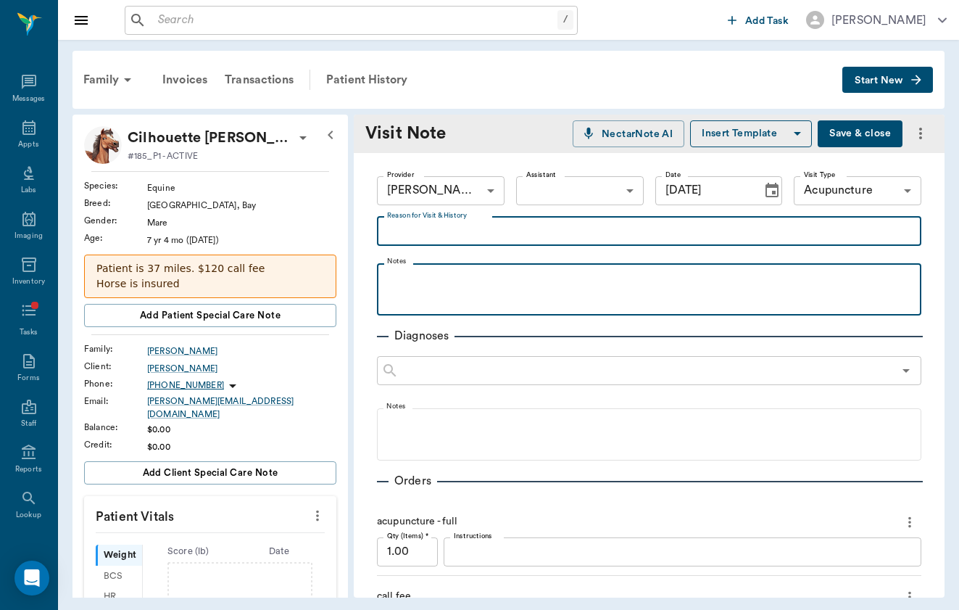
click at [447, 286] on p at bounding box center [649, 278] width 530 height 17
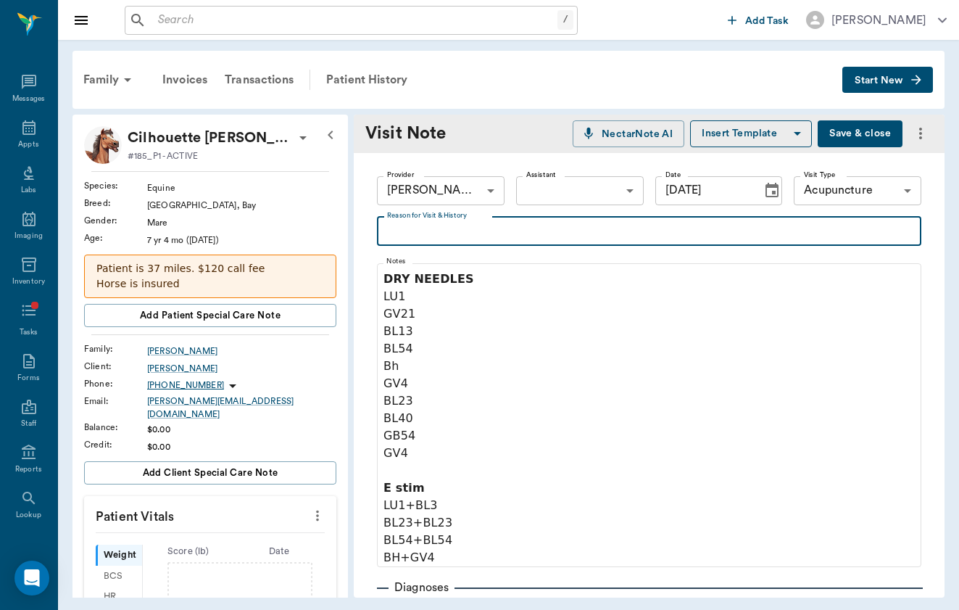
click at [435, 238] on textarea "Reason for Visit & History" at bounding box center [649, 231] width 524 height 17
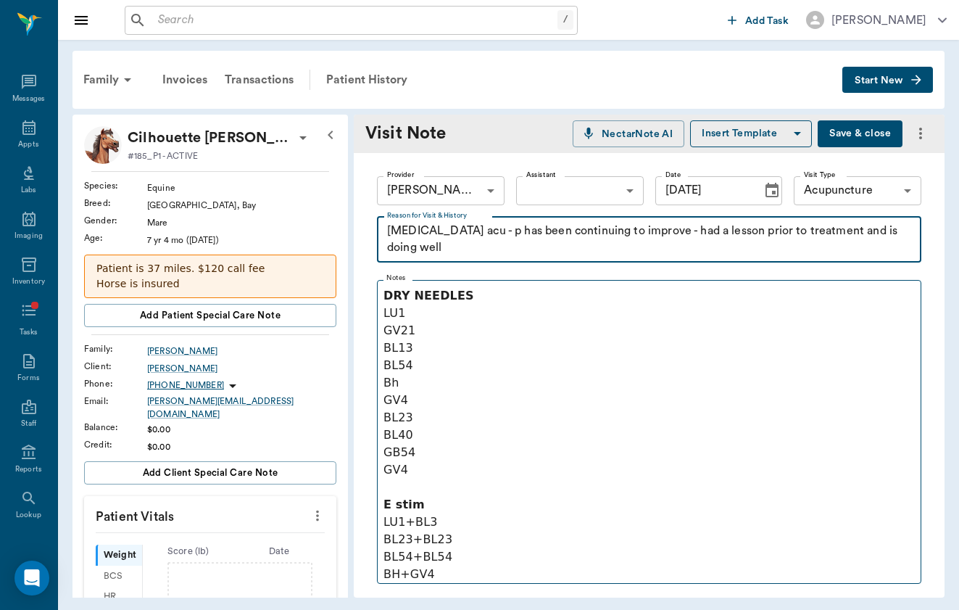
type textarea "[MEDICAL_DATA] acu - p has been continuing to improve - had a lesson prior to t…"
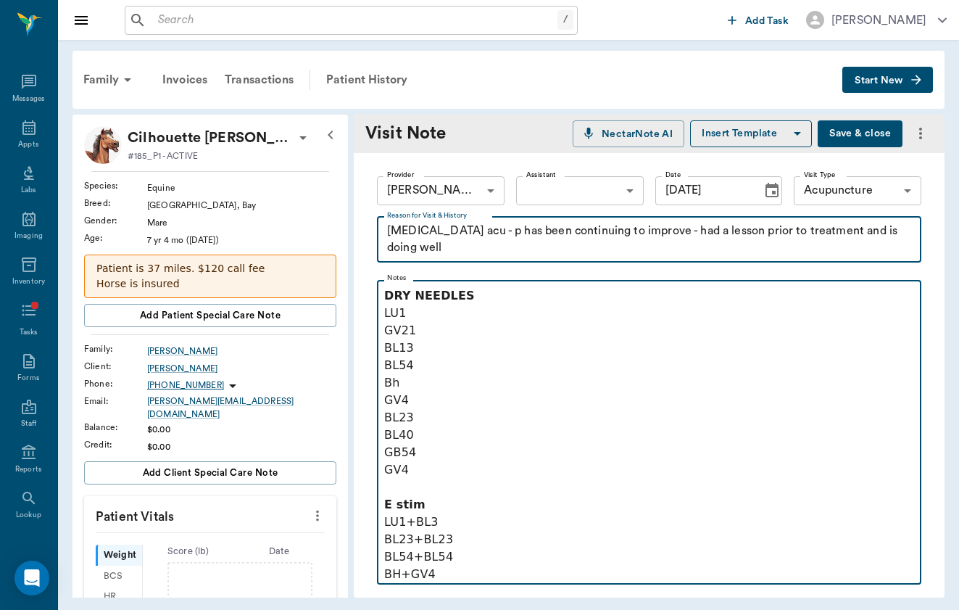
click at [458, 491] on p at bounding box center [649, 487] width 530 height 17
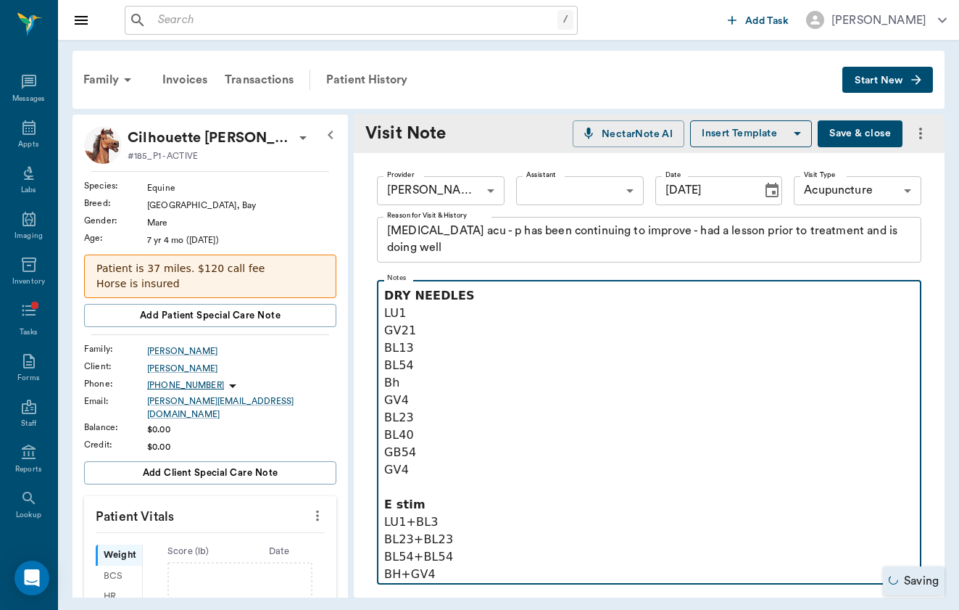
click at [458, 504] on p "E stim" at bounding box center [649, 504] width 530 height 17
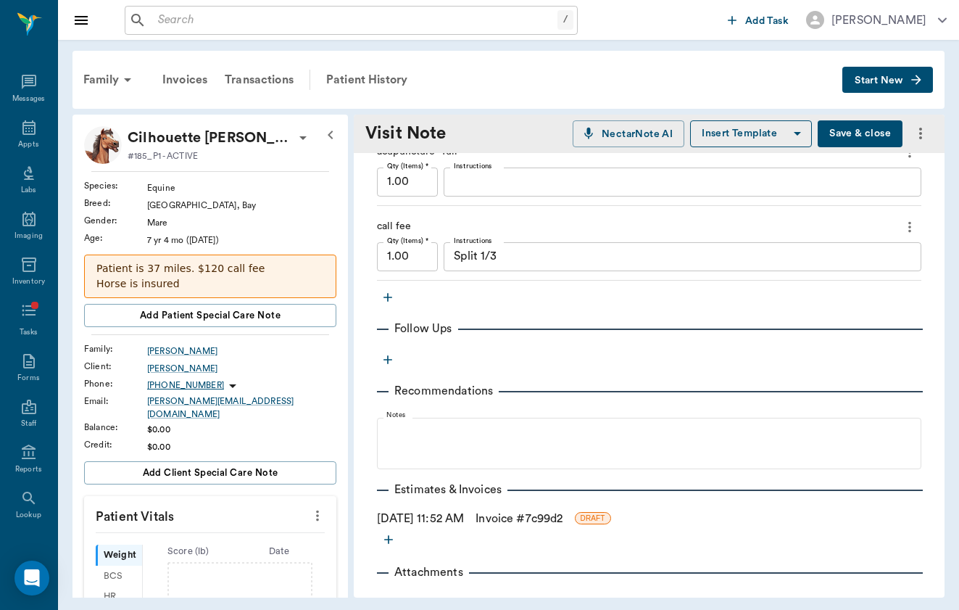
scroll to position [641, 0]
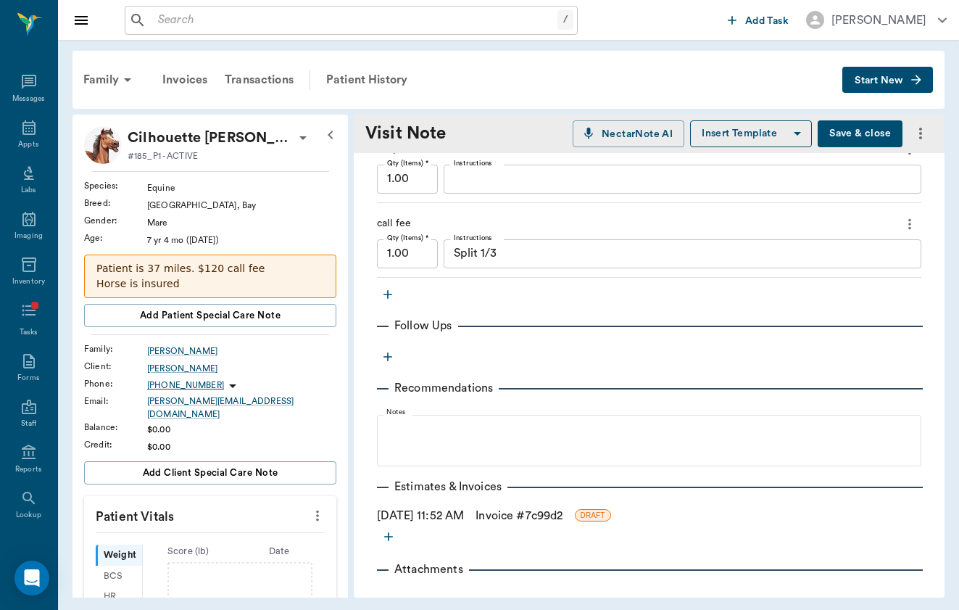
click at [872, 138] on button "Save & close" at bounding box center [860, 133] width 85 height 27
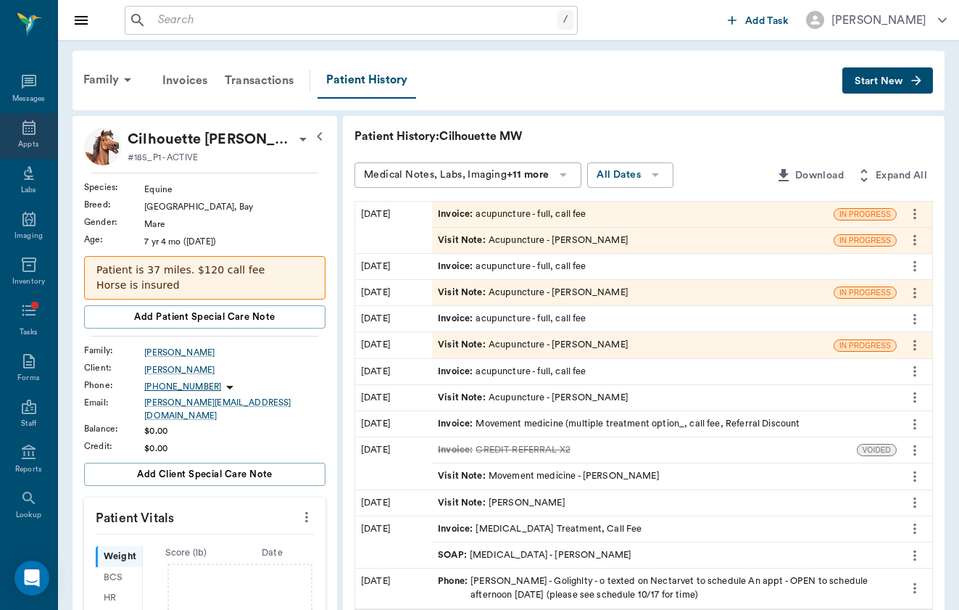
click at [38, 123] on div "Appts" at bounding box center [28, 136] width 57 height 46
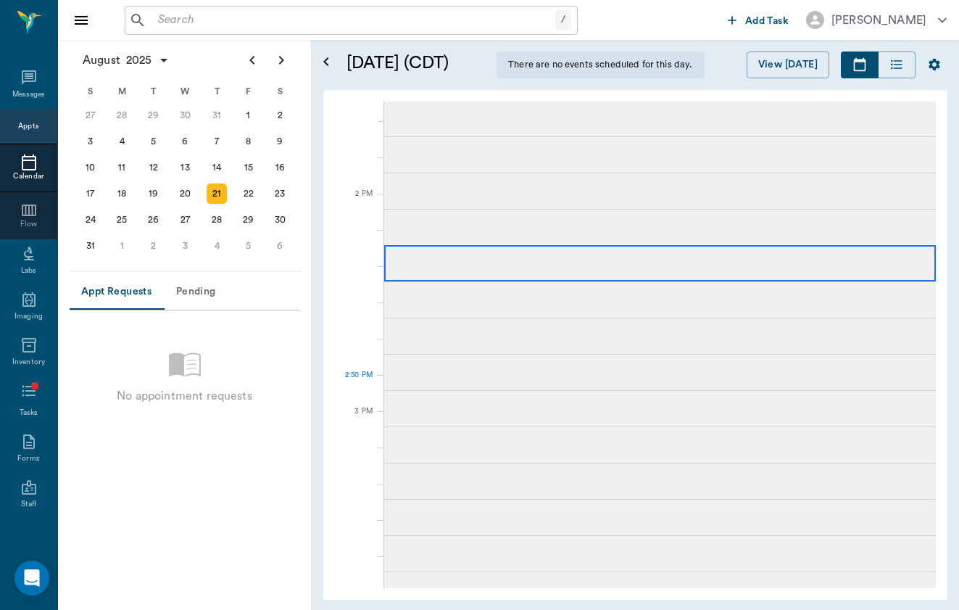
scroll to position [1219, 0]
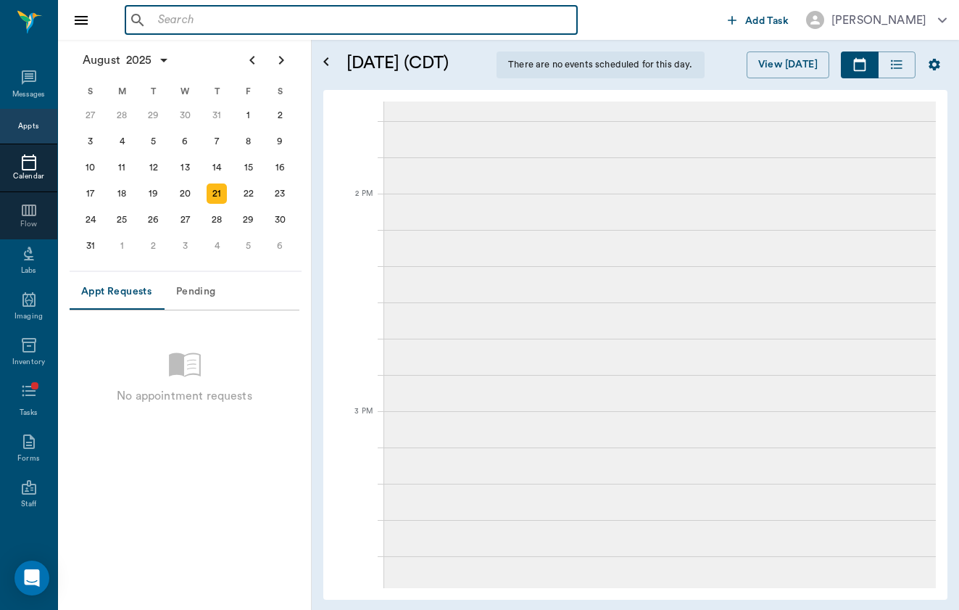
click at [360, 12] on input "text" at bounding box center [361, 20] width 419 height 20
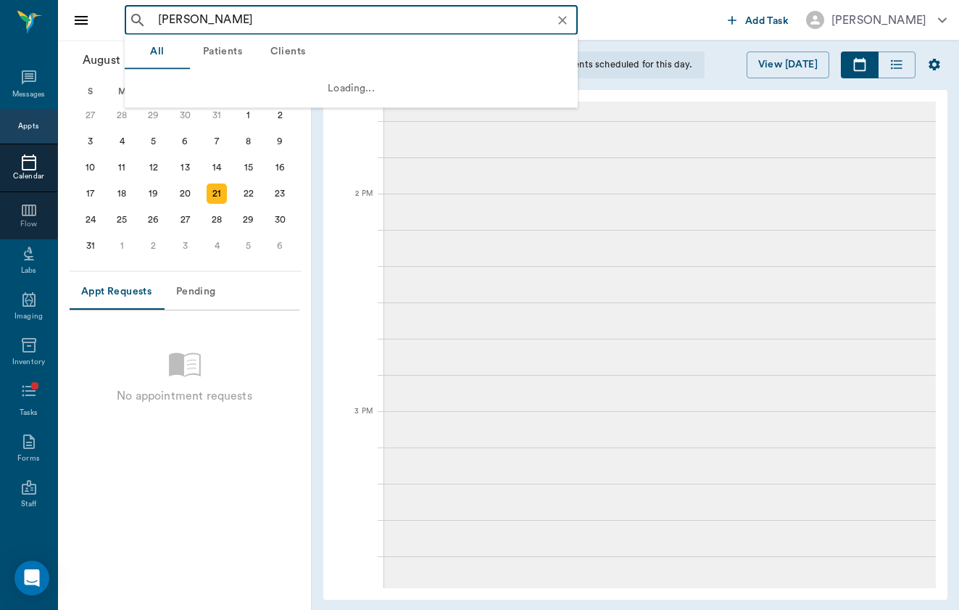
type input "[PERSON_NAME]"
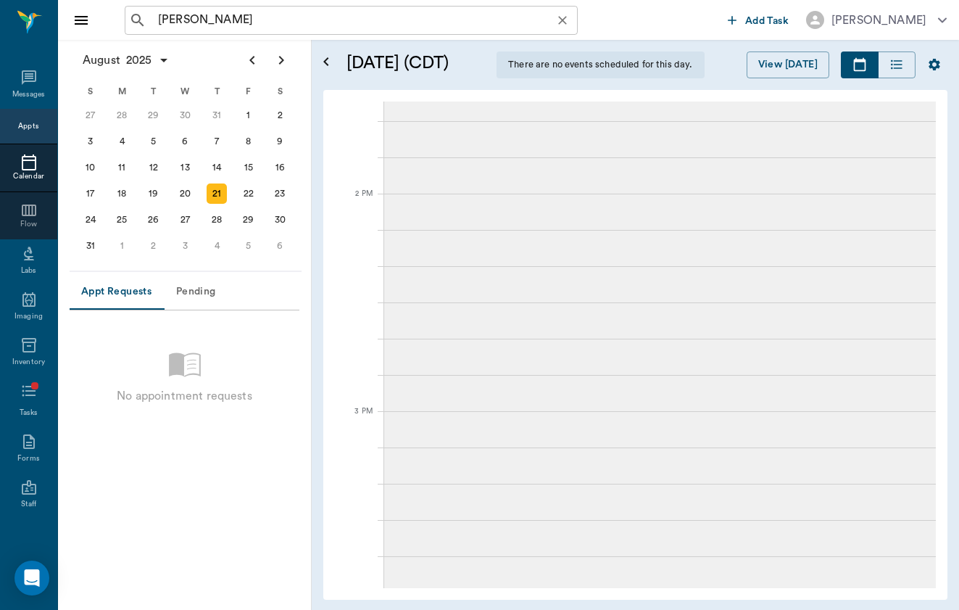
click at [262, 25] on input "[PERSON_NAME]" at bounding box center [362, 20] width 421 height 20
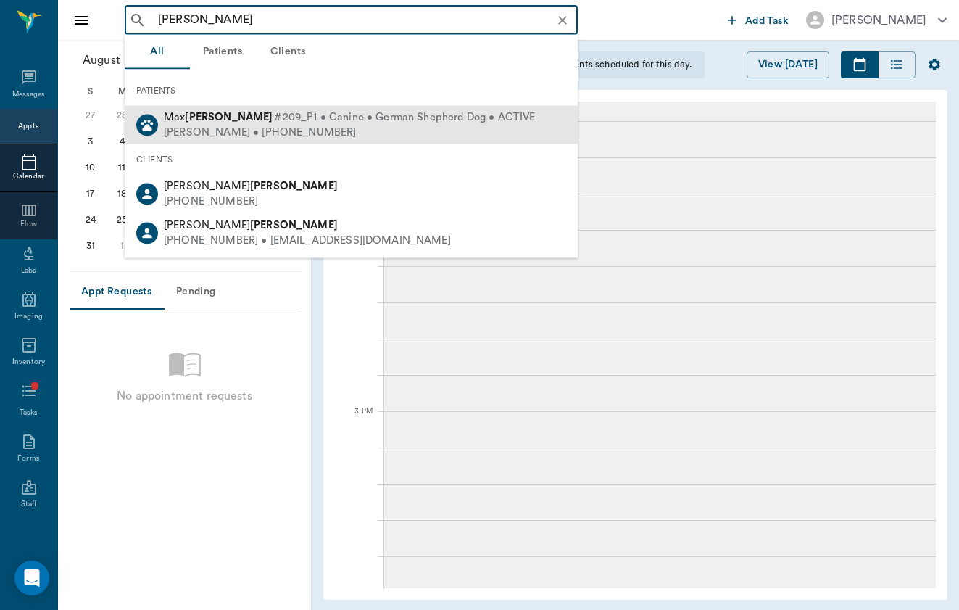
click at [260, 134] on div "[PERSON_NAME] • [PHONE_NUMBER]" at bounding box center [349, 132] width 371 height 15
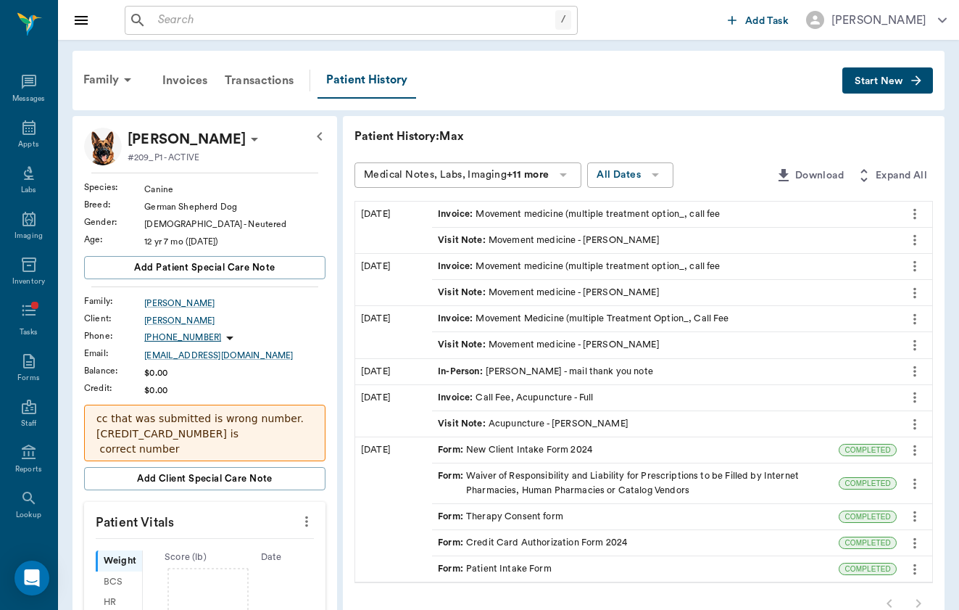
click at [441, 240] on div "Visit Note : Movement medicine - [PERSON_NAME]" at bounding box center [549, 240] width 222 height 14
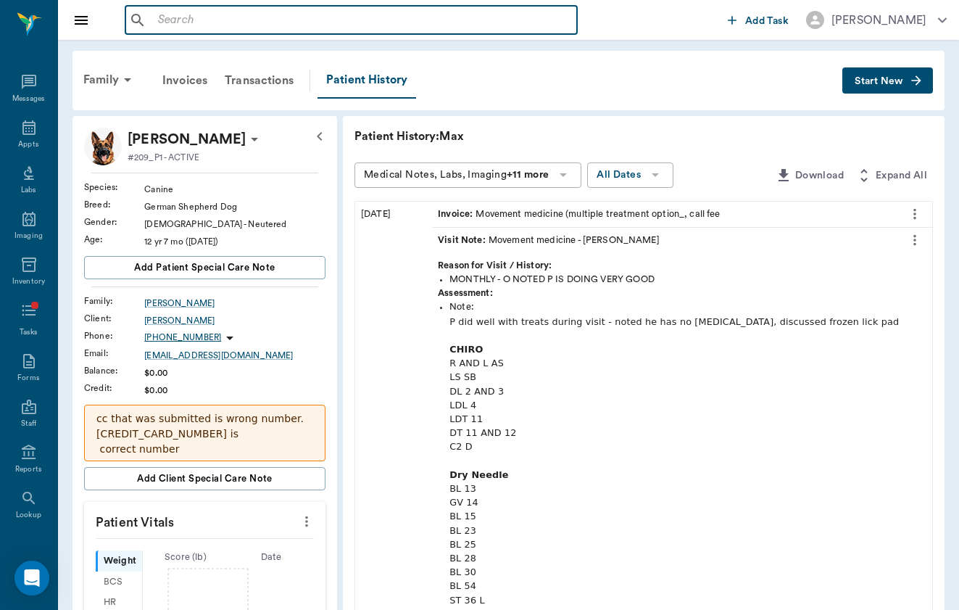
click at [344, 15] on input "text" at bounding box center [361, 20] width 419 height 20
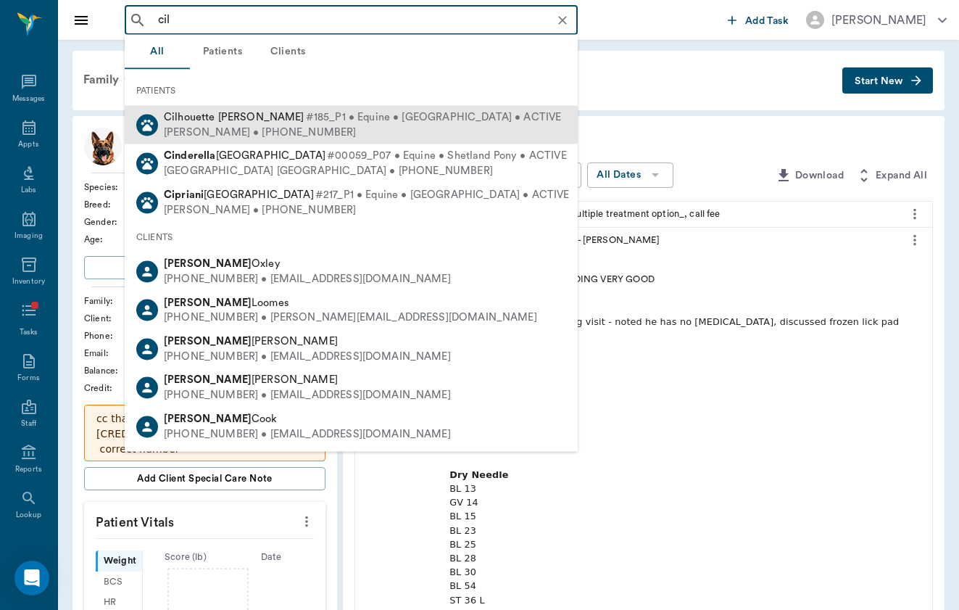
click at [249, 131] on div "[PERSON_NAME] • [PHONE_NUMBER]" at bounding box center [362, 132] width 397 height 15
type input "cil"
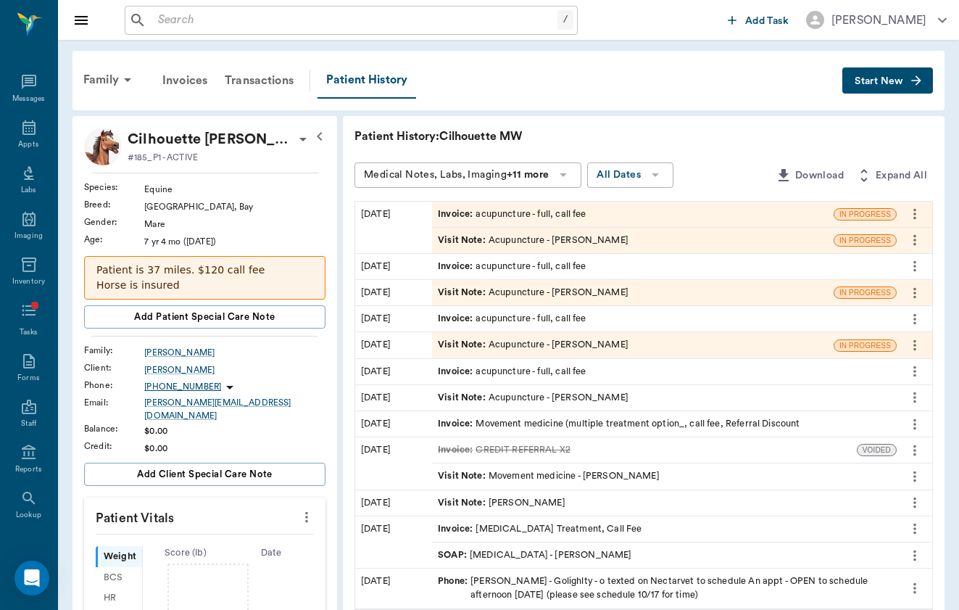
click at [518, 244] on div "Visit Note : Acupuncture - [PERSON_NAME]" at bounding box center [533, 240] width 191 height 14
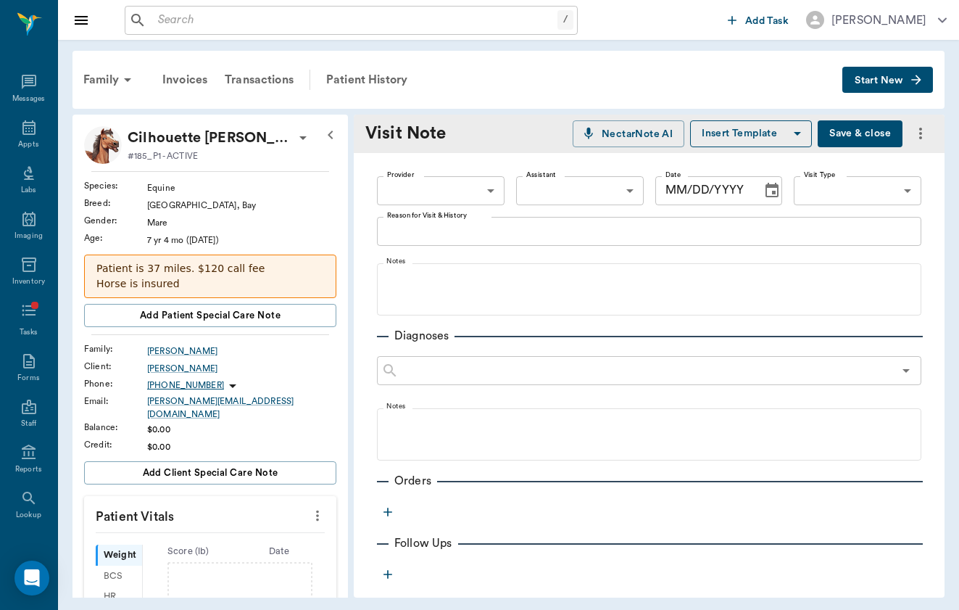
type textarea "[MEDICAL_DATA] acu - p has been continuing to improve - had a lesson prior to t…"
type input "649b3e03b5bc7e03f9326794"
type input "[DATE]"
type input "65d2c202a8044d23520120cf"
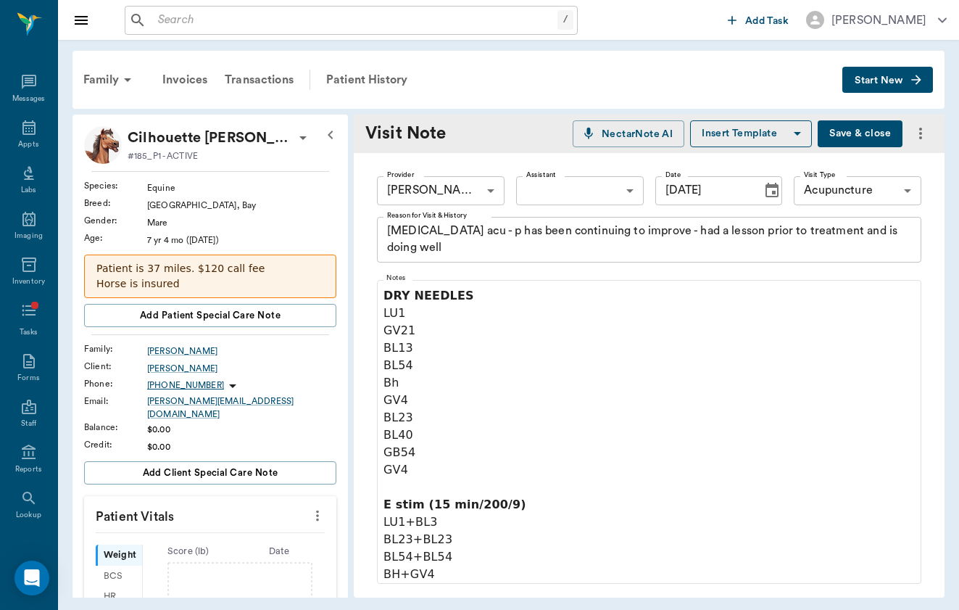
scroll to position [12, 0]
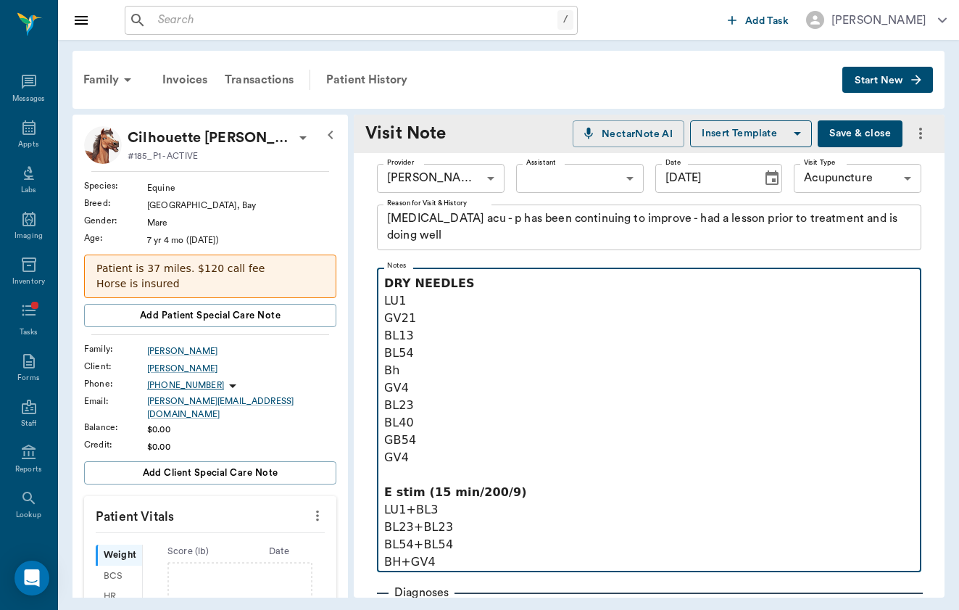
click at [431, 298] on p "LU1" at bounding box center [649, 300] width 530 height 17
click at [431, 313] on p "GV21" at bounding box center [649, 318] width 530 height 17
click at [431, 328] on p "BL13" at bounding box center [649, 335] width 530 height 17
click at [438, 352] on p "BL54" at bounding box center [649, 352] width 530 height 17
click at [434, 365] on p "Bh" at bounding box center [649, 370] width 530 height 17
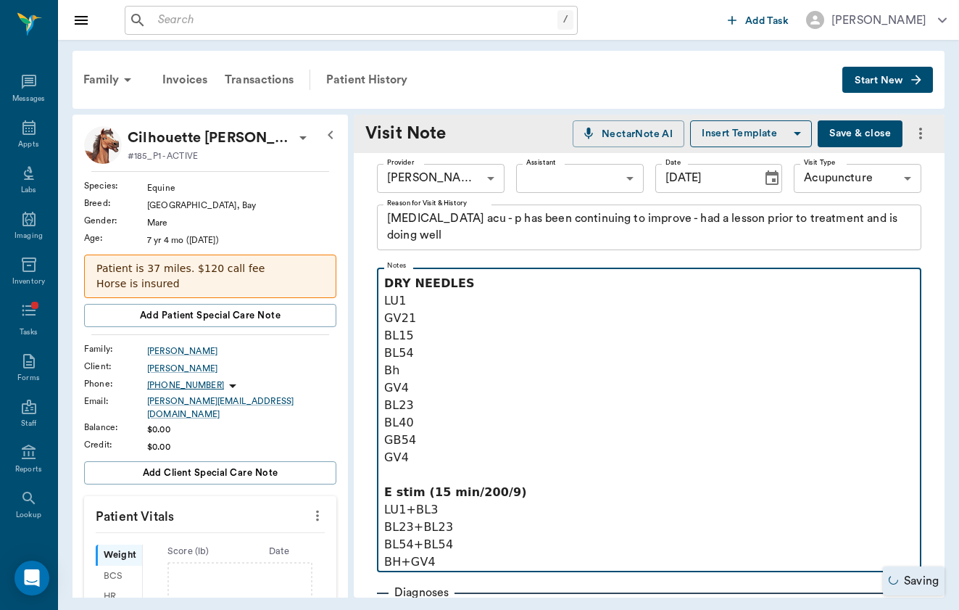
click at [447, 350] on p "BL54" at bounding box center [649, 352] width 530 height 17
click at [444, 395] on p "GV4" at bounding box center [649, 387] width 530 height 17
click at [448, 409] on p "BL23" at bounding box center [649, 405] width 530 height 17
click at [447, 420] on p "BL40" at bounding box center [649, 422] width 530 height 17
click at [431, 433] on p "GB54" at bounding box center [649, 439] width 530 height 17
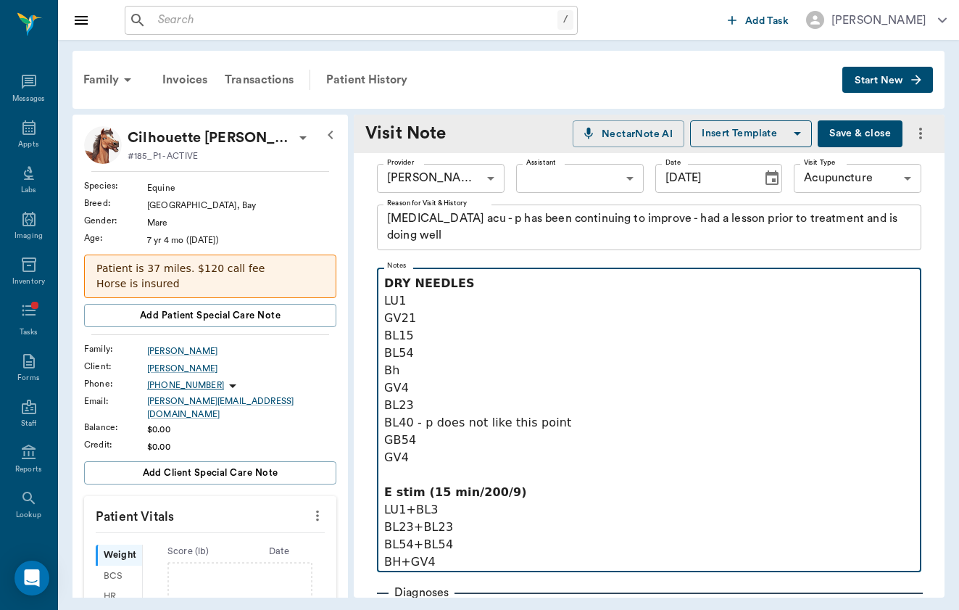
click at [458, 561] on p "BH+GV4" at bounding box center [649, 561] width 530 height 17
click at [481, 537] on p "BL54+BL54" at bounding box center [649, 544] width 530 height 17
click at [481, 522] on p "BL23+BL23" at bounding box center [649, 526] width 530 height 17
drag, startPoint x: 444, startPoint y: 511, endPoint x: 378, endPoint y: 509, distance: 66.0
click at [378, 510] on fieldset "Notes DRY NEEDLES LU1 GV21 BL15 BL54 Bh GV4 BL23 BL40 - p does not like this po…" at bounding box center [649, 417] width 545 height 310
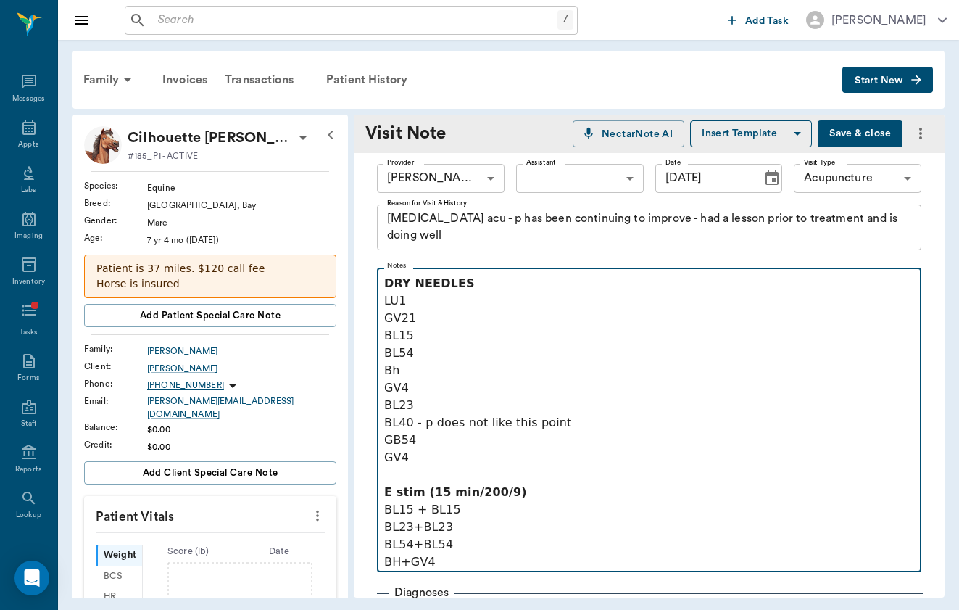
click at [469, 529] on p "BL23+BL23" at bounding box center [649, 526] width 530 height 17
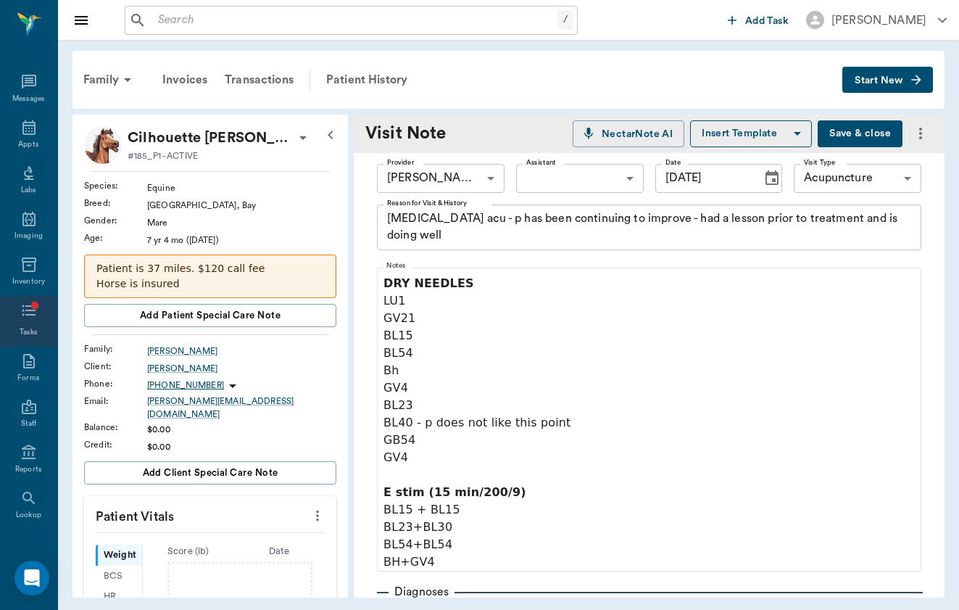
click at [41, 310] on div "Tasks" at bounding box center [28, 321] width 57 height 51
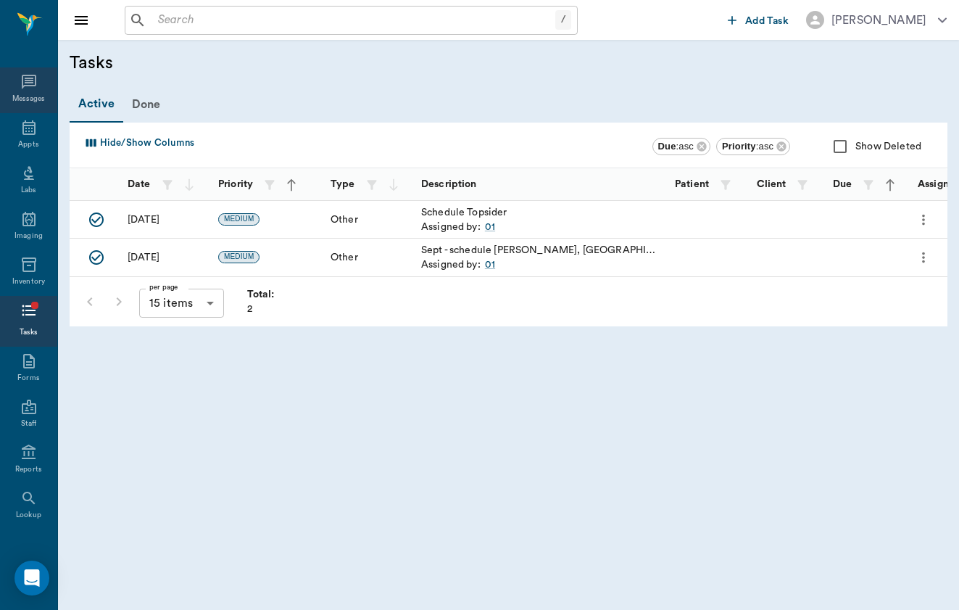
click at [35, 95] on div "Messages" at bounding box center [28, 99] width 33 height 11
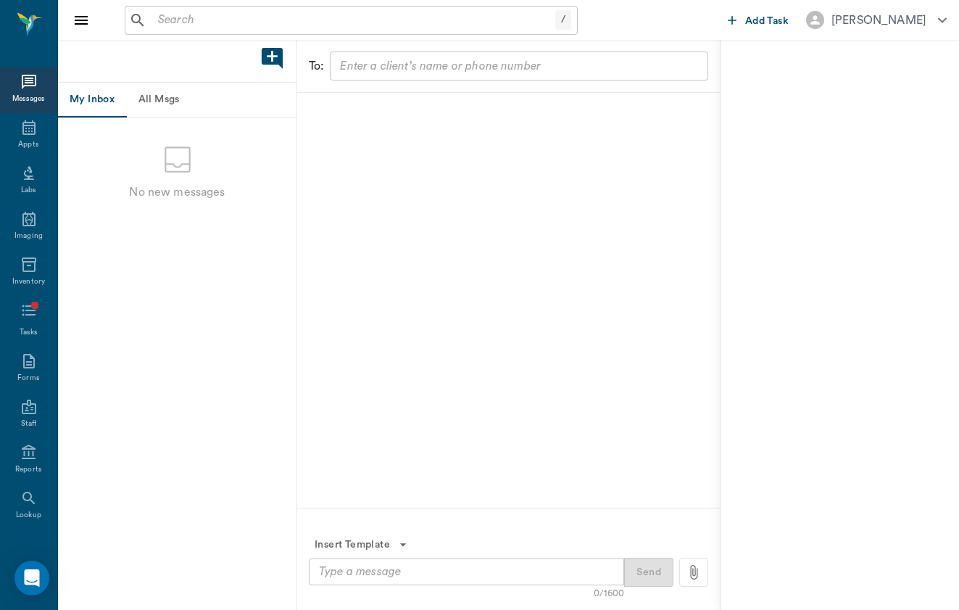
click at [175, 107] on button "All Msgs" at bounding box center [158, 100] width 65 height 35
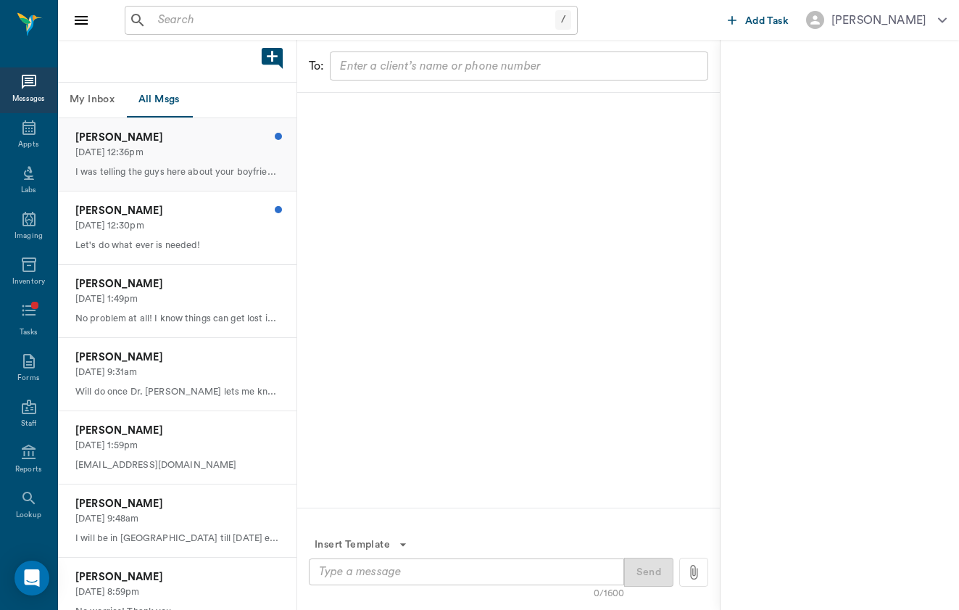
click at [184, 151] on p "[DATE] 12:36pm" at bounding box center [177, 153] width 204 height 14
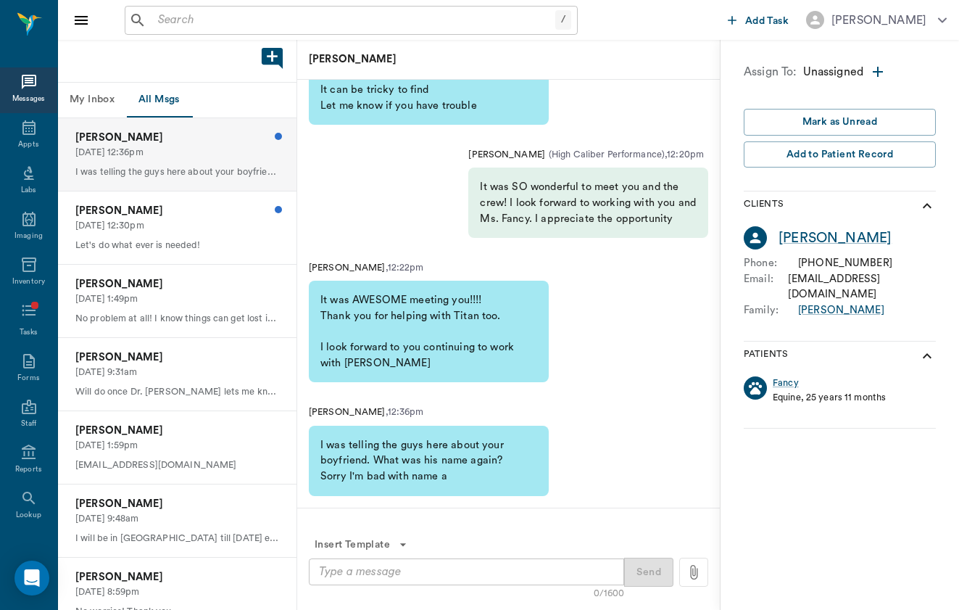
click at [481, 580] on div "x ​" at bounding box center [466, 571] width 315 height 27
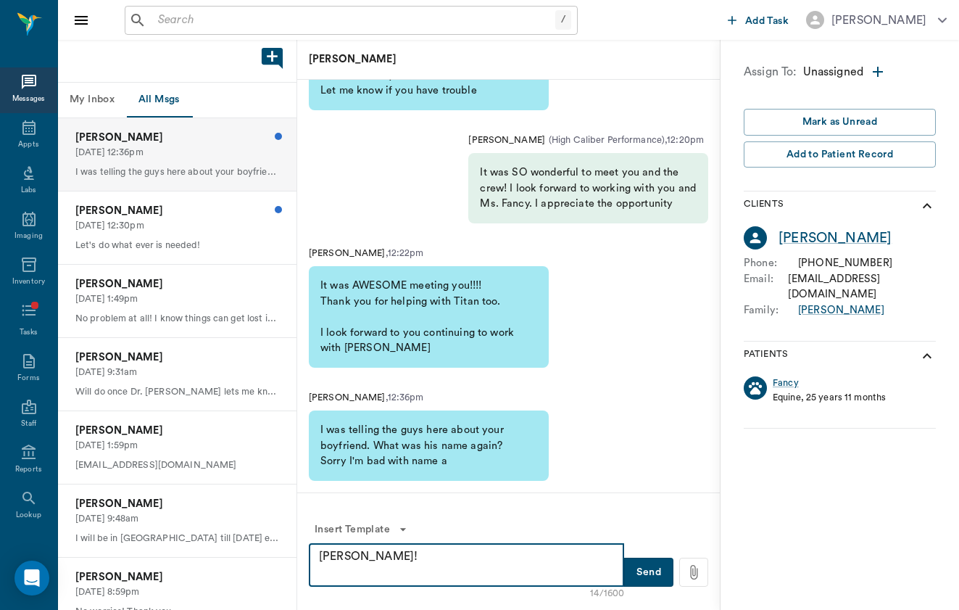
type textarea "[PERSON_NAME]!"
click at [650, 572] on button "Send" at bounding box center [648, 572] width 49 height 29
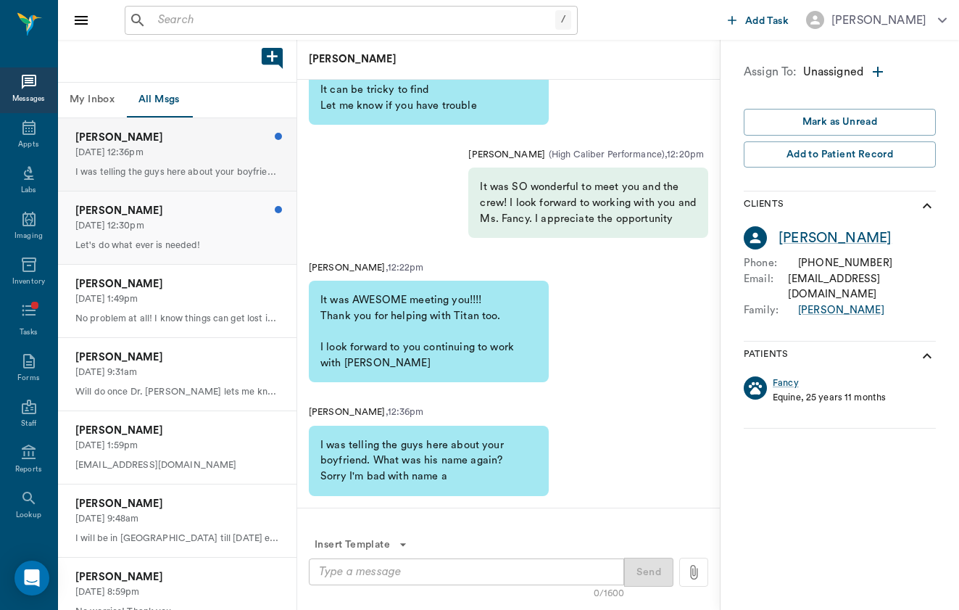
click at [194, 220] on p "[DATE] 12:30pm" at bounding box center [177, 226] width 204 height 14
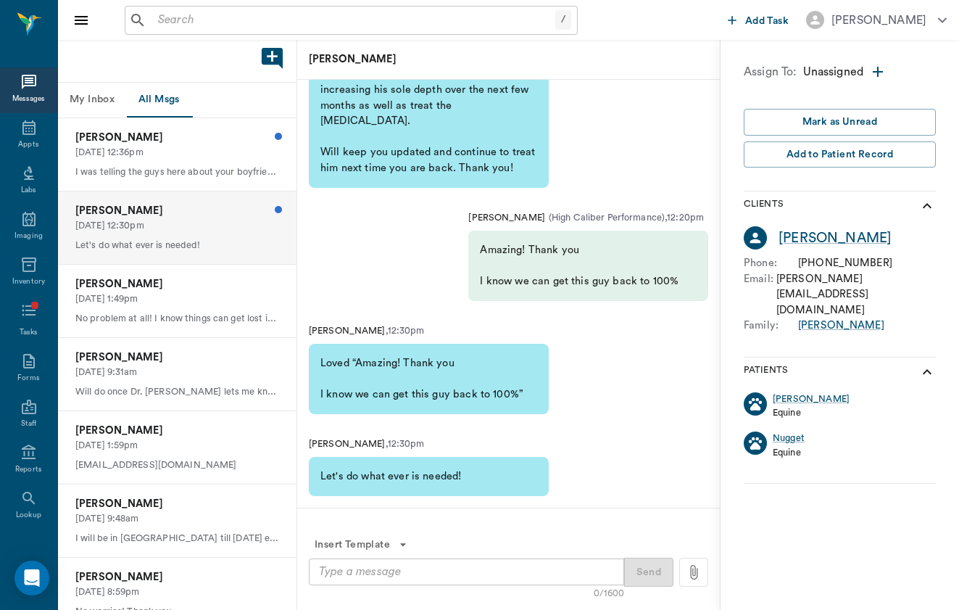
click at [502, 568] on textarea at bounding box center [466, 571] width 295 height 17
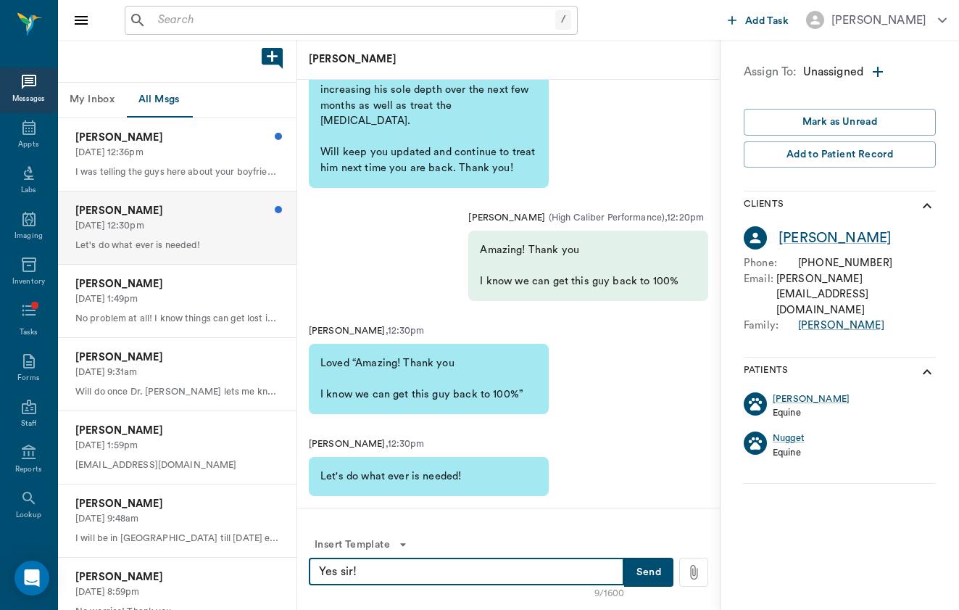
type textarea "Yes sir!"
click at [634, 573] on button "Send" at bounding box center [648, 572] width 49 height 29
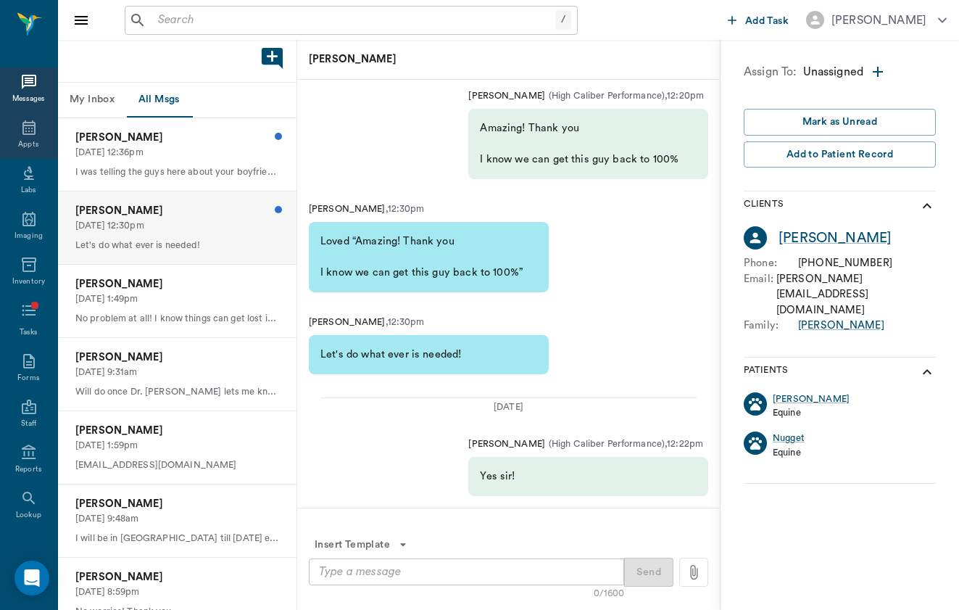
click at [19, 138] on div "Appts" at bounding box center [28, 136] width 57 height 46
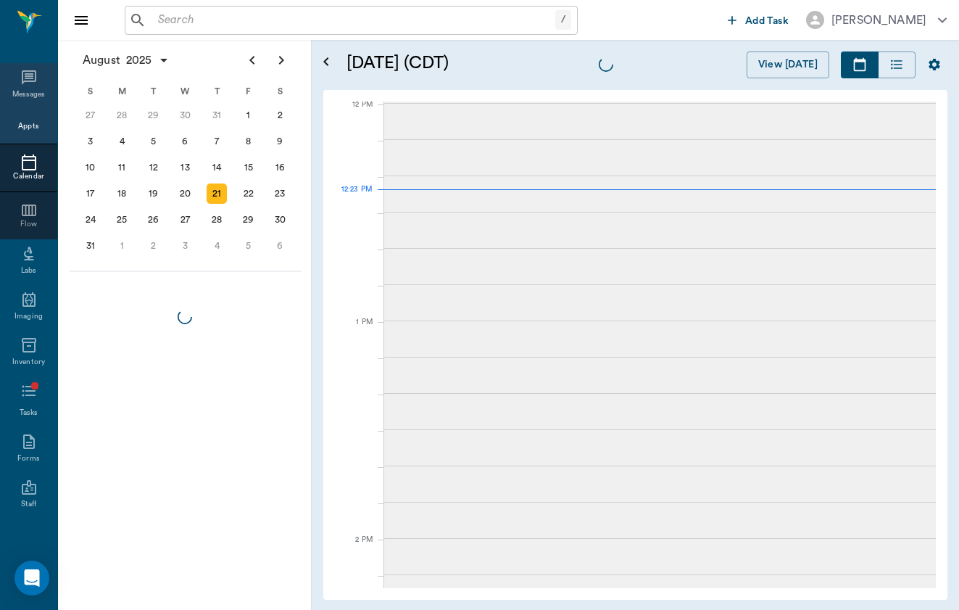
drag, startPoint x: 38, startPoint y: 61, endPoint x: 33, endPoint y: 94, distance: 33.6
click at [38, 61] on ul "Messages Appts Calendar Flow Labs Imaging Inventory Tasks Forms Staff Reports L…" at bounding box center [28, 359] width 57 height 604
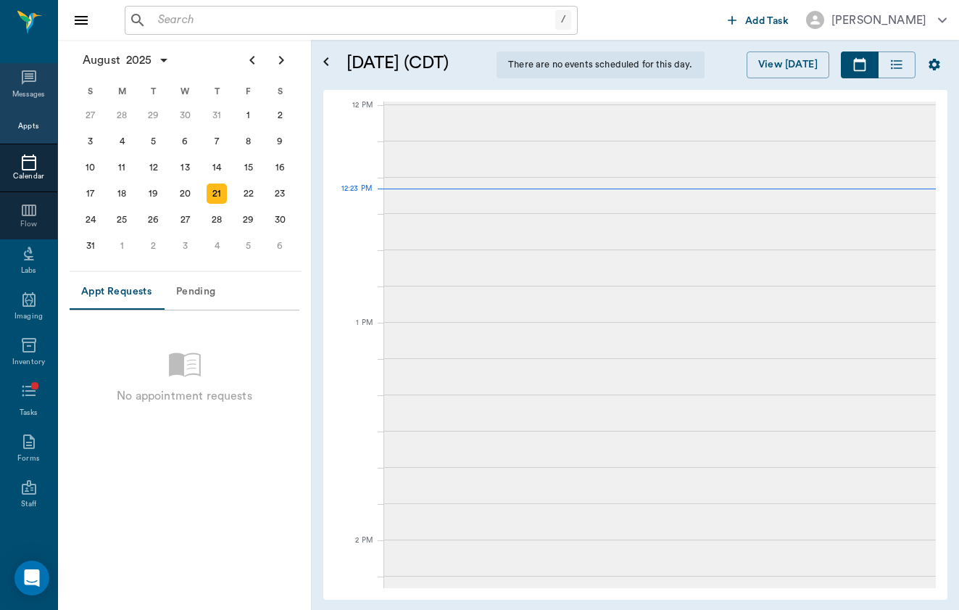
scroll to position [872, 0]
click at [33, 97] on div "Messages" at bounding box center [28, 94] width 33 height 11
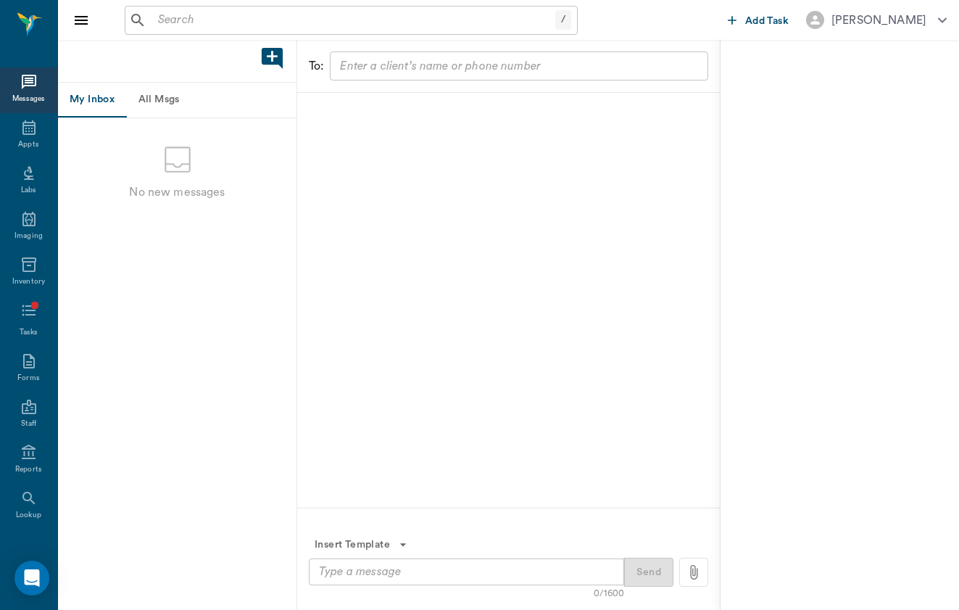
click at [165, 95] on button "All Msgs" at bounding box center [158, 100] width 65 height 35
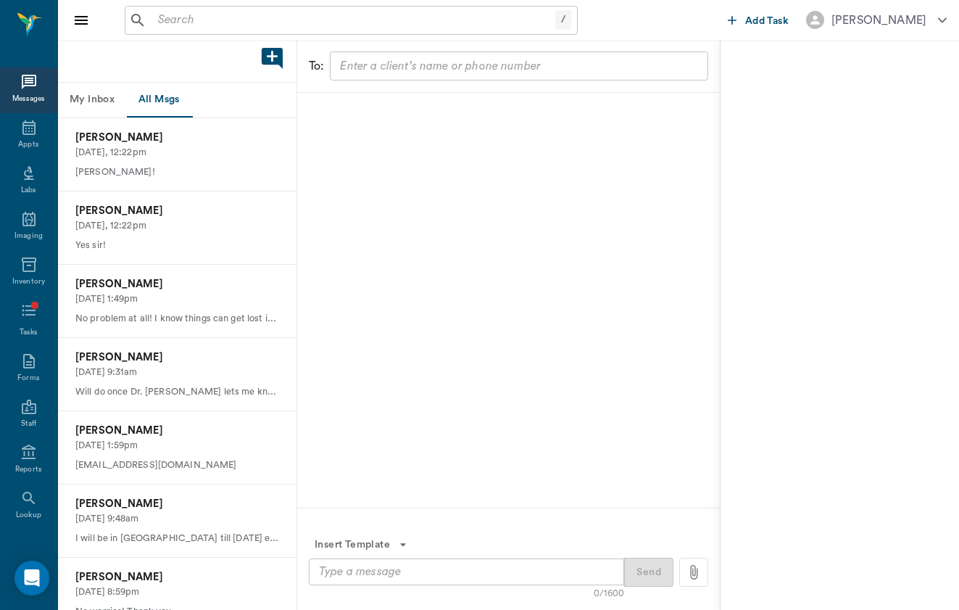
click at [77, 102] on button "My Inbox" at bounding box center [92, 100] width 68 height 35
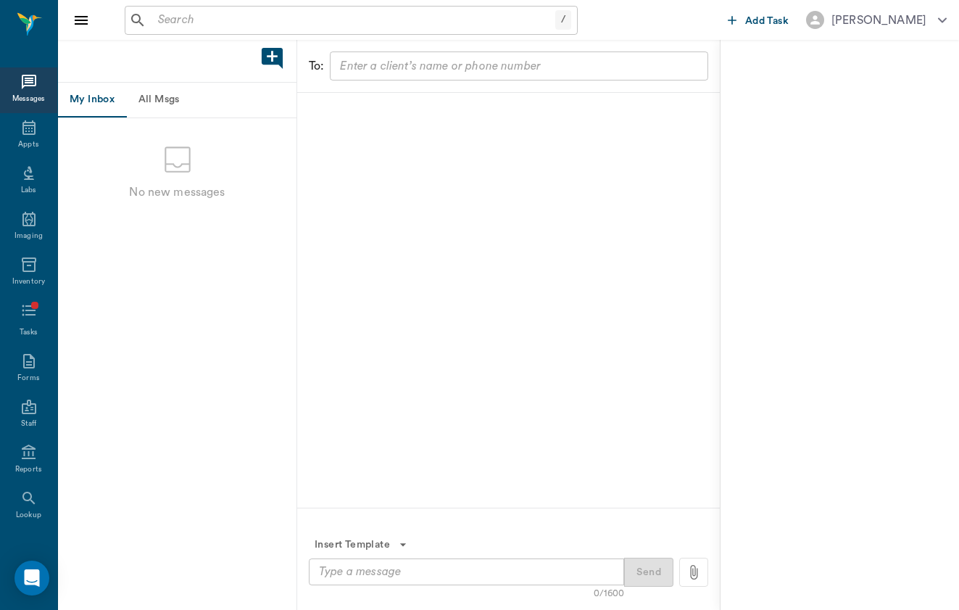
click at [201, 121] on div "No new messages" at bounding box center [177, 349] width 239 height 462
click at [165, 96] on button "All Msgs" at bounding box center [158, 100] width 65 height 35
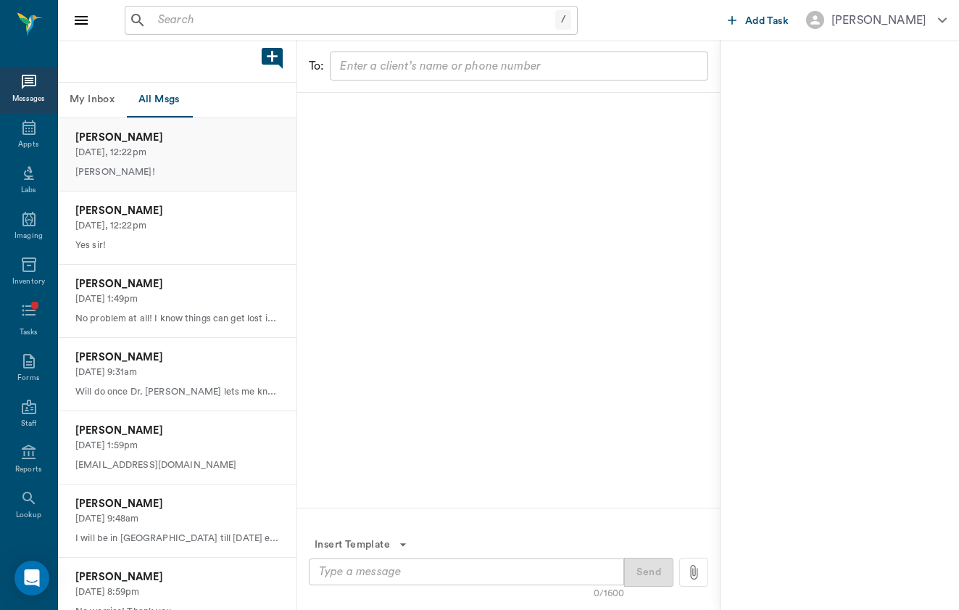
click at [209, 133] on p "[PERSON_NAME]" at bounding box center [177, 138] width 204 height 16
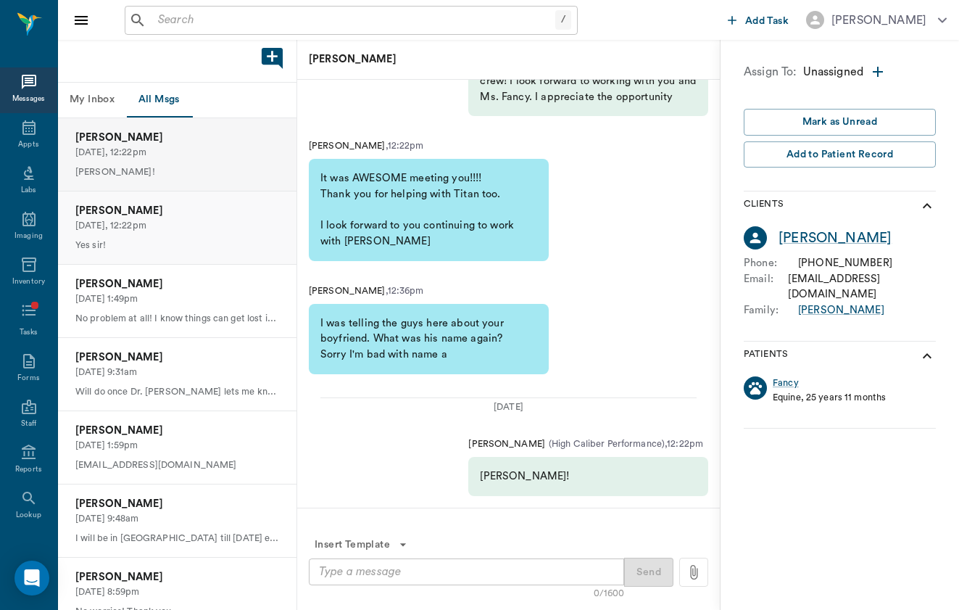
click at [204, 260] on div "[PERSON_NAME] [DATE], 12:22pm Yes sir!" at bounding box center [177, 227] width 239 height 73
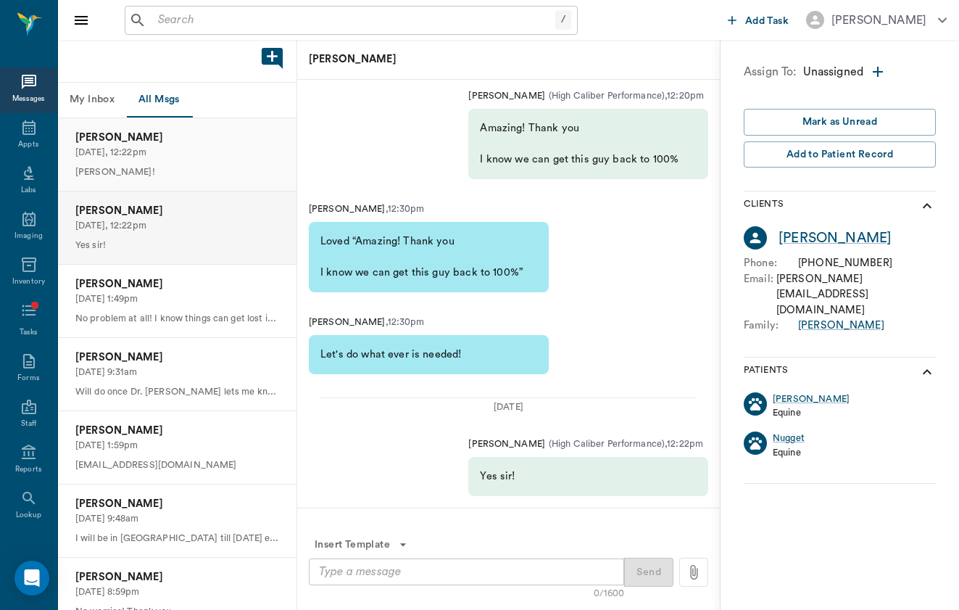
click at [233, 154] on p "[DATE], 12:22pm" at bounding box center [177, 153] width 204 height 14
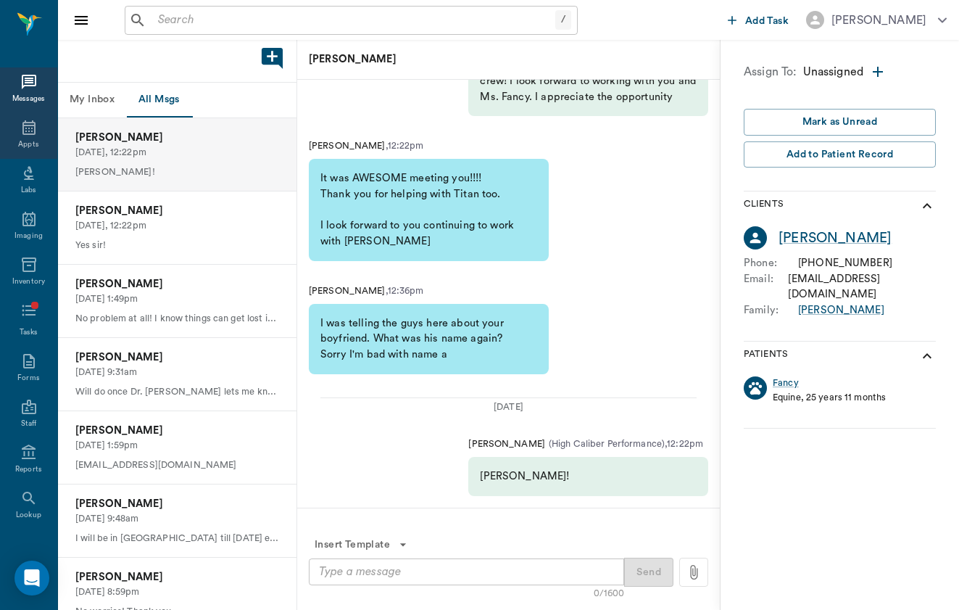
click at [38, 121] on div "Appts" at bounding box center [28, 136] width 57 height 46
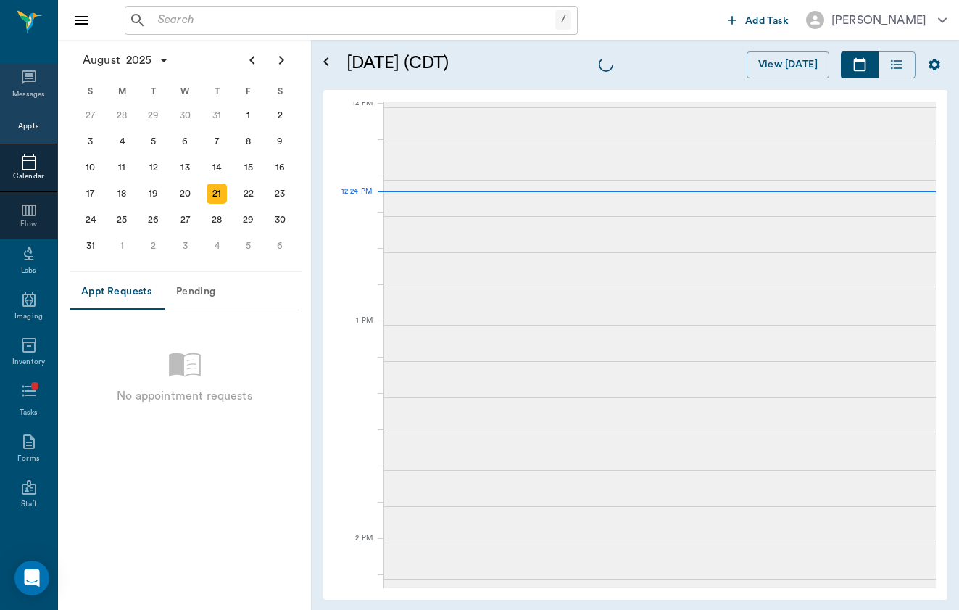
scroll to position [874, 0]
click at [44, 98] on div "Messages" at bounding box center [28, 94] width 33 height 11
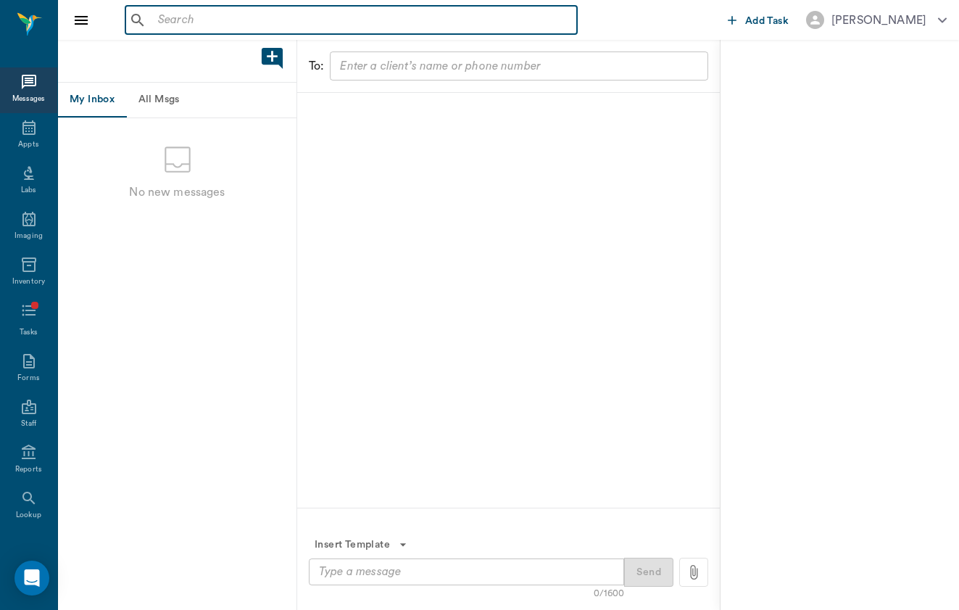
click at [360, 20] on input "text" at bounding box center [361, 20] width 419 height 20
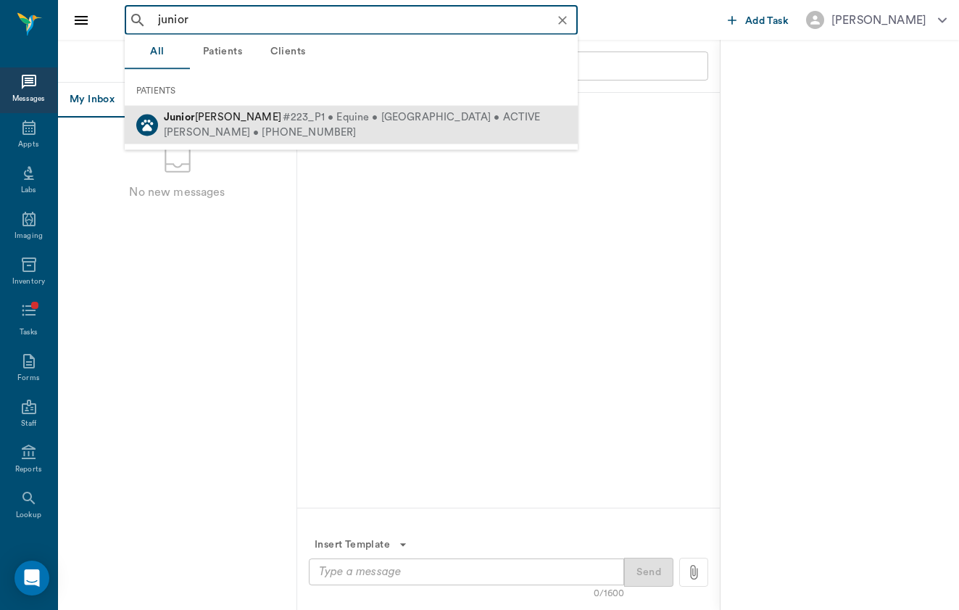
click at [340, 121] on span "#223_P1 • Equine • [GEOGRAPHIC_DATA] • ACTIVE" at bounding box center [412, 117] width 258 height 15
type input "junior"
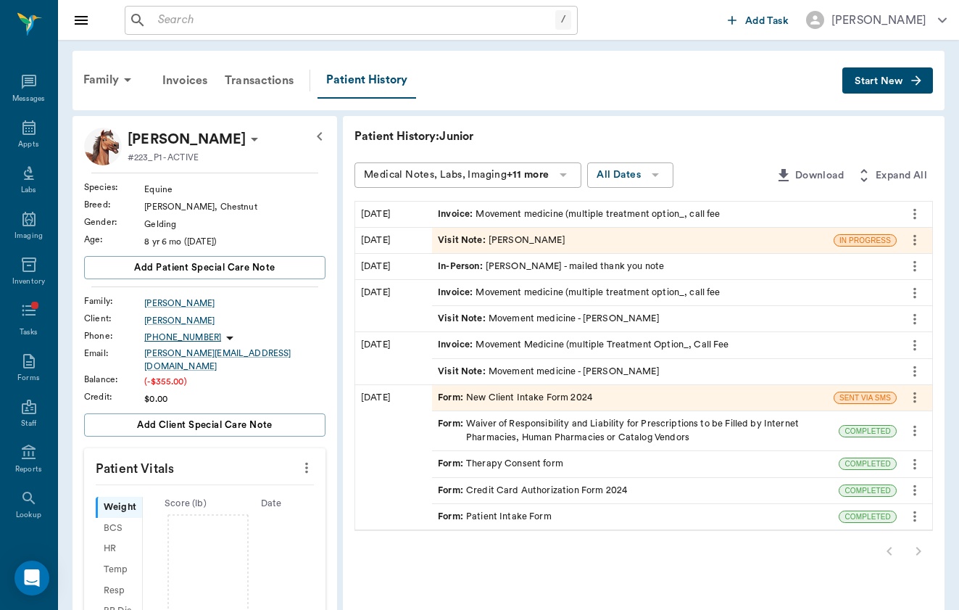
click at [438, 244] on span "Visit Note :" at bounding box center [463, 240] width 51 height 14
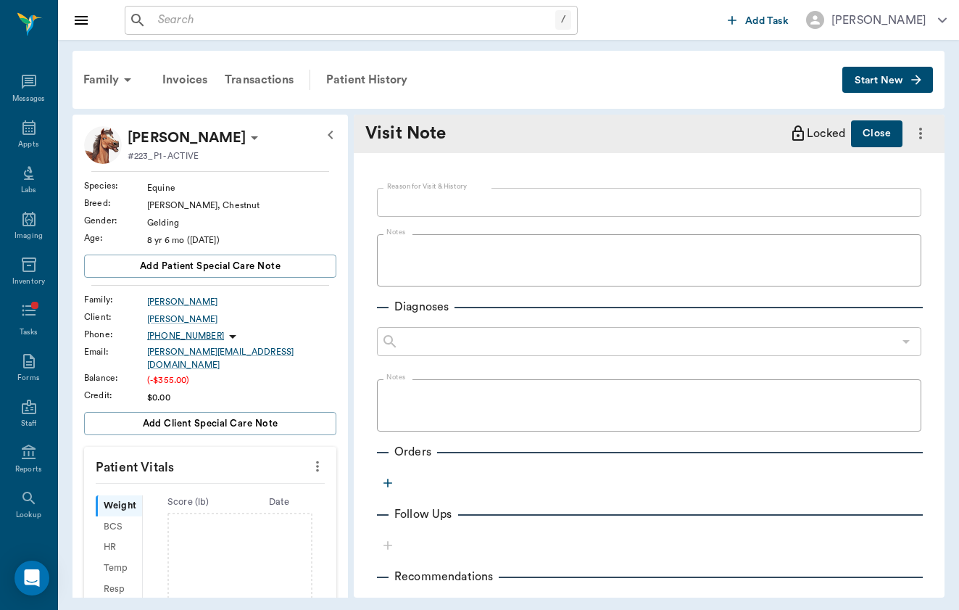
type textarea "Bodywork check - no concerns noted by O"
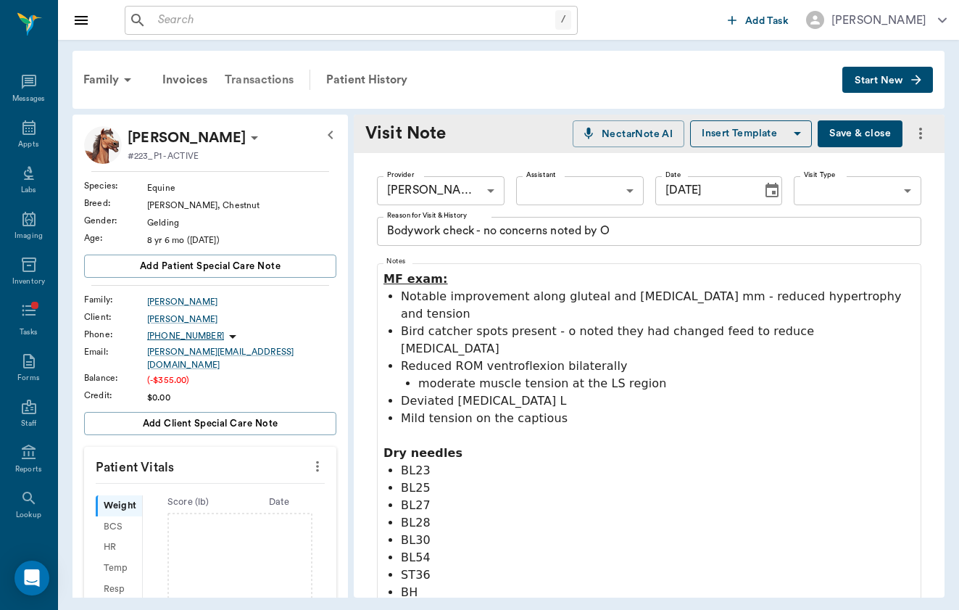
click at [257, 78] on div "Transactions" at bounding box center [259, 79] width 86 height 35
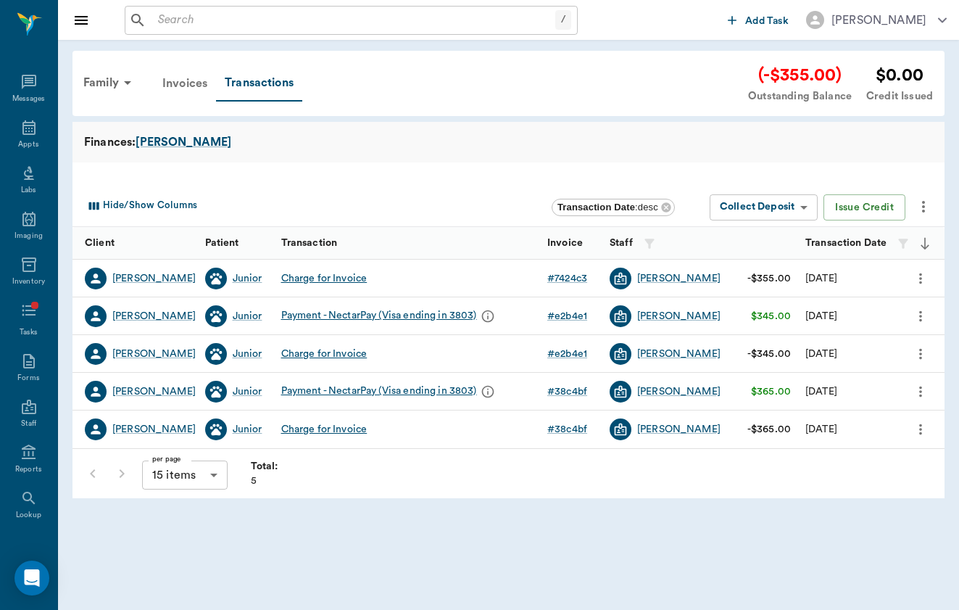
click at [183, 83] on div "Invoices" at bounding box center [185, 83] width 62 height 35
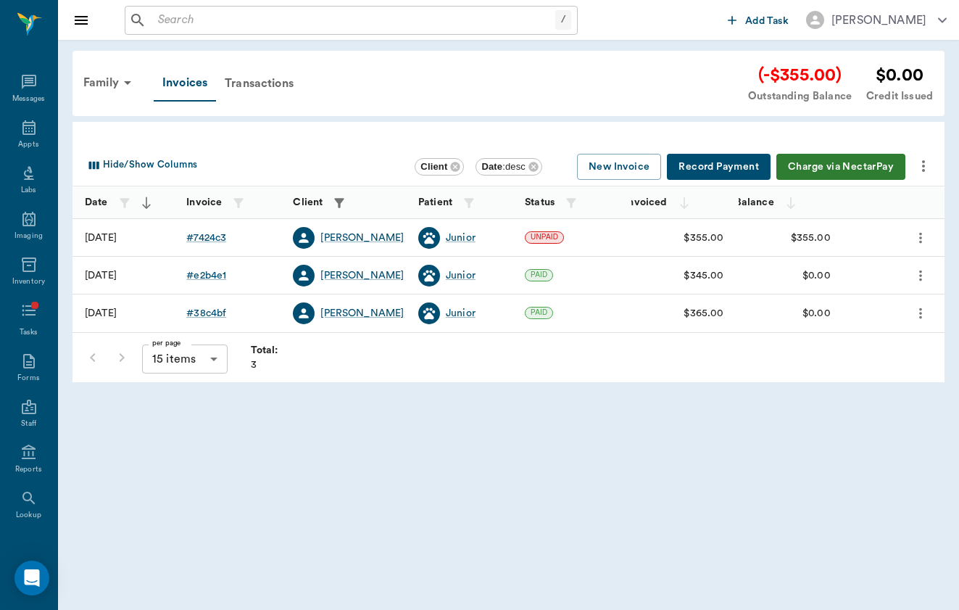
click at [747, 170] on button "Record Payment" at bounding box center [719, 167] width 104 height 27
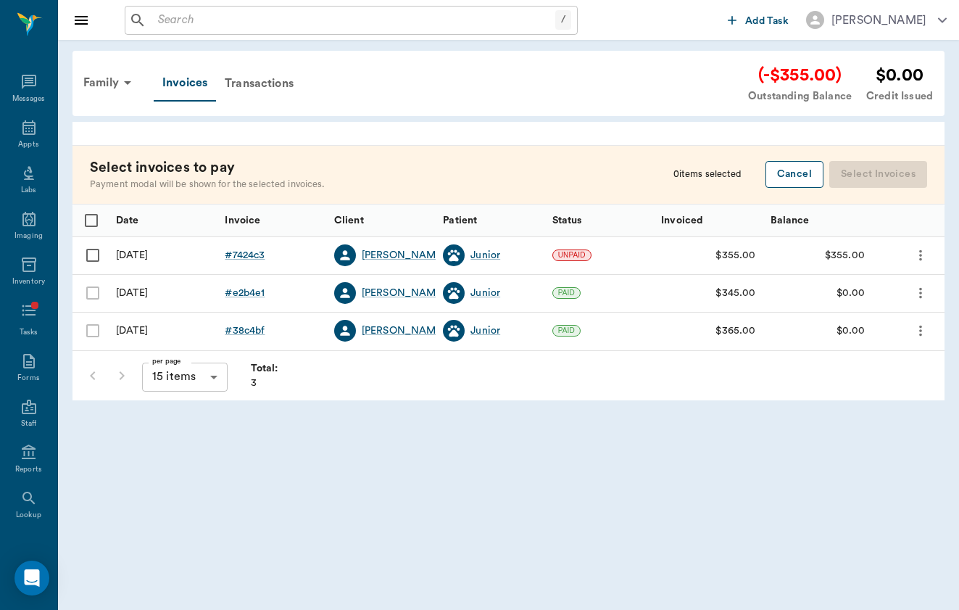
click at [814, 175] on button "Cancel" at bounding box center [795, 174] width 58 height 27
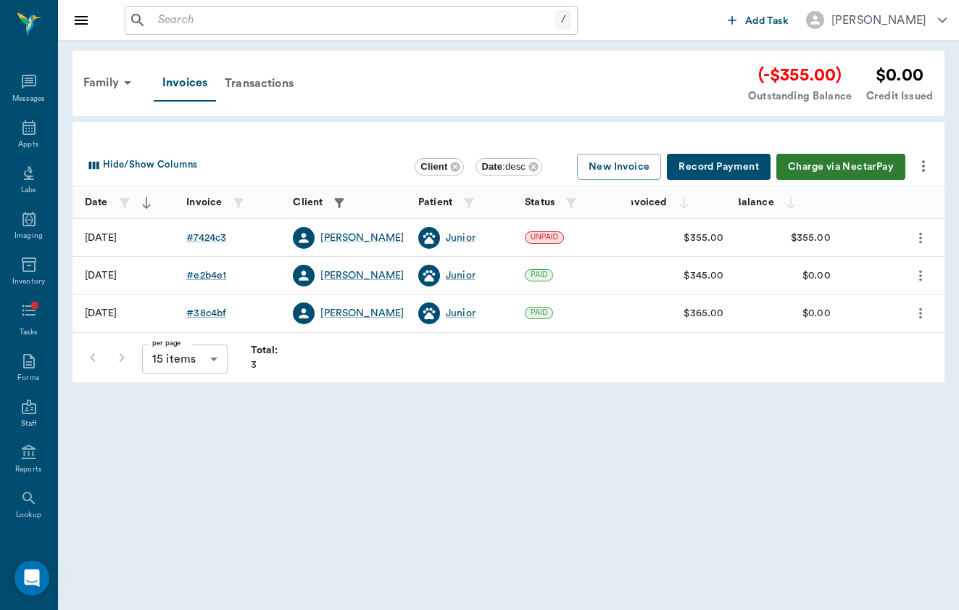
click at [721, 167] on button "Record Payment" at bounding box center [719, 167] width 104 height 27
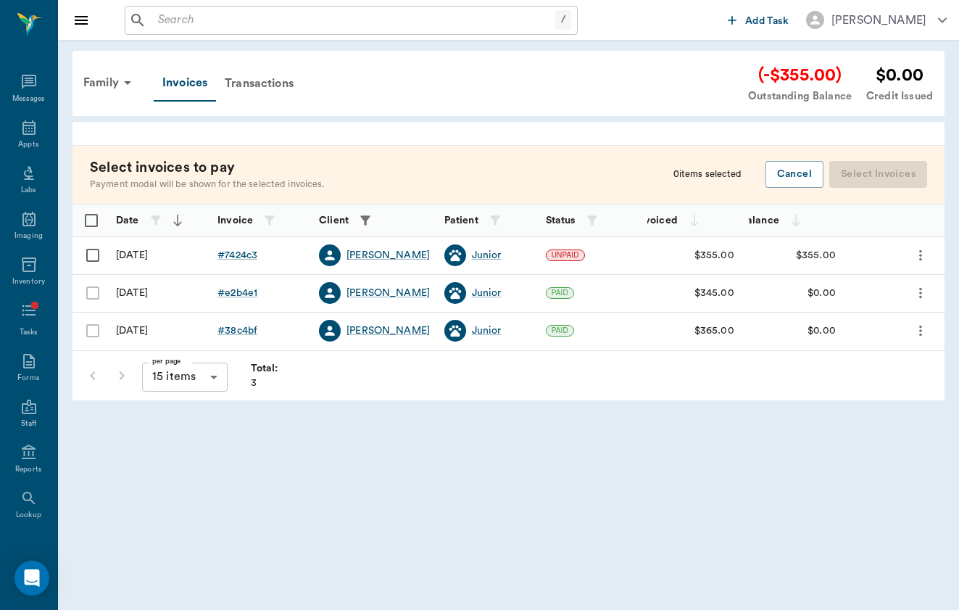
click at [94, 255] on input "Select row" at bounding box center [93, 255] width 30 height 30
checkbox input "false"
checkbox input "true"
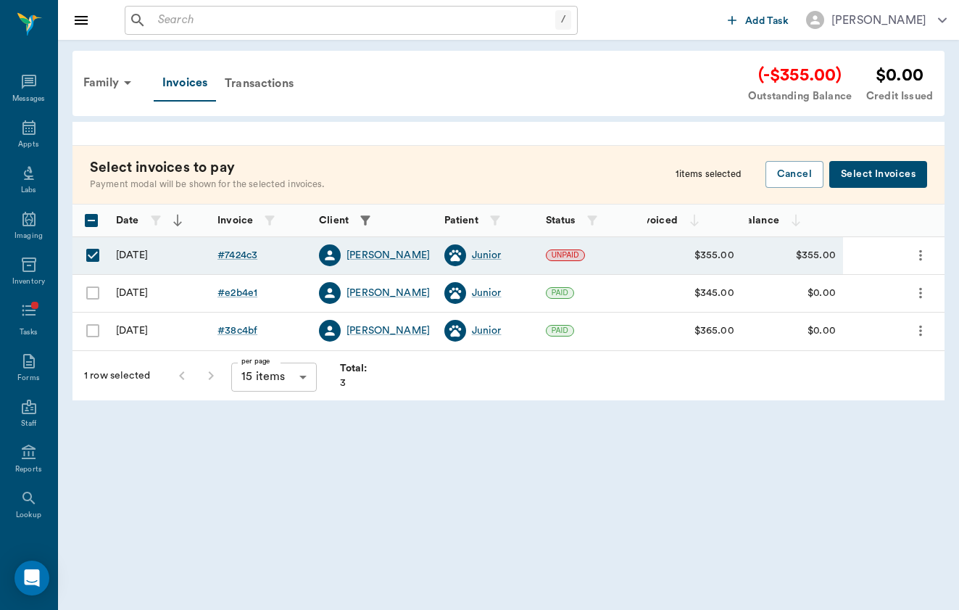
click at [890, 179] on button "Select Invoices" at bounding box center [879, 174] width 98 height 27
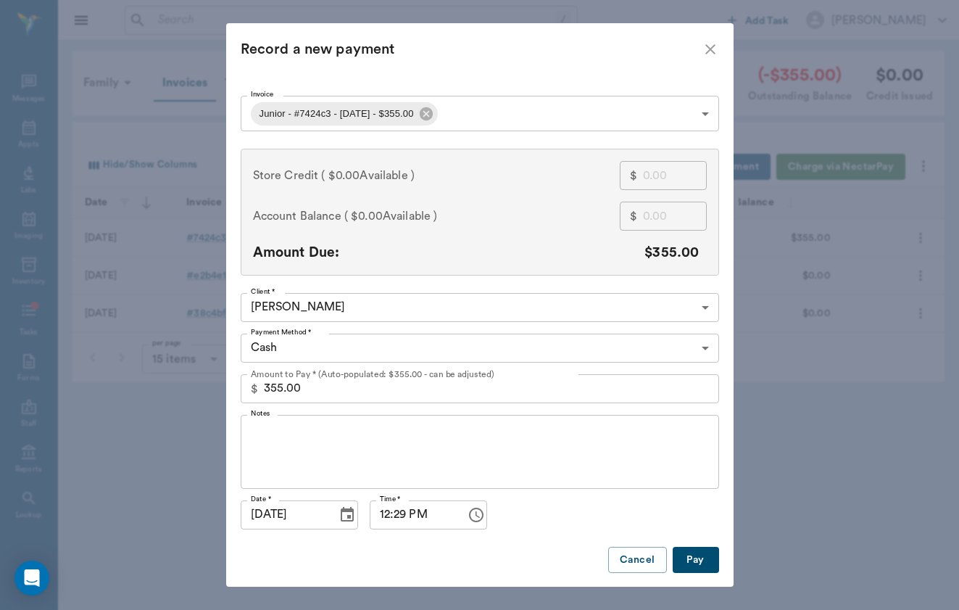
click at [412, 342] on body "/ ​ Add Task [PERSON_NAME] Nectar Messages Appts Labs Imaging Inventory Tasks F…" at bounding box center [479, 305] width 959 height 610
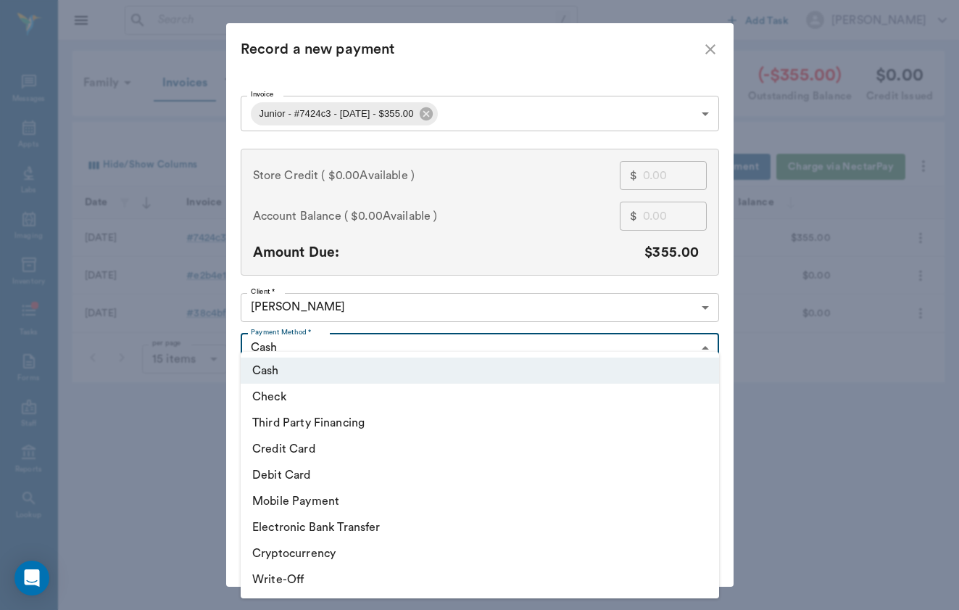
click at [406, 391] on li "Check" at bounding box center [480, 397] width 479 height 26
type input "CHECK"
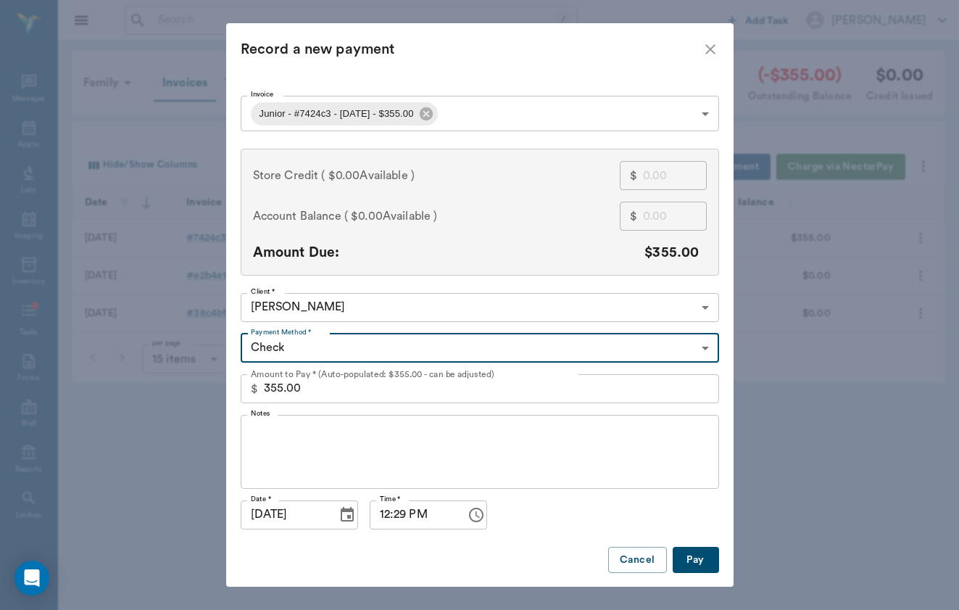
click at [389, 448] on textarea "Notes" at bounding box center [480, 451] width 458 height 50
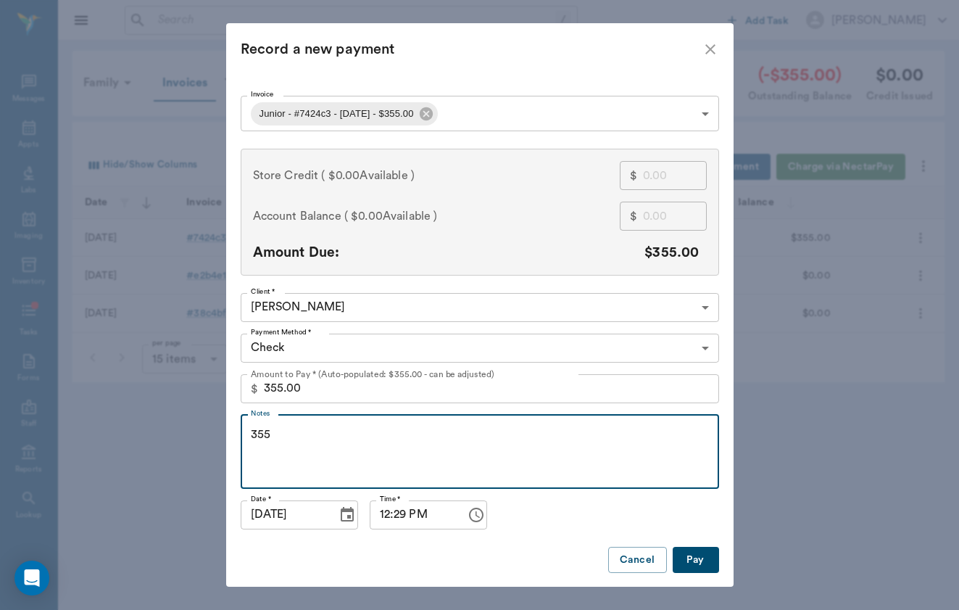
drag, startPoint x: 298, startPoint y: 449, endPoint x: 217, endPoint y: 444, distance: 81.3
click at [215, 447] on div "Record a new payment Invoice Junior - #7424c3 - [DATE] - $355.00 688fb9930c42d5…" at bounding box center [479, 305] width 959 height 610
drag, startPoint x: 323, startPoint y: 432, endPoint x: 191, endPoint y: 435, distance: 132.0
click at [191, 435] on div "Record a new payment Invoice Junior - #7424c3 - [DATE] - $355.00 688fb9930c42d5…" at bounding box center [479, 305] width 959 height 610
type textarea "1866"
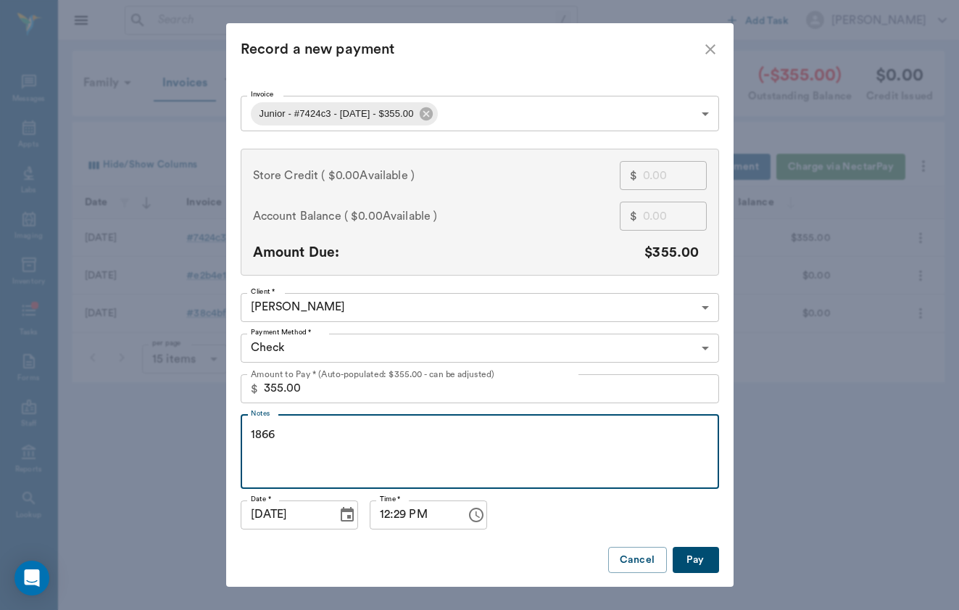
click at [695, 553] on button "Pay" at bounding box center [696, 560] width 46 height 27
